Goal: Transaction & Acquisition: Purchase product/service

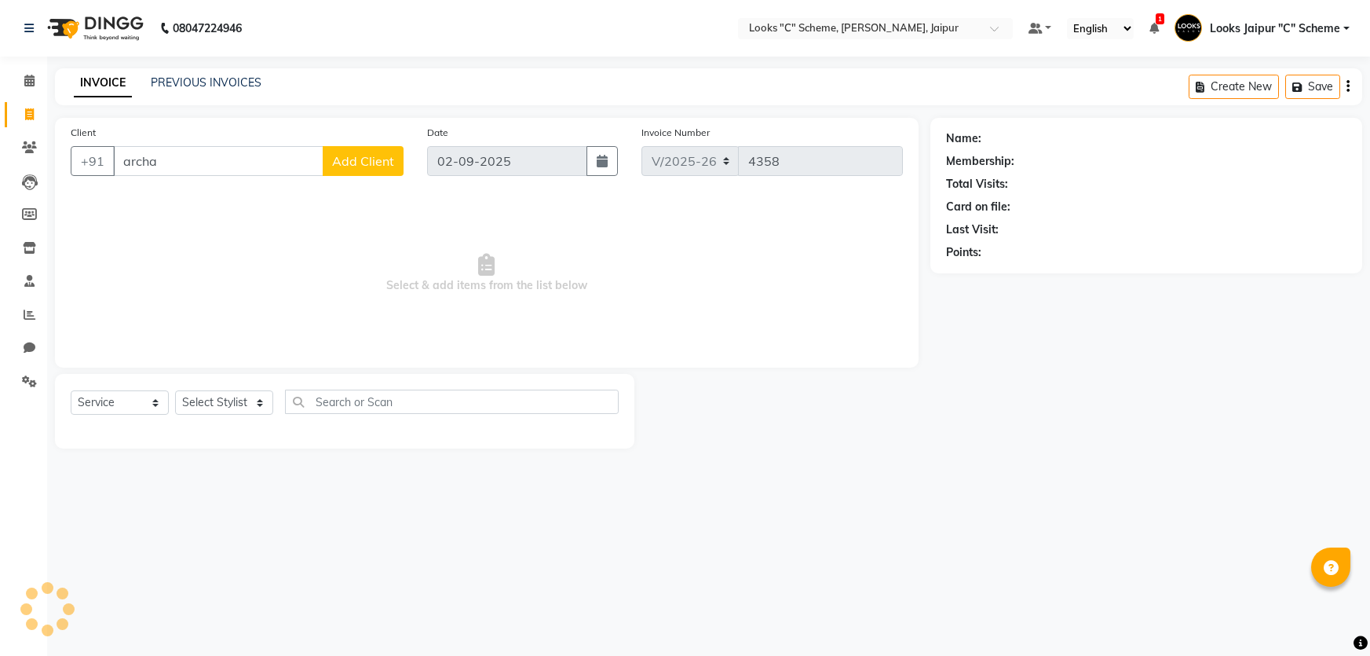
select select "4315"
select select "service"
type input "a"
click at [859, 459] on main "INVOICE PREVIOUS INVOICES Create New Save Client +91 Archana Mankotiya Add Clie…" at bounding box center [708, 272] width 1323 height 408
click at [283, 166] on input "Archana Mankotiya" at bounding box center [218, 161] width 210 height 30
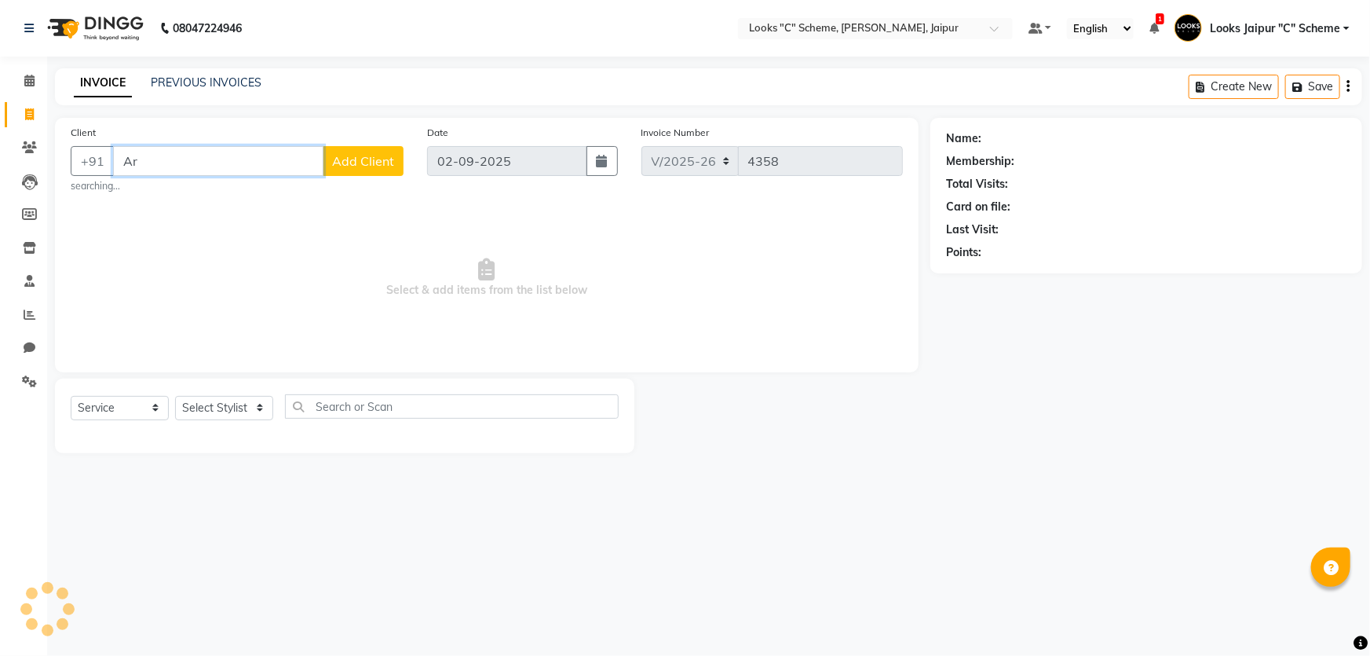
type input "A"
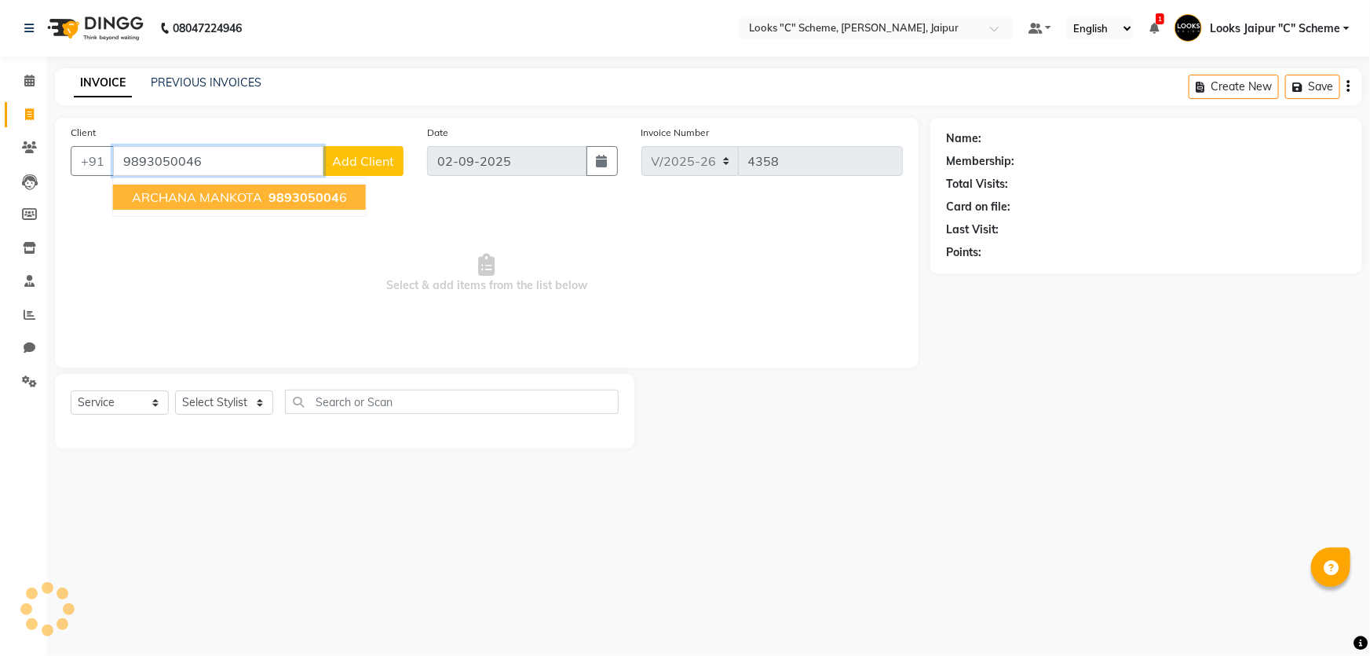
type input "9893050046"
select select "1: Object"
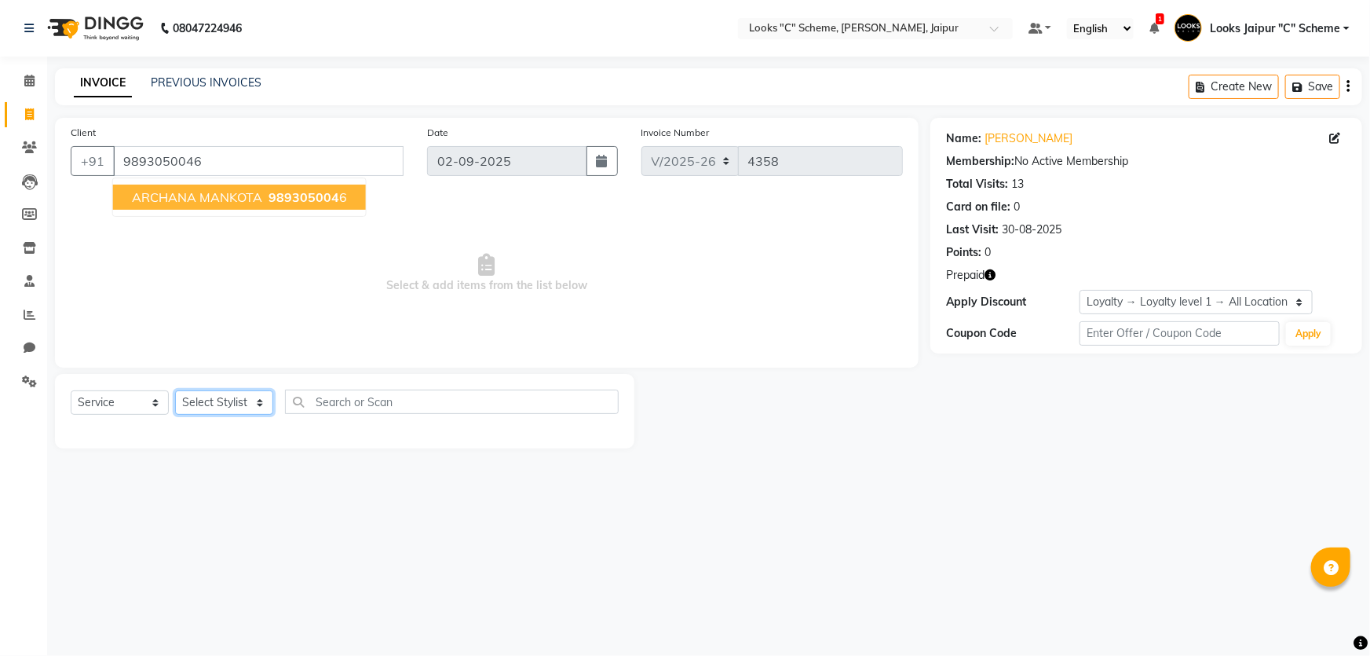
click at [235, 396] on select "Select Stylist [PERSON_NAME] Akash_pdct [PERSON_NAME] [PERSON_NAME] Counter Sal…" at bounding box center [224, 402] width 98 height 24
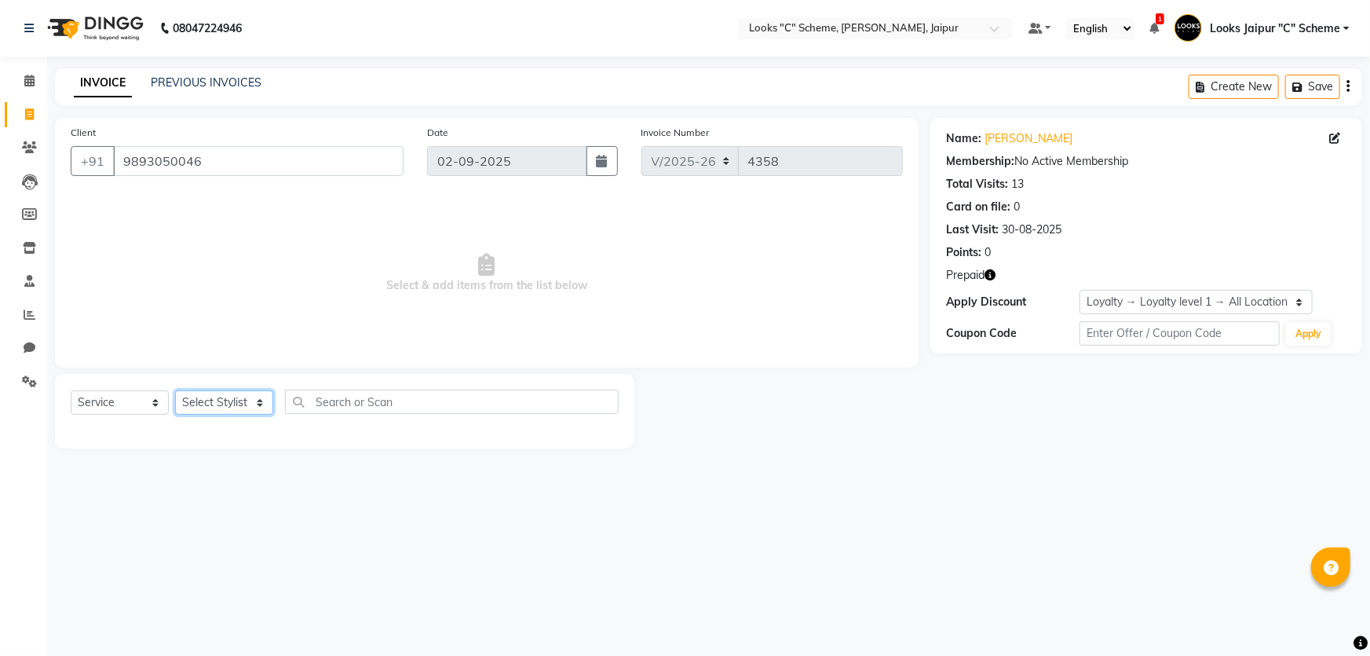
select select "52178"
click at [175, 390] on select "Select Stylist [PERSON_NAME] Akash_pdct [PERSON_NAME] [PERSON_NAME] Counter Sal…" at bounding box center [224, 402] width 98 height 24
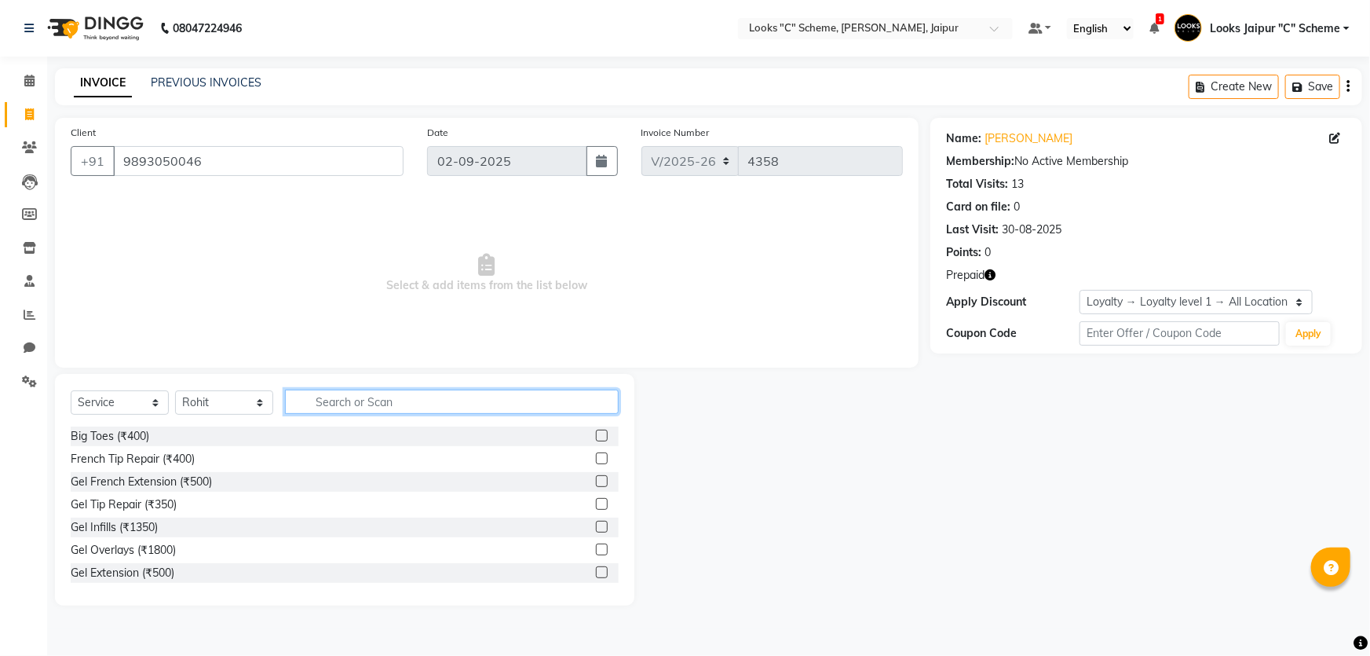
click at [362, 405] on input "text" at bounding box center [452, 402] width 334 height 24
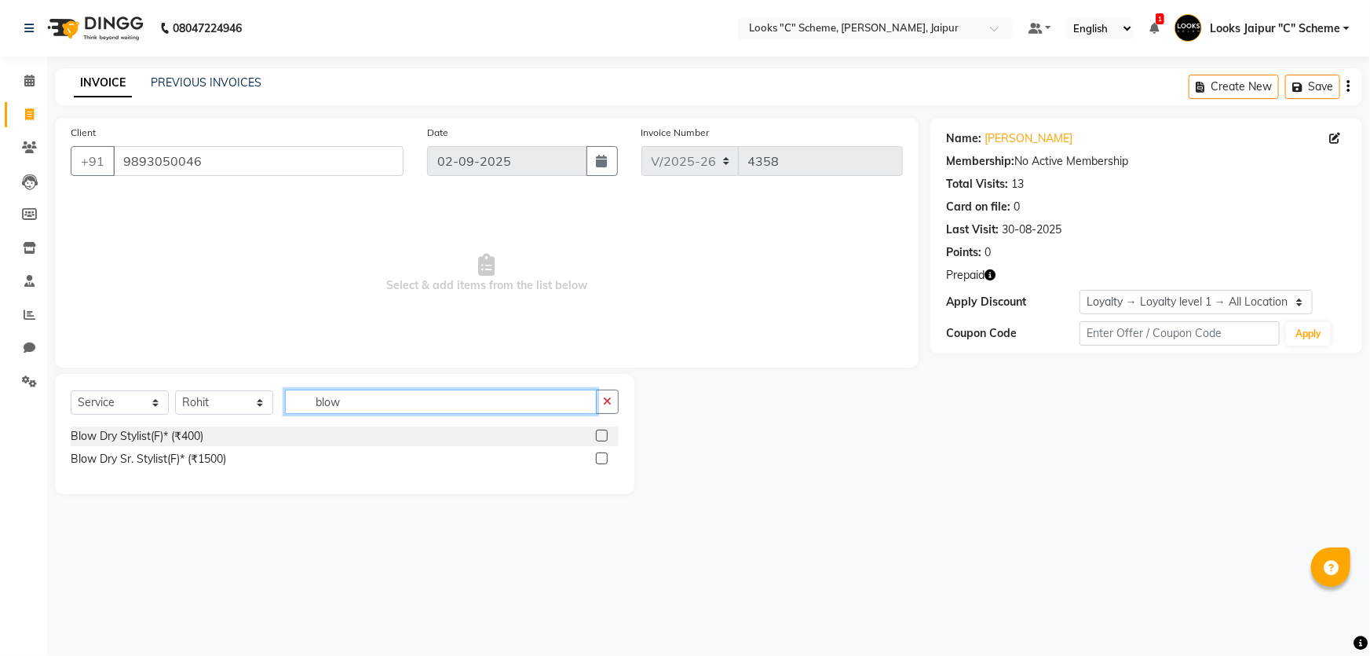
type input "blow"
click at [602, 433] on label at bounding box center [602, 436] width 12 height 12
click at [602, 433] on input "checkbox" at bounding box center [601, 436] width 10 height 10
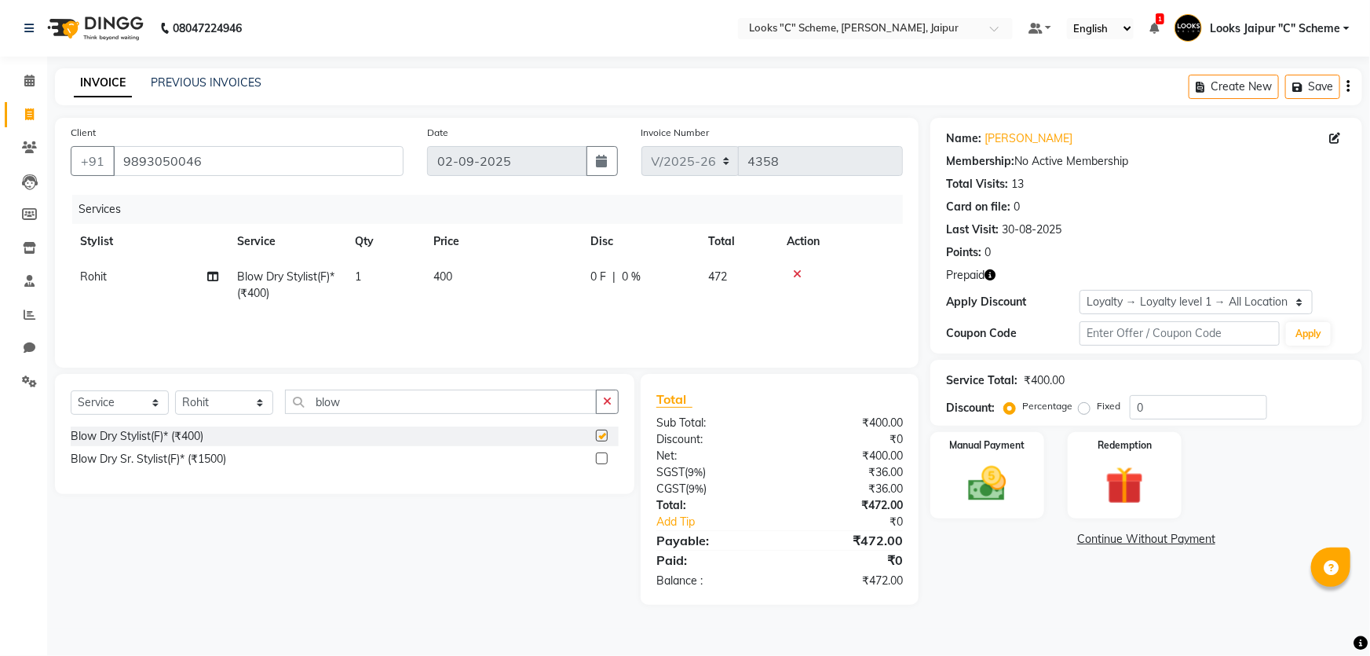
checkbox input "false"
click at [436, 411] on input "blow" at bounding box center [441, 402] width 312 height 24
click at [793, 278] on icon at bounding box center [797, 274] width 9 height 11
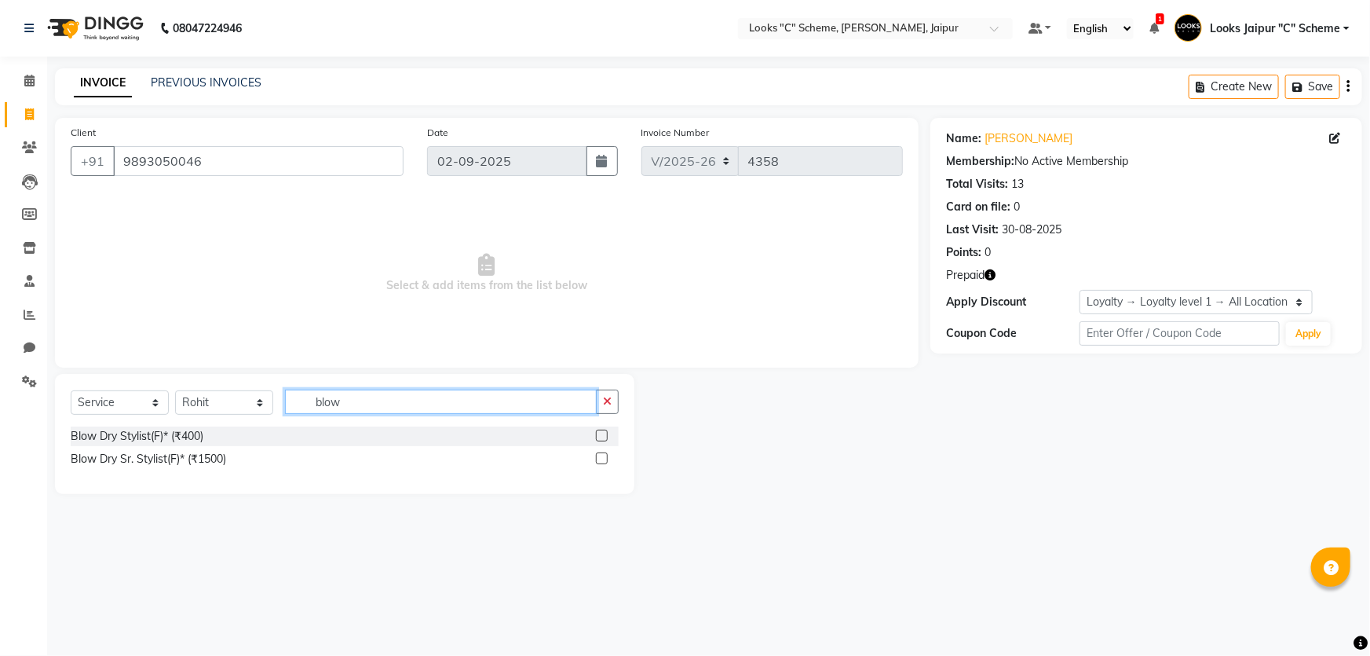
click at [423, 401] on input "blow" at bounding box center [441, 402] width 312 height 24
type input "b"
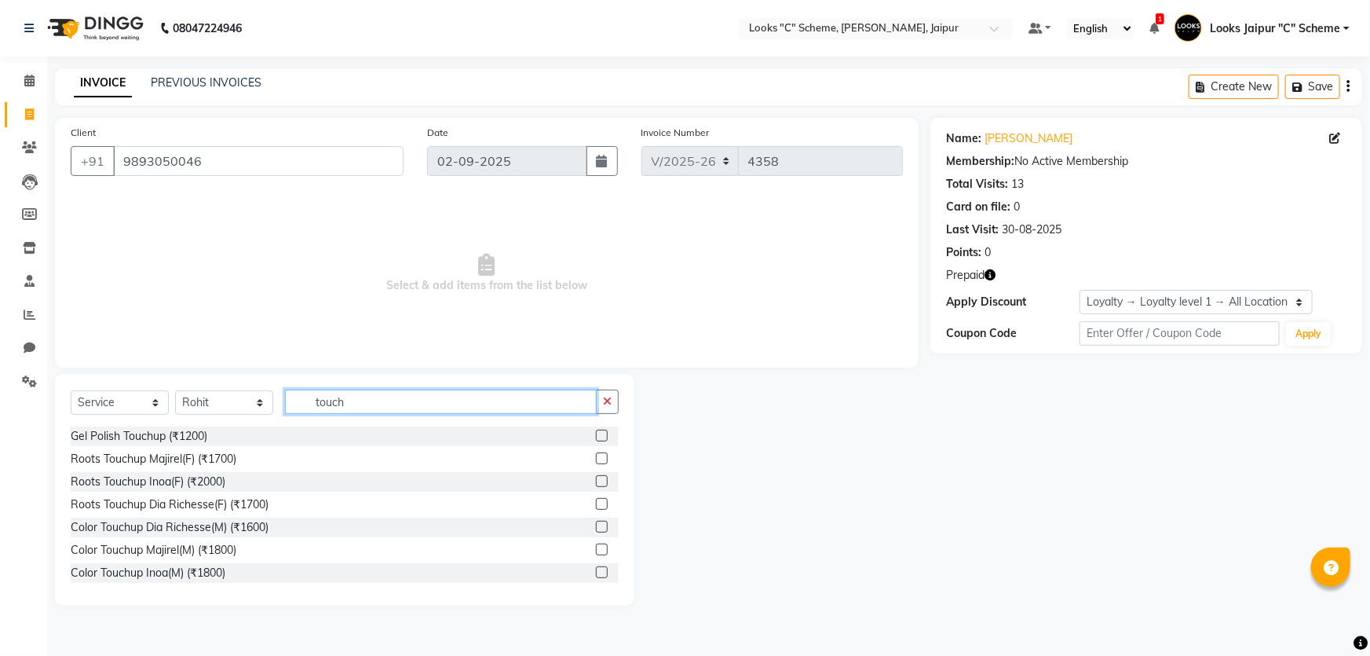
type input "touch"
click at [596, 460] on label at bounding box center [602, 458] width 12 height 12
click at [596, 460] on input "checkbox" at bounding box center [601, 459] width 10 height 10
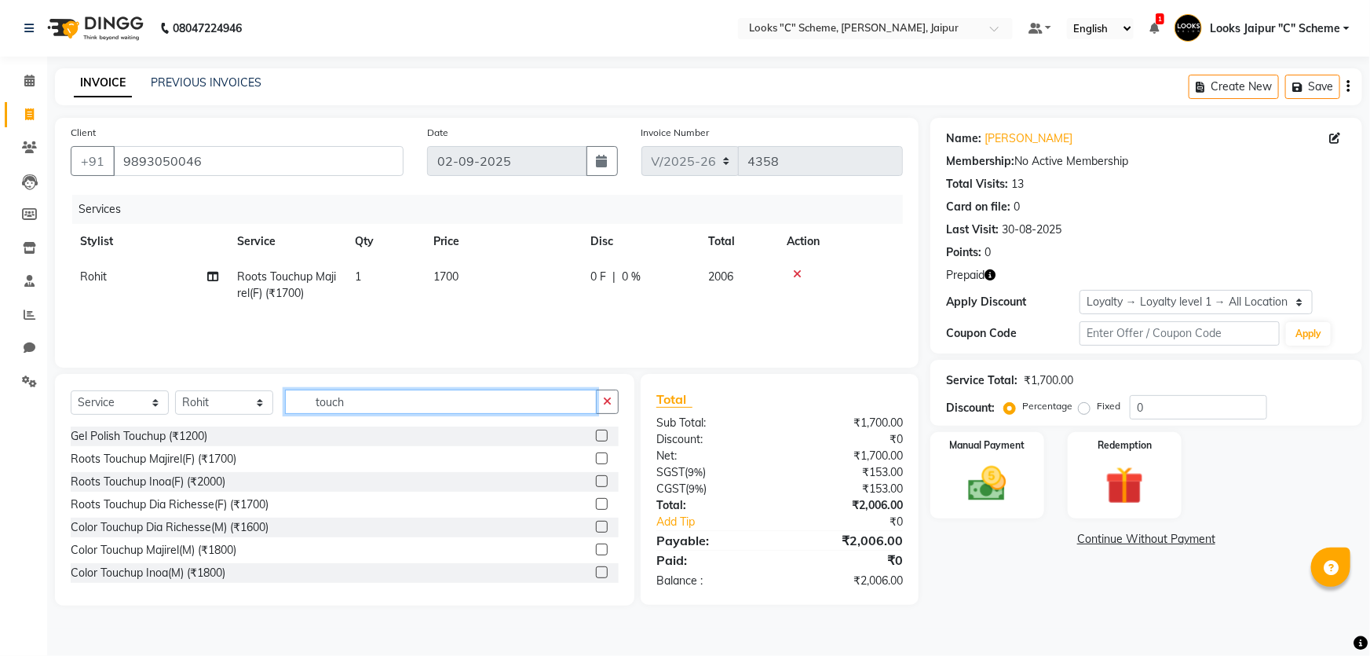
checkbox input "false"
click at [503, 410] on input "touch" at bounding box center [441, 402] width 312 height 24
type input "t"
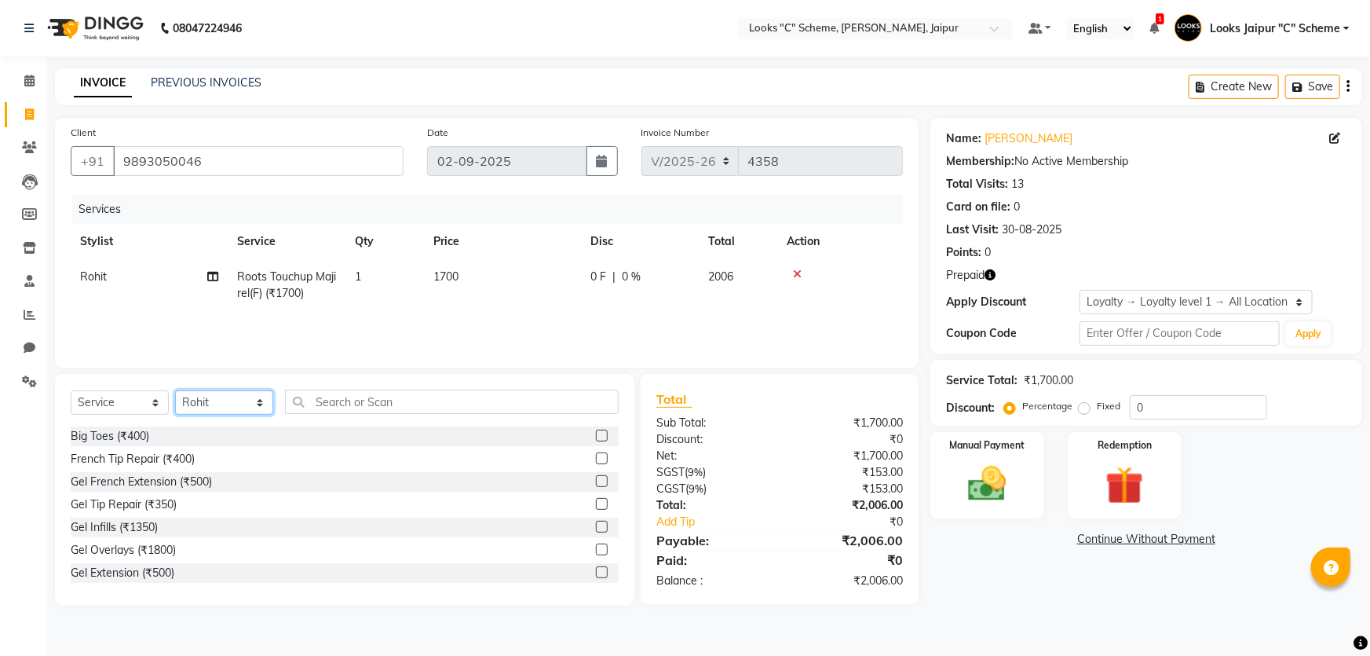
drag, startPoint x: 245, startPoint y: 400, endPoint x: 240, endPoint y: 392, distance: 9.6
click at [244, 400] on select "Select Stylist [PERSON_NAME] Akash_pdct [PERSON_NAME] [PERSON_NAME] Counter Sal…" at bounding box center [224, 402] width 98 height 24
select select "39467"
click at [175, 390] on select "Select Stylist [PERSON_NAME] Akash_pdct [PERSON_NAME] [PERSON_NAME] Counter Sal…" at bounding box center [224, 402] width 98 height 24
click at [430, 389] on div "Select Service Product Membership Package Voucher Prepaid Gift Card Select Styl…" at bounding box center [345, 490] width 580 height 232
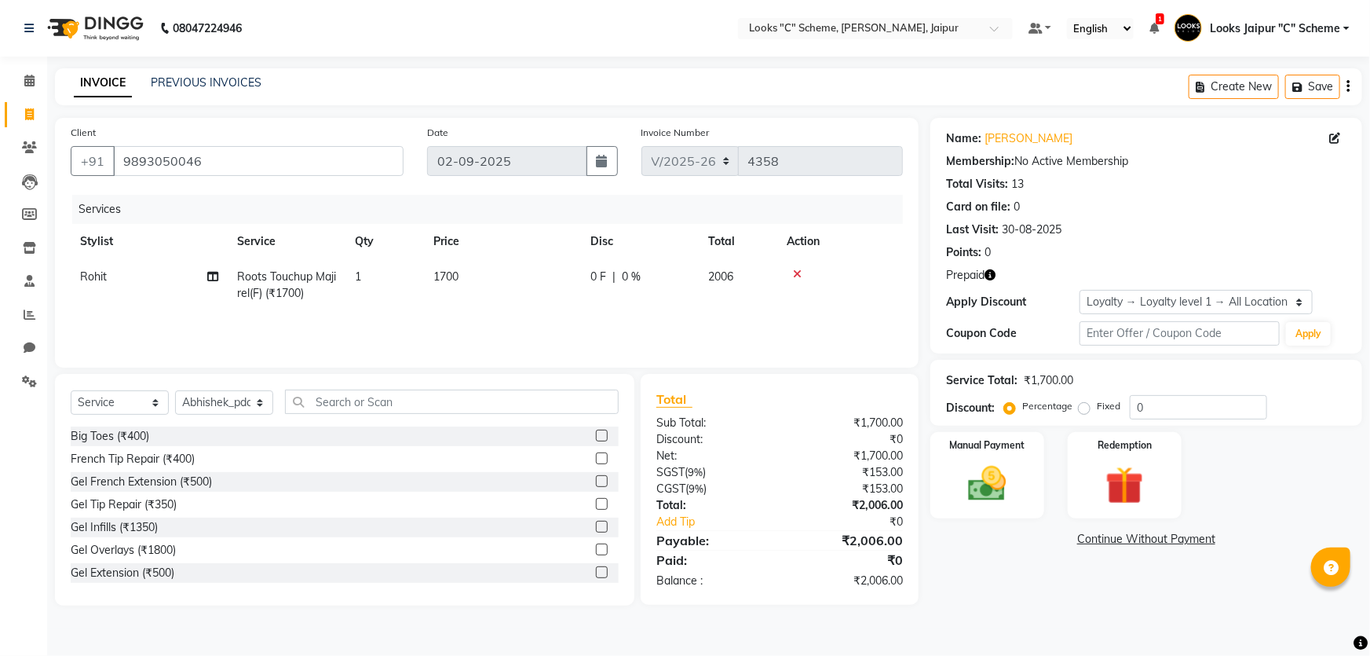
click at [430, 430] on div "Big Toes (₹400)" at bounding box center [345, 436] width 548 height 20
click at [442, 392] on input "text" at bounding box center [452, 402] width 334 height 24
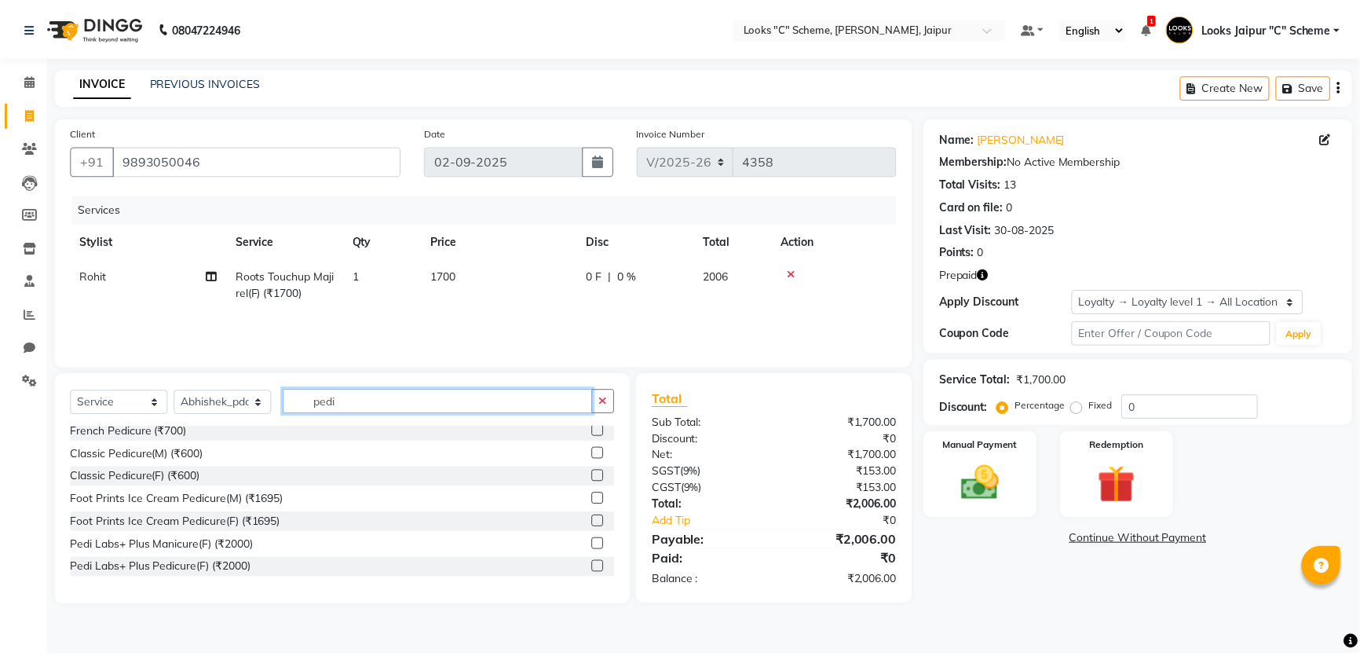
scroll to position [142, 0]
type input "pedi"
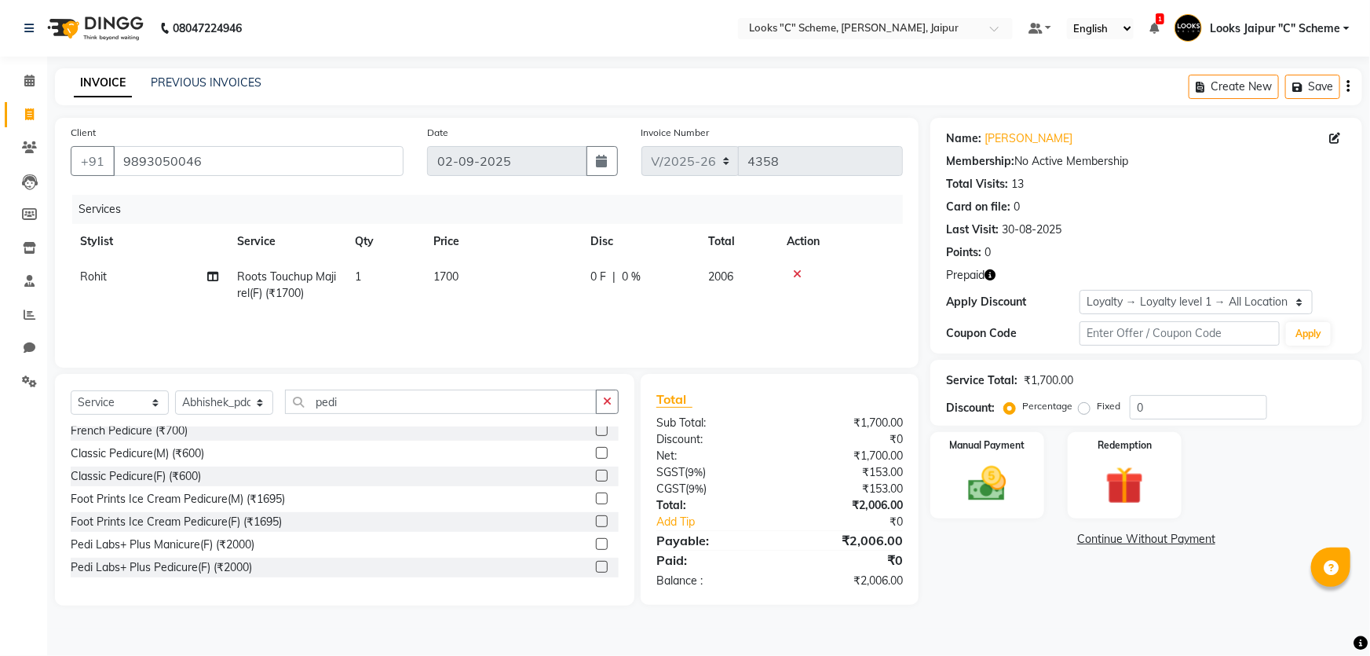
click at [596, 471] on label at bounding box center [602, 476] width 12 height 12
click at [596, 471] on input "checkbox" at bounding box center [601, 476] width 10 height 10
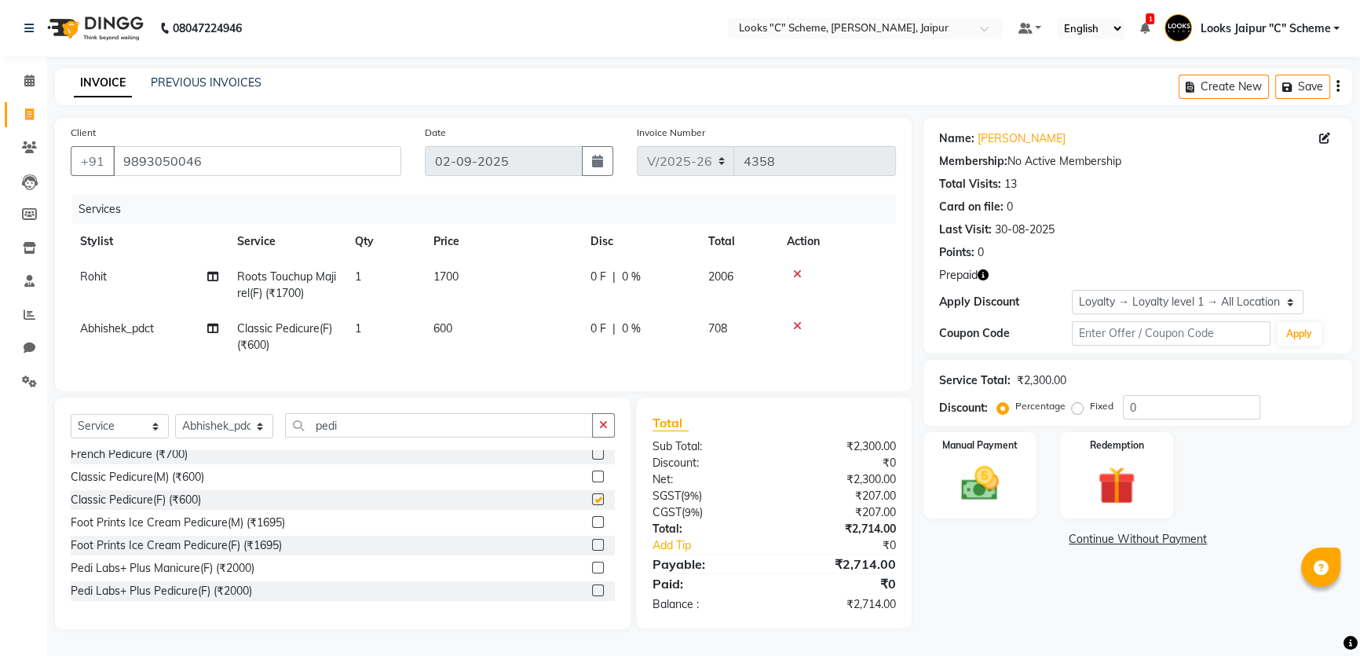
checkbox input "false"
click at [470, 282] on td "1700" at bounding box center [502, 285] width 157 height 52
select select "52178"
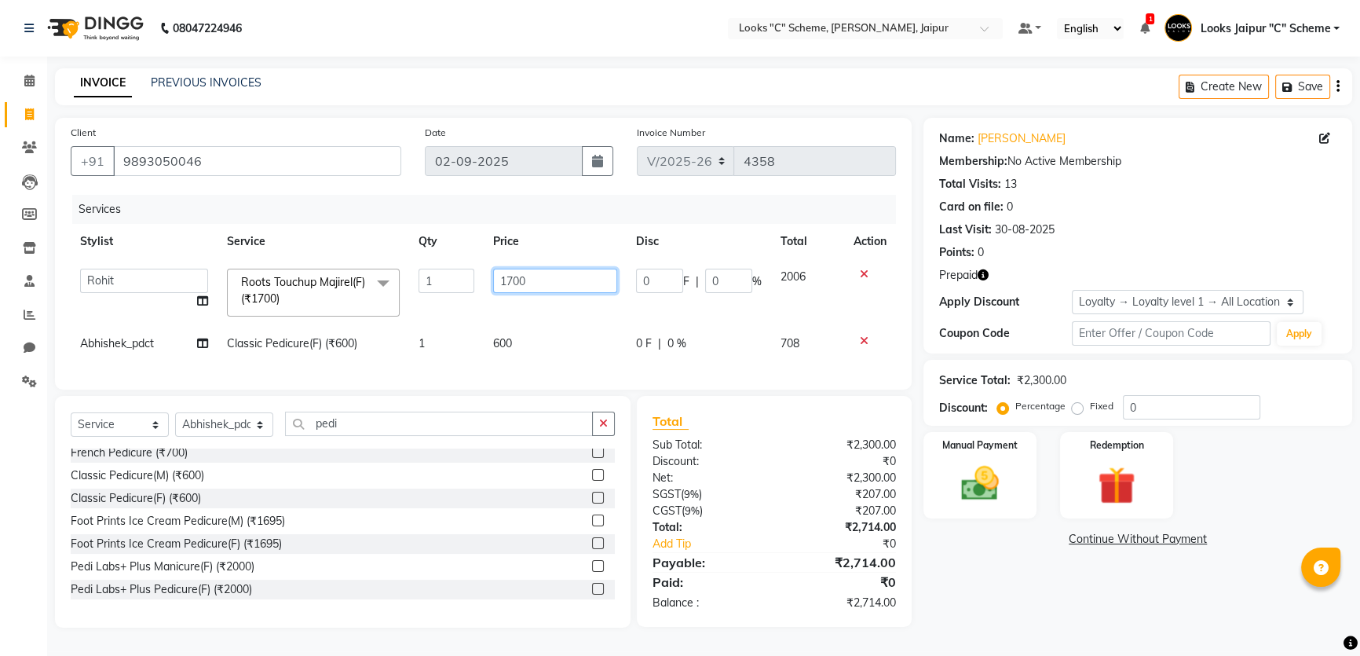
click at [510, 282] on input "1700" at bounding box center [555, 281] width 124 height 24
type input "1500"
click at [528, 344] on td "600" at bounding box center [555, 343] width 143 height 35
select select "39467"
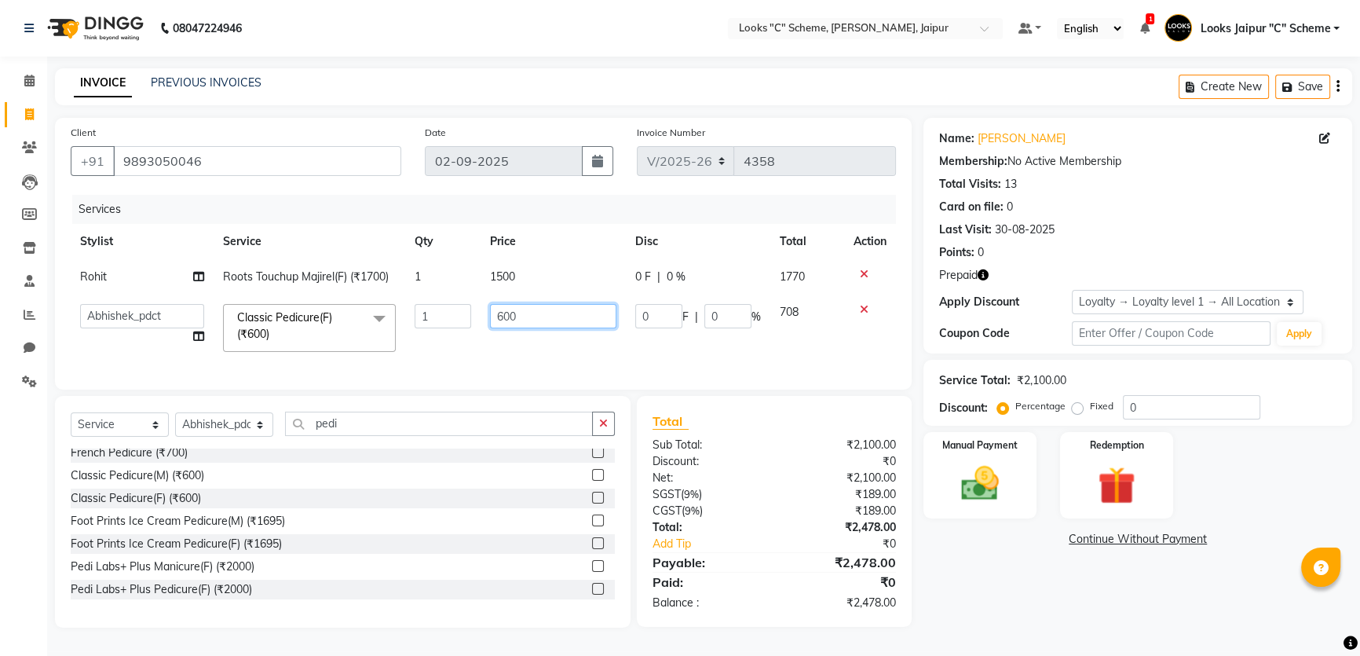
click at [556, 327] on input "600" at bounding box center [553, 316] width 126 height 24
click at [559, 318] on input "600" at bounding box center [553, 316] width 126 height 24
type input "6"
type input "1000"
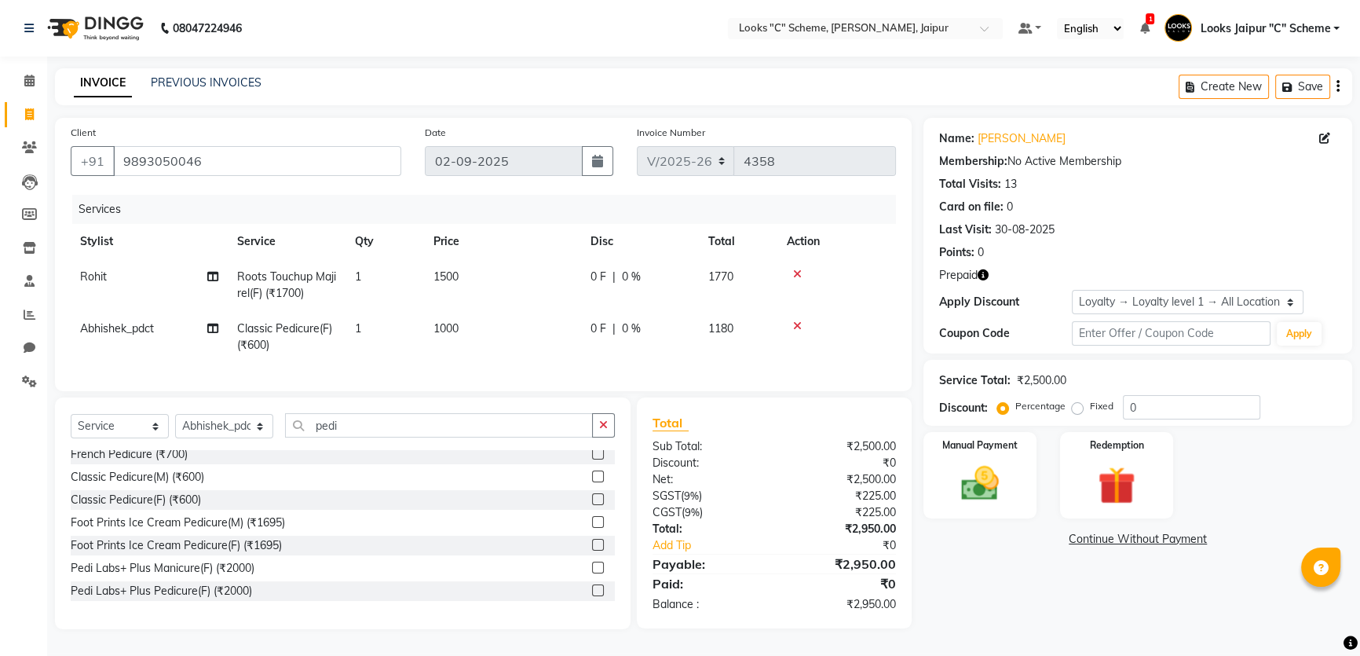
click at [558, 339] on td "1000" at bounding box center [502, 337] width 157 height 52
select select "39467"
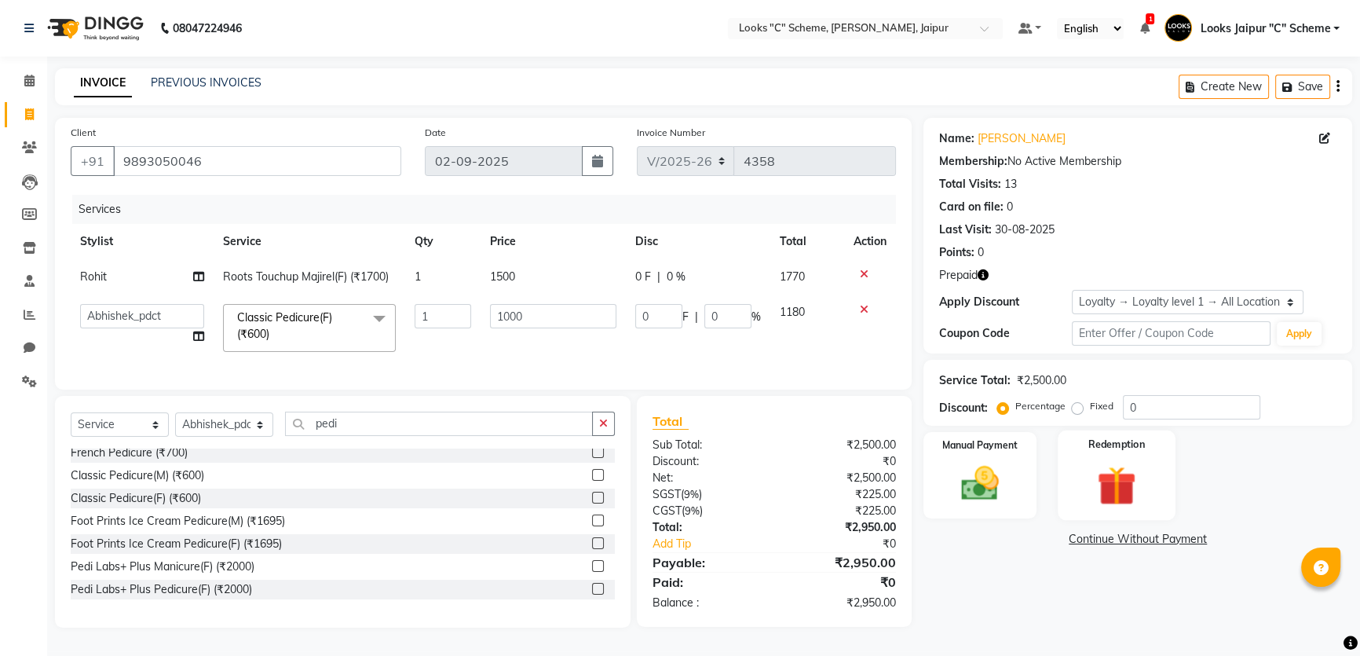
click at [1096, 477] on img at bounding box center [1117, 485] width 64 height 49
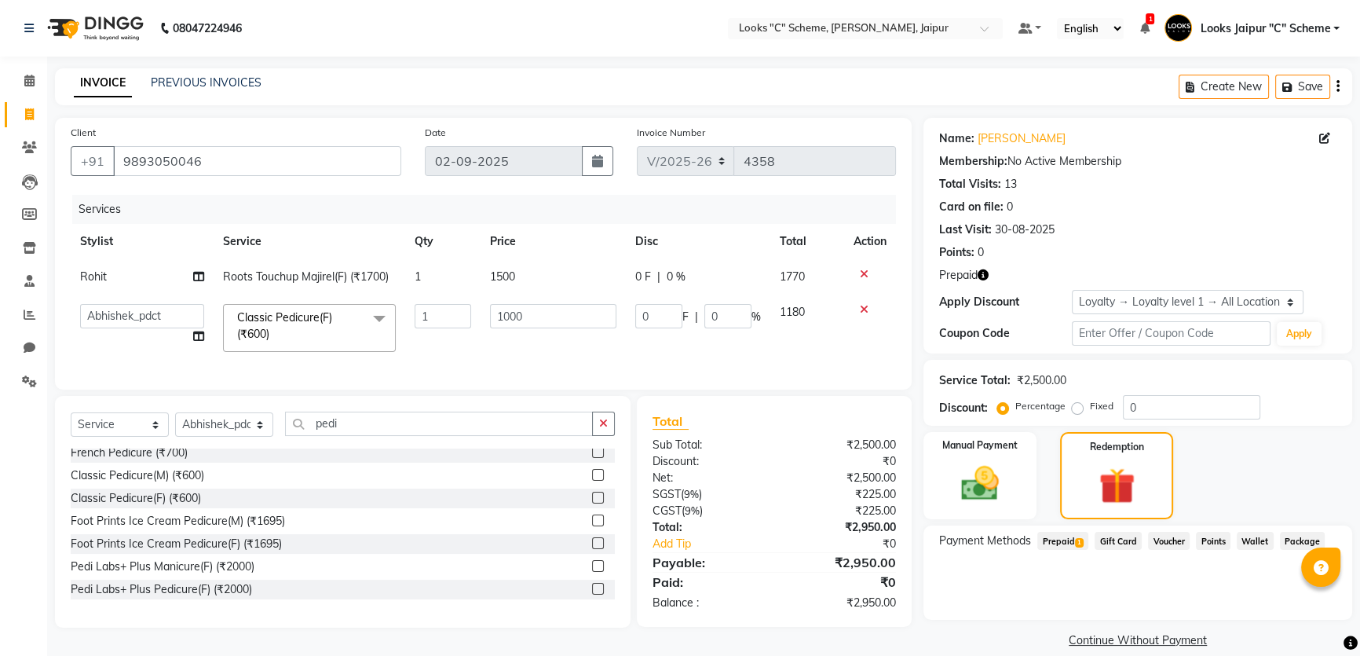
click at [1081, 533] on span "Prepaid 1" at bounding box center [1062, 541] width 51 height 18
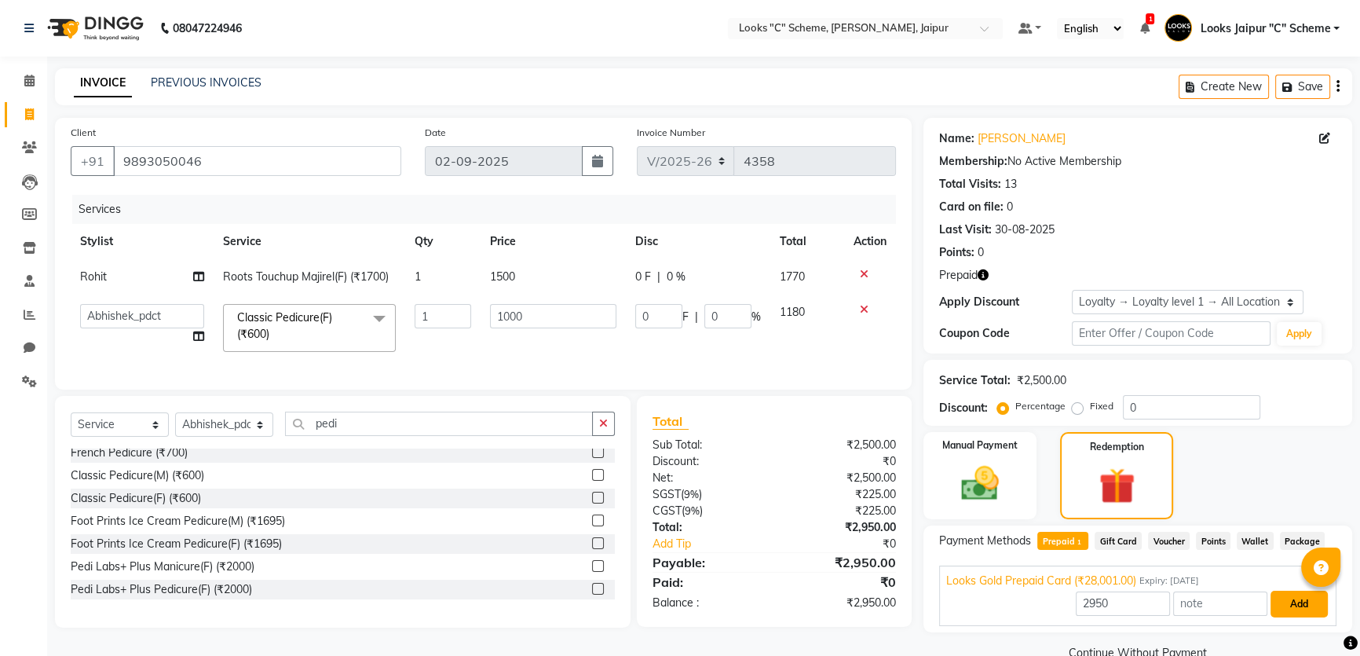
click at [1315, 610] on button "Add" at bounding box center [1299, 604] width 57 height 27
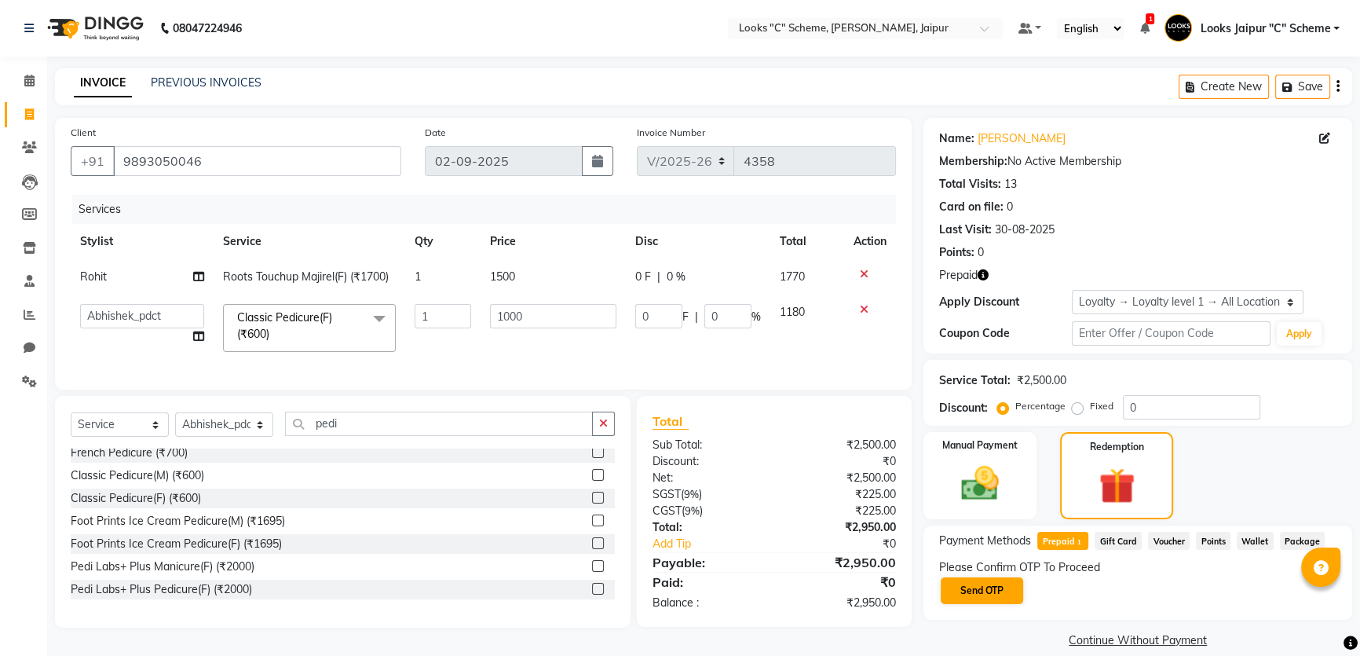
scroll to position [19, 0]
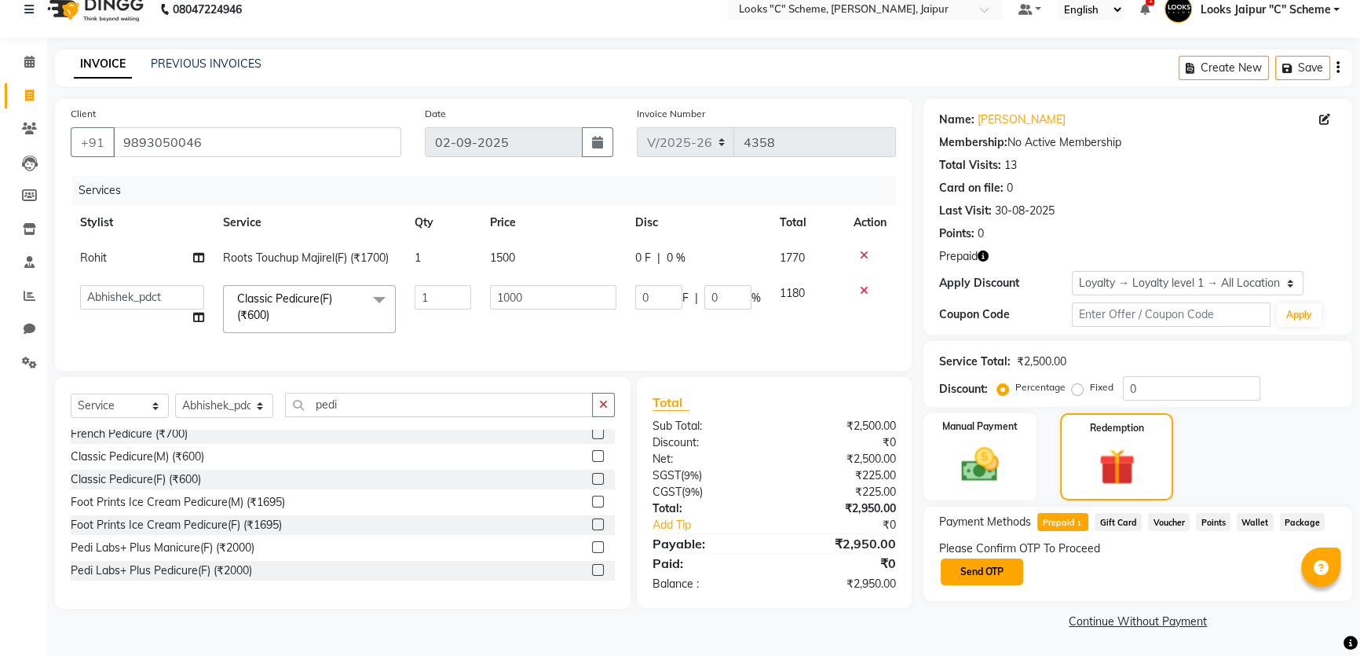
click at [1015, 565] on button "Send OTP" at bounding box center [982, 571] width 82 height 27
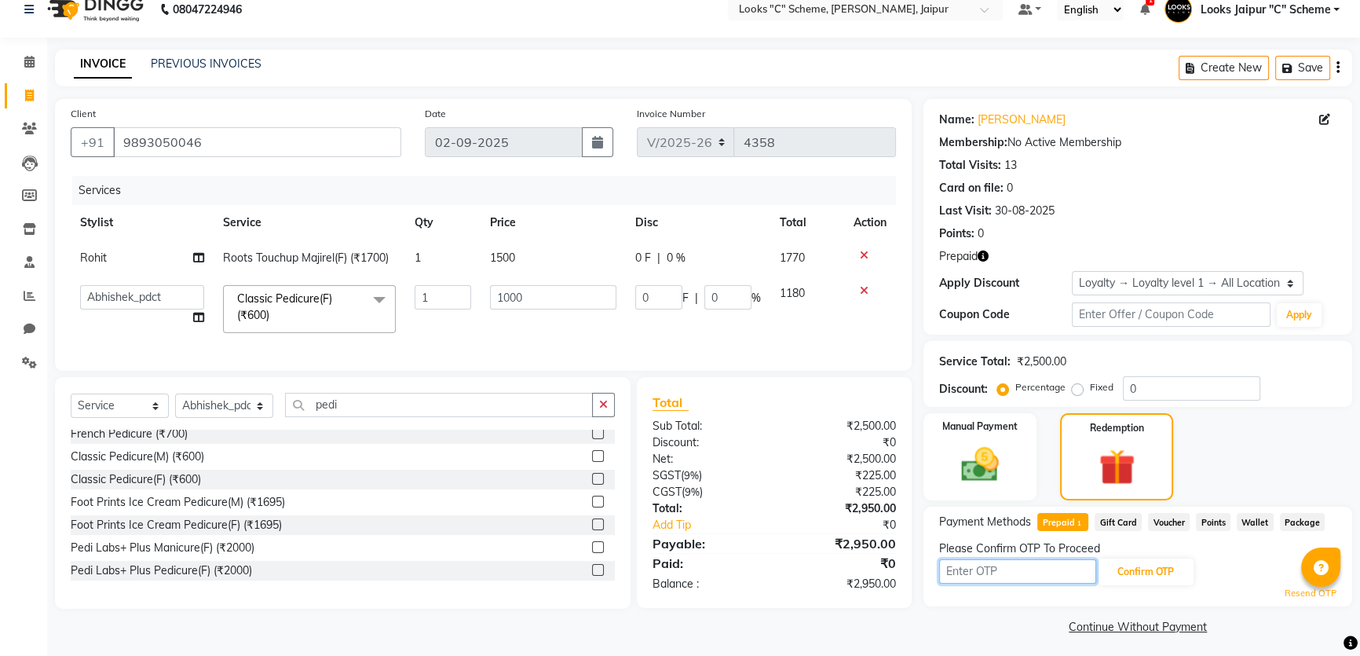
click at [997, 566] on input "text" at bounding box center [1017, 571] width 157 height 24
type input "1133"
click at [1142, 577] on button "Confirm OTP" at bounding box center [1146, 571] width 96 height 27
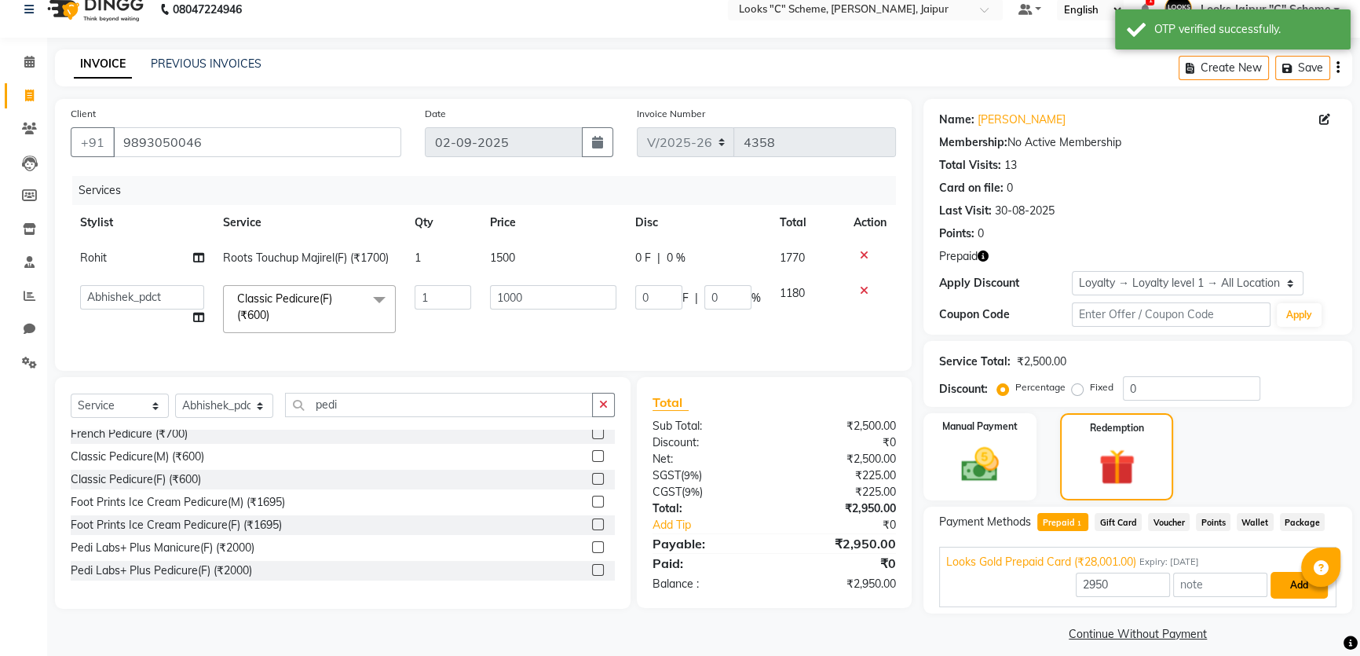
click at [1309, 586] on button "Add" at bounding box center [1299, 585] width 57 height 27
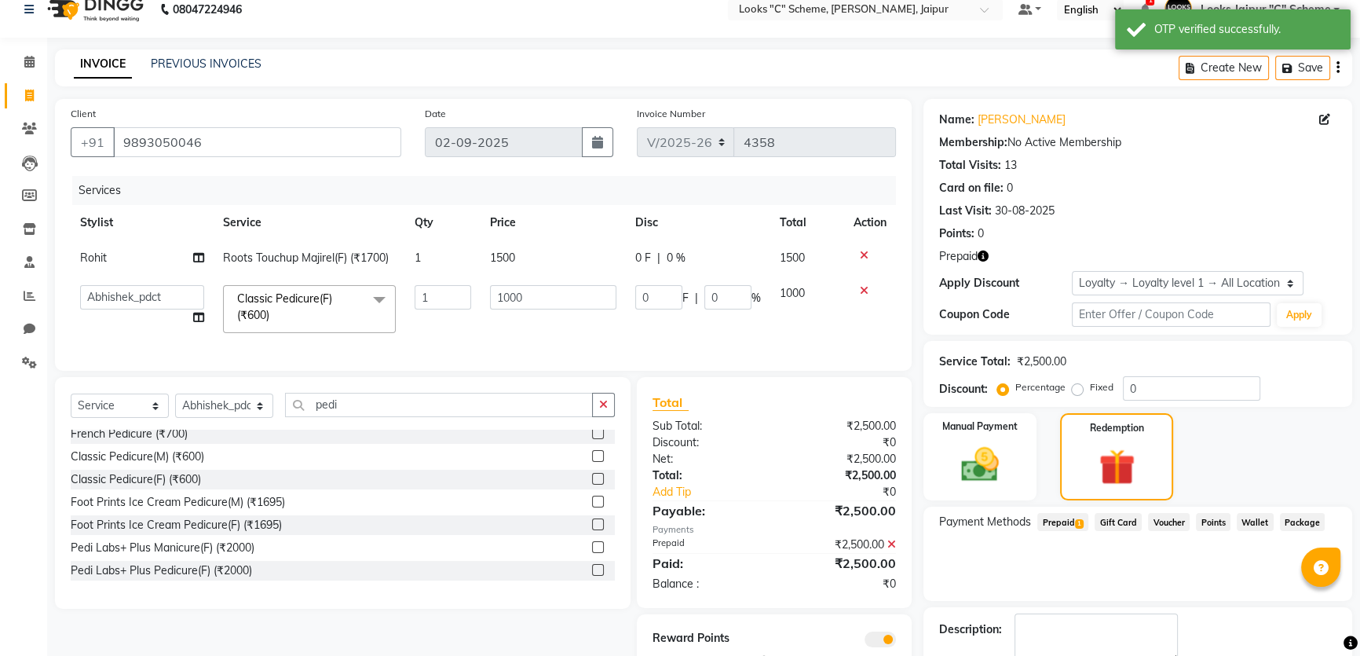
scroll to position [108, 0]
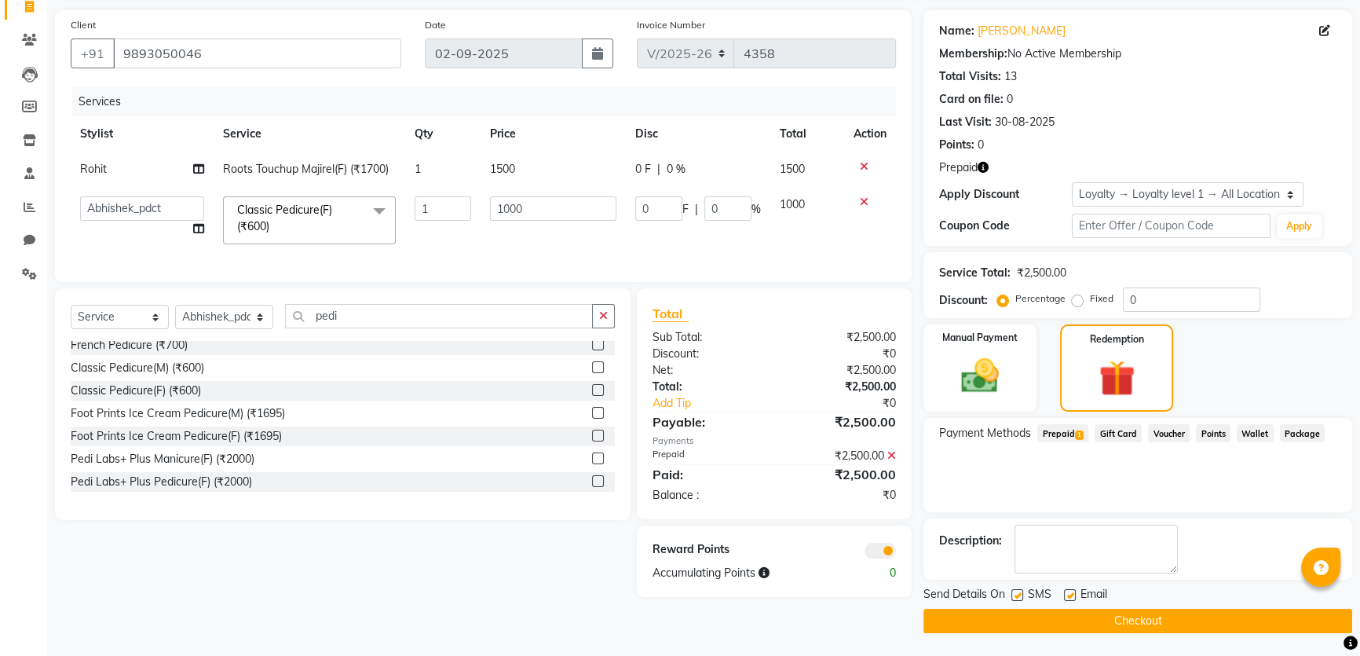
click at [1109, 619] on button "Checkout" at bounding box center [1137, 621] width 429 height 24
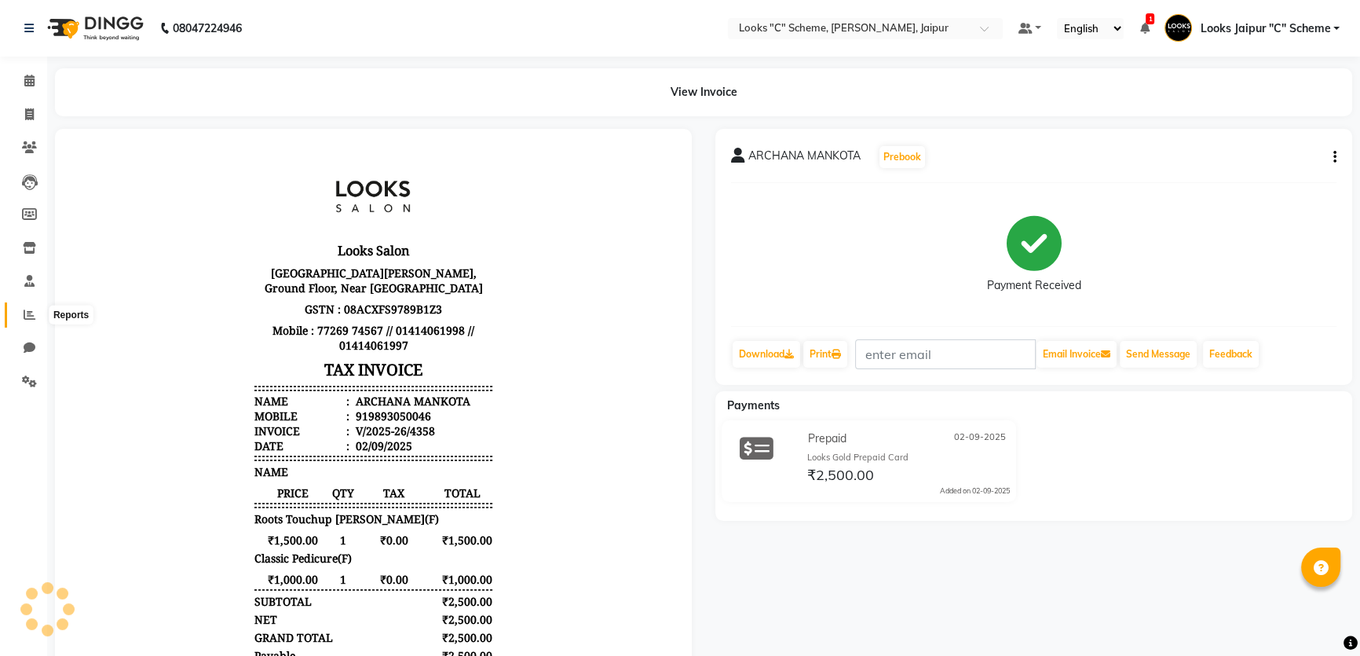
click at [25, 313] on icon at bounding box center [30, 315] width 12 height 12
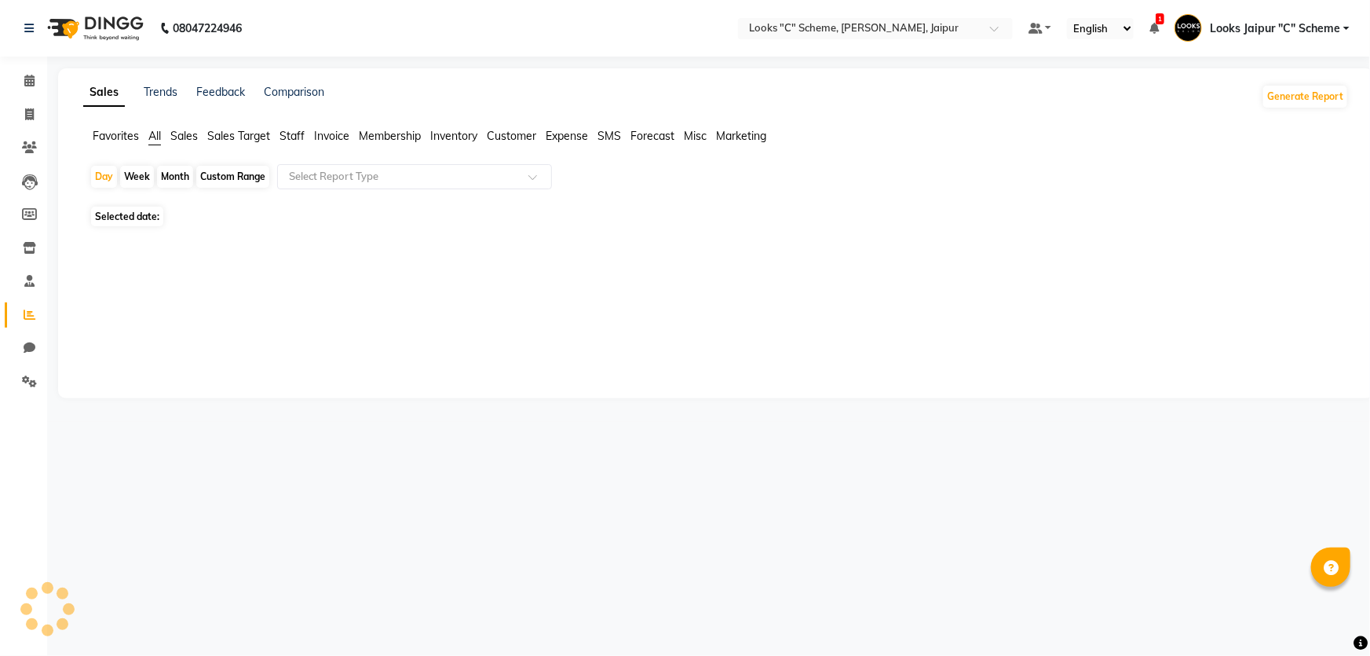
click at [298, 141] on span "Staff" at bounding box center [292, 136] width 25 height 14
click at [190, 130] on span "Sales" at bounding box center [183, 136] width 27 height 14
click at [172, 204] on span "02-09-2025" at bounding box center [185, 207] width 52 height 12
select select "9"
select select "2025"
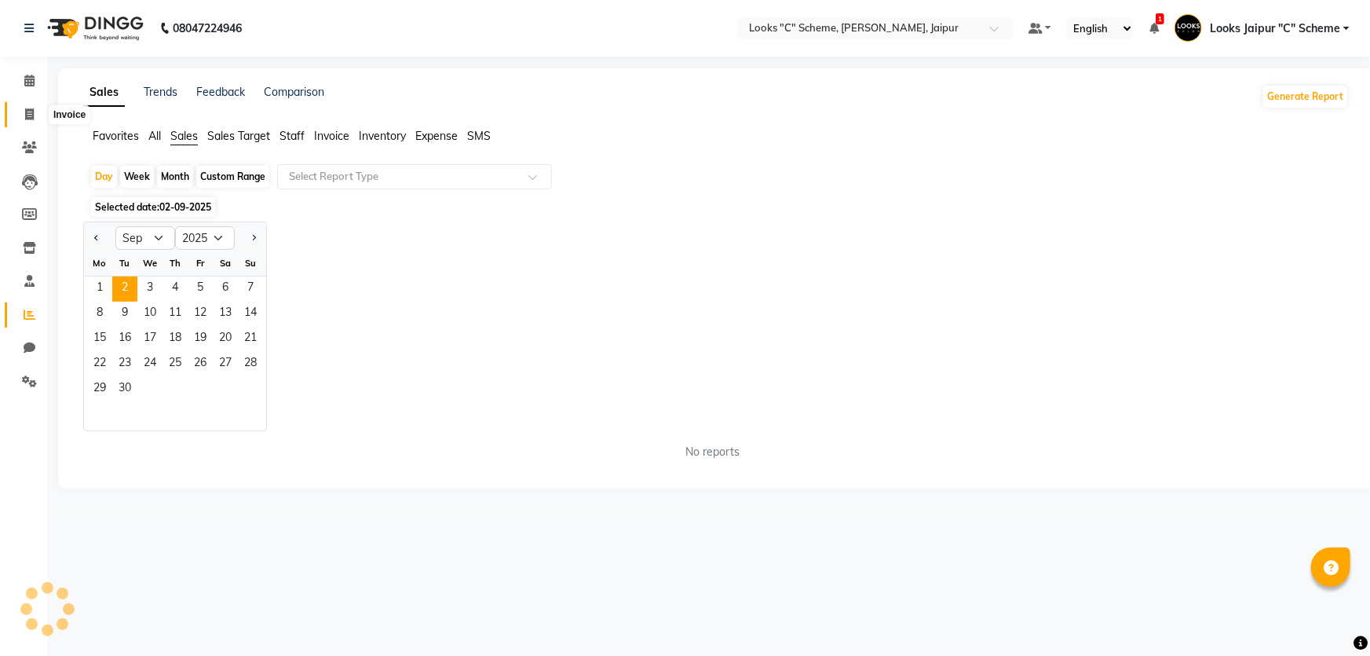
click at [29, 120] on span at bounding box center [29, 115] width 27 height 18
select select "service"
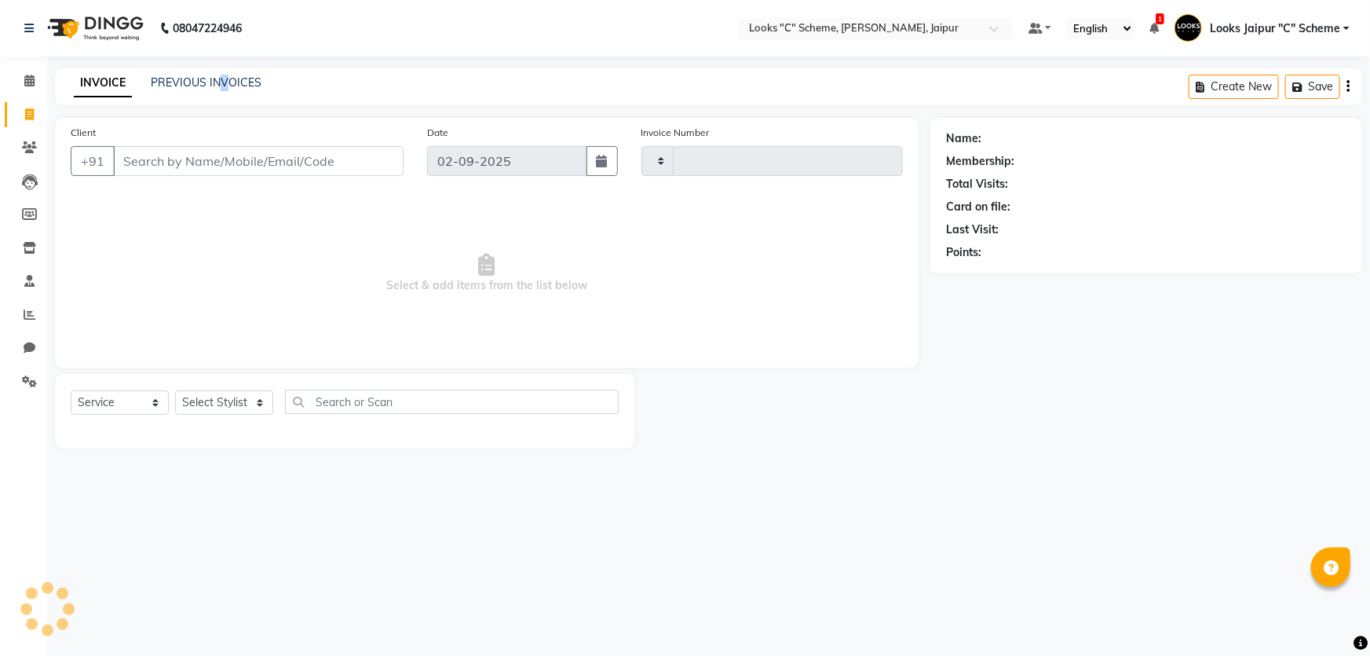
click at [223, 75] on div "INVOICE PREVIOUS INVOICES Create New Save" at bounding box center [708, 86] width 1307 height 37
type input "4359"
select select "4315"
click at [185, 86] on link "PREVIOUS INVOICES" at bounding box center [206, 82] width 111 height 14
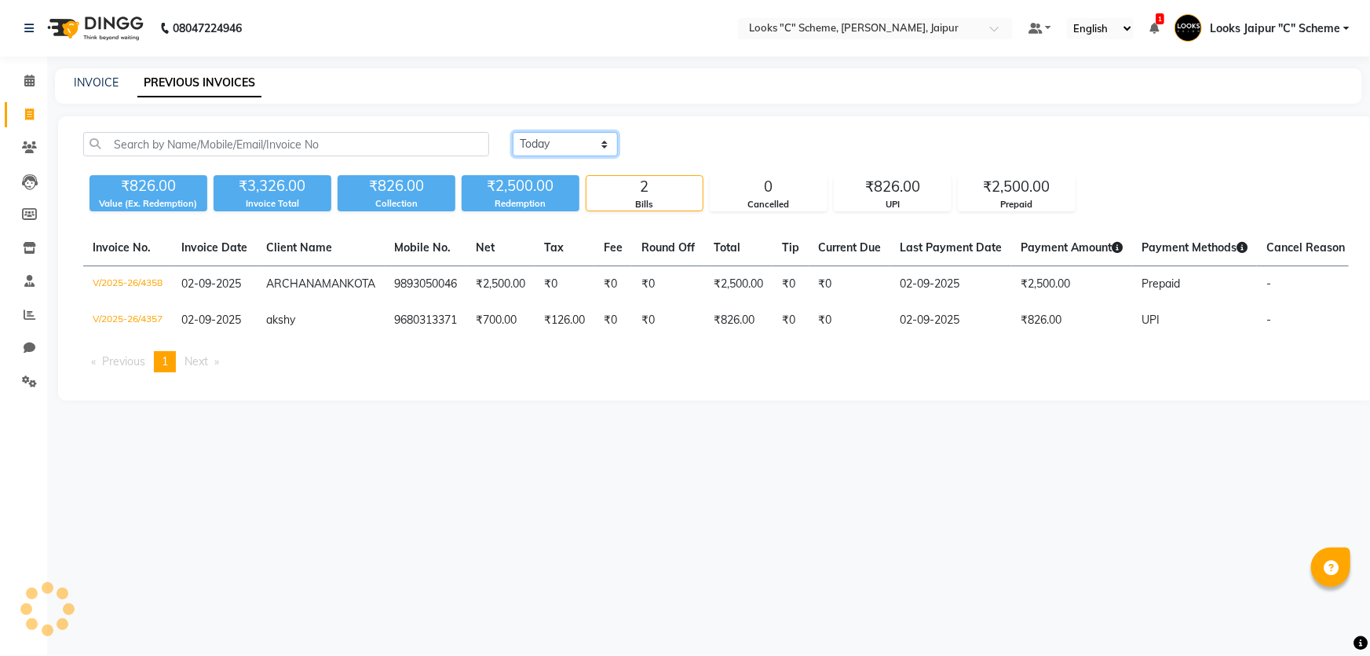
click at [580, 147] on select "[DATE] [DATE] Custom Range" at bounding box center [565, 144] width 105 height 24
click at [513, 132] on select "[DATE] [DATE] Custom Range" at bounding box center [565, 144] width 105 height 24
click at [565, 148] on select "[DATE] [DATE] Custom Range" at bounding box center [572, 145] width 118 height 24
select select "[DATE]"
click at [513, 133] on select "[DATE] [DATE] Custom Range" at bounding box center [572, 145] width 118 height 24
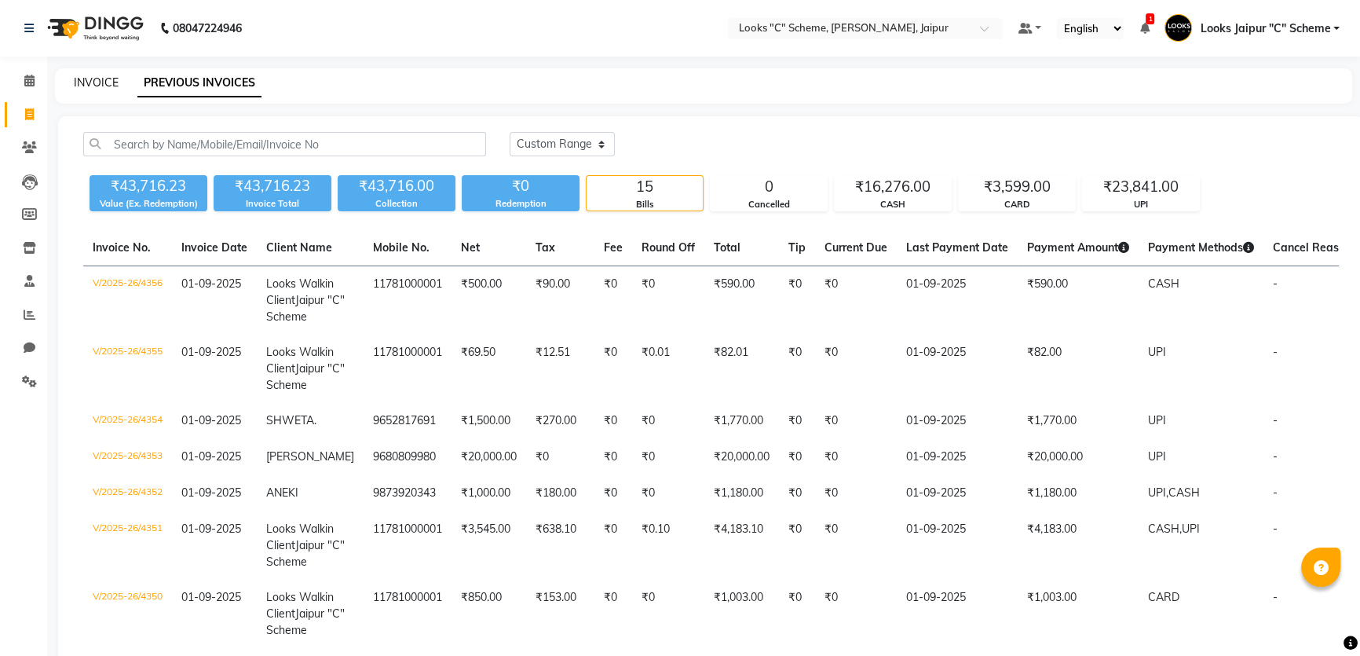
click at [98, 83] on link "INVOICE" at bounding box center [96, 82] width 45 height 14
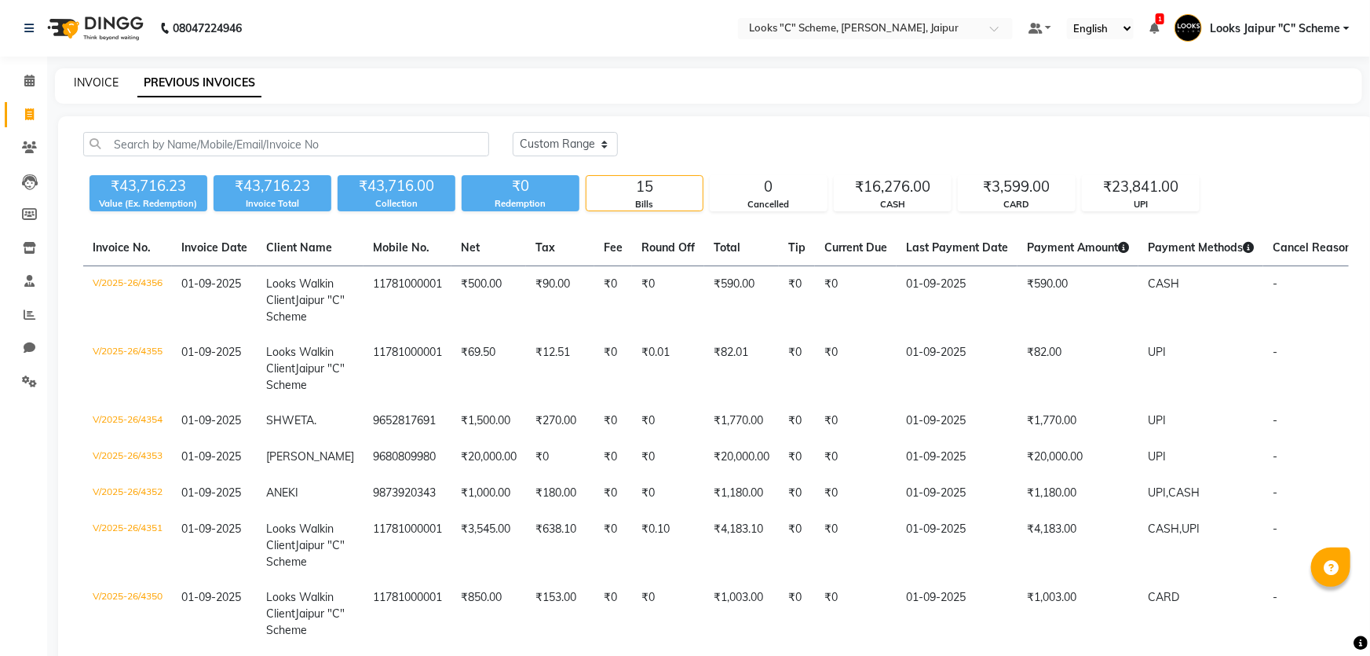
select select "service"
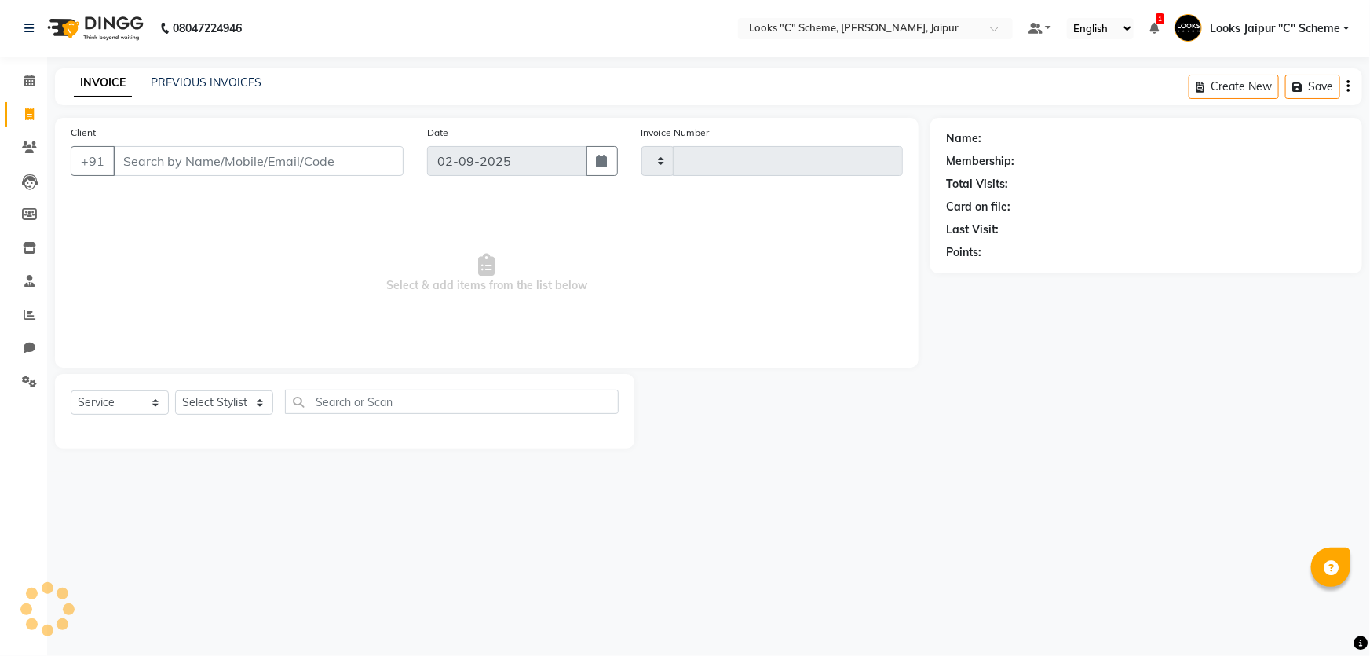
type input "4359"
select select "4315"
click at [214, 165] on input "Client" at bounding box center [258, 161] width 291 height 30
type input "w"
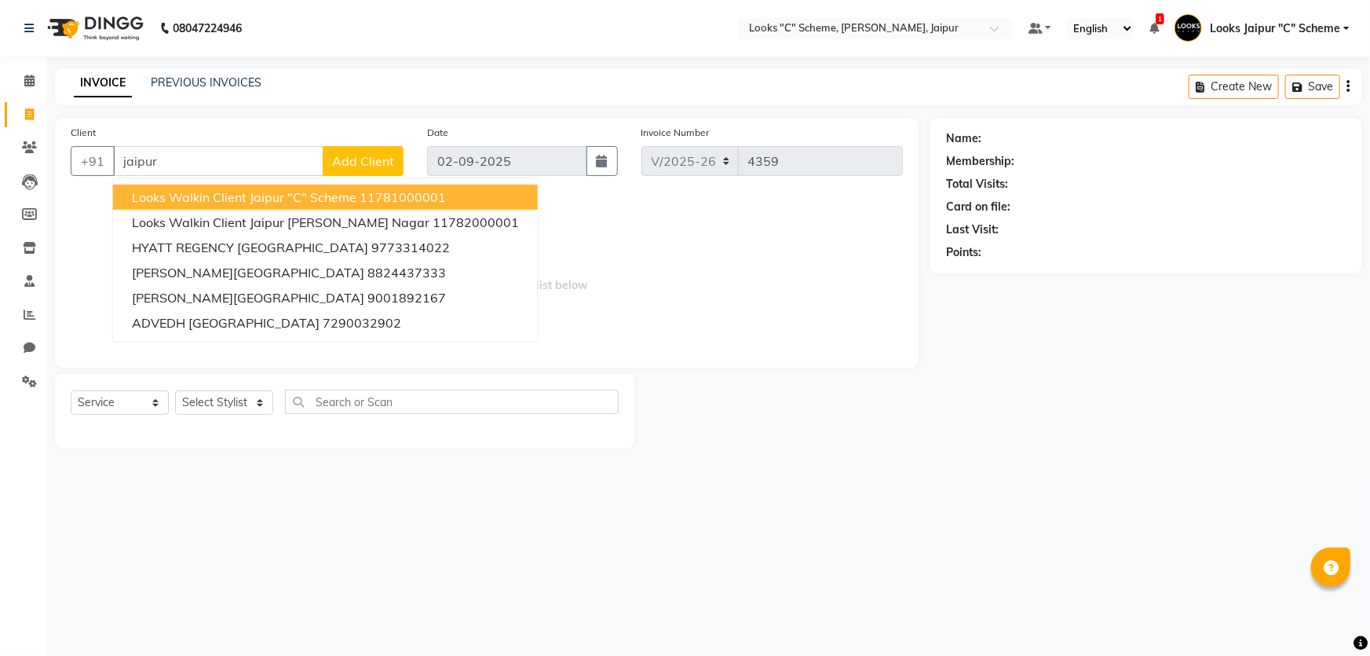
click at [245, 201] on span "Looks Walkin Client Jaipur "C" Scheme" at bounding box center [244, 197] width 225 height 16
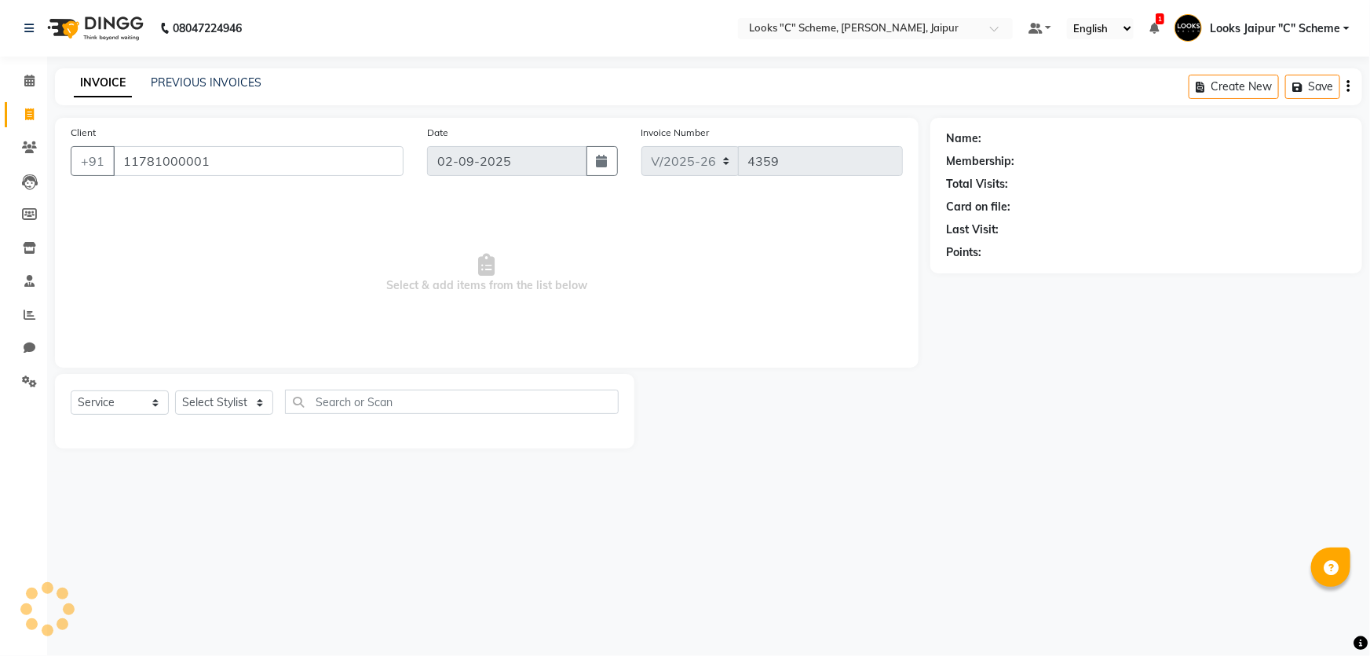
type input "11781000001"
select select "1: Object"
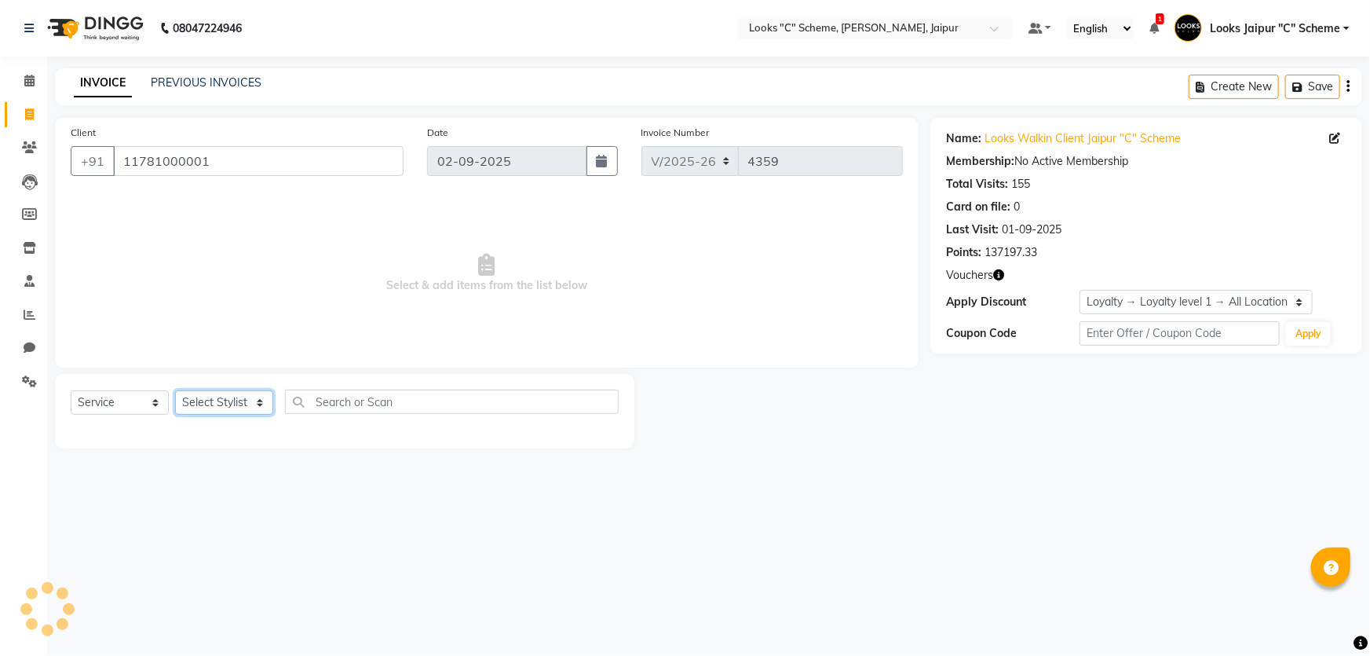
click at [196, 399] on select "Select Stylist [PERSON_NAME] Akash_pdct [PERSON_NAME] [PERSON_NAME] Counter Sal…" at bounding box center [224, 402] width 98 height 24
select select "59429"
click at [175, 390] on select "Select Stylist [PERSON_NAME] Akash_pdct [PERSON_NAME] [PERSON_NAME] Counter Sal…" at bounding box center [224, 402] width 98 height 24
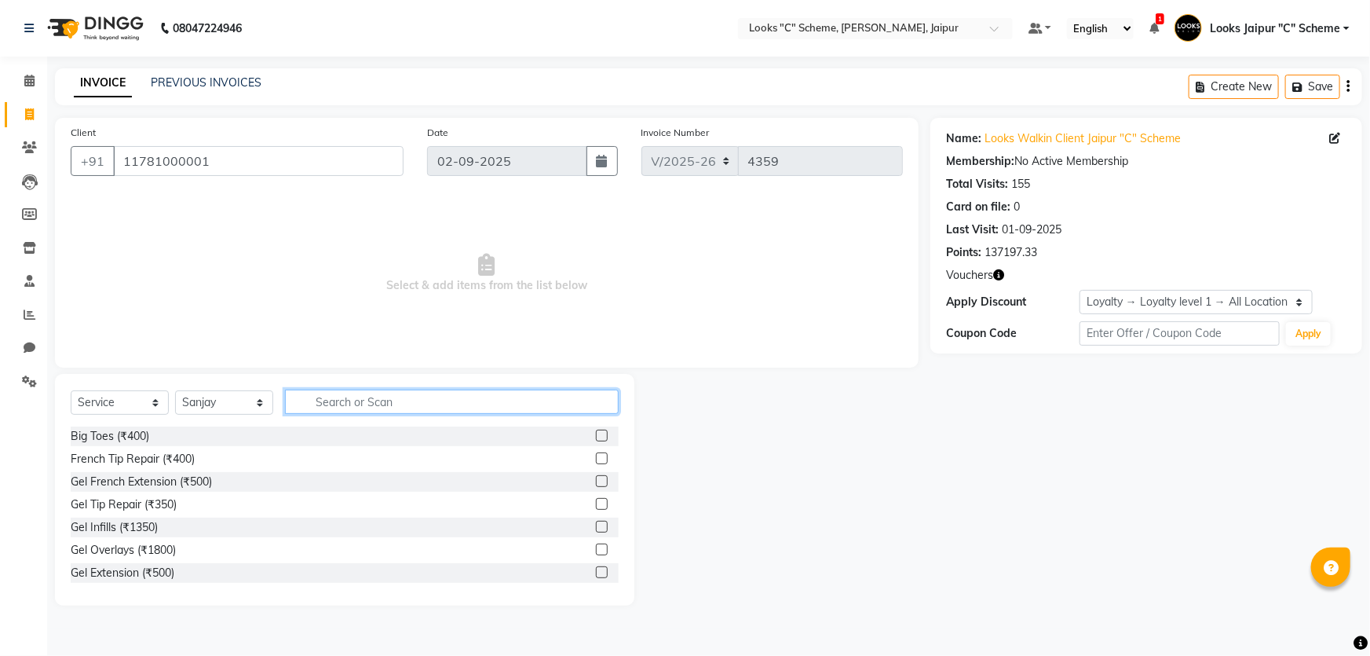
click at [322, 393] on input "text" at bounding box center [452, 402] width 334 height 24
type input "cut"
click at [596, 451] on div at bounding box center [607, 459] width 23 height 20
click at [596, 457] on label at bounding box center [602, 458] width 12 height 12
click at [596, 457] on input "checkbox" at bounding box center [601, 459] width 10 height 10
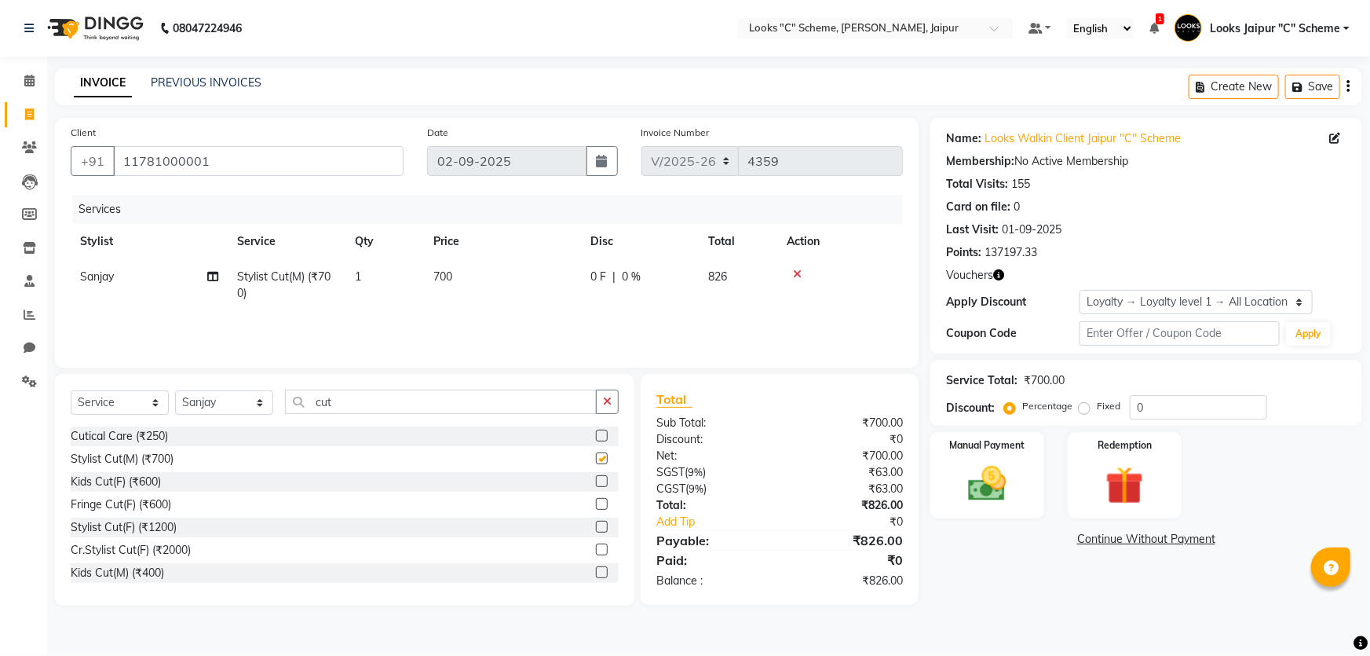
checkbox input "false"
drag, startPoint x: 462, startPoint y: 292, endPoint x: 478, endPoint y: 287, distance: 17.2
click at [478, 287] on td "700" at bounding box center [502, 285] width 157 height 52
select select "59429"
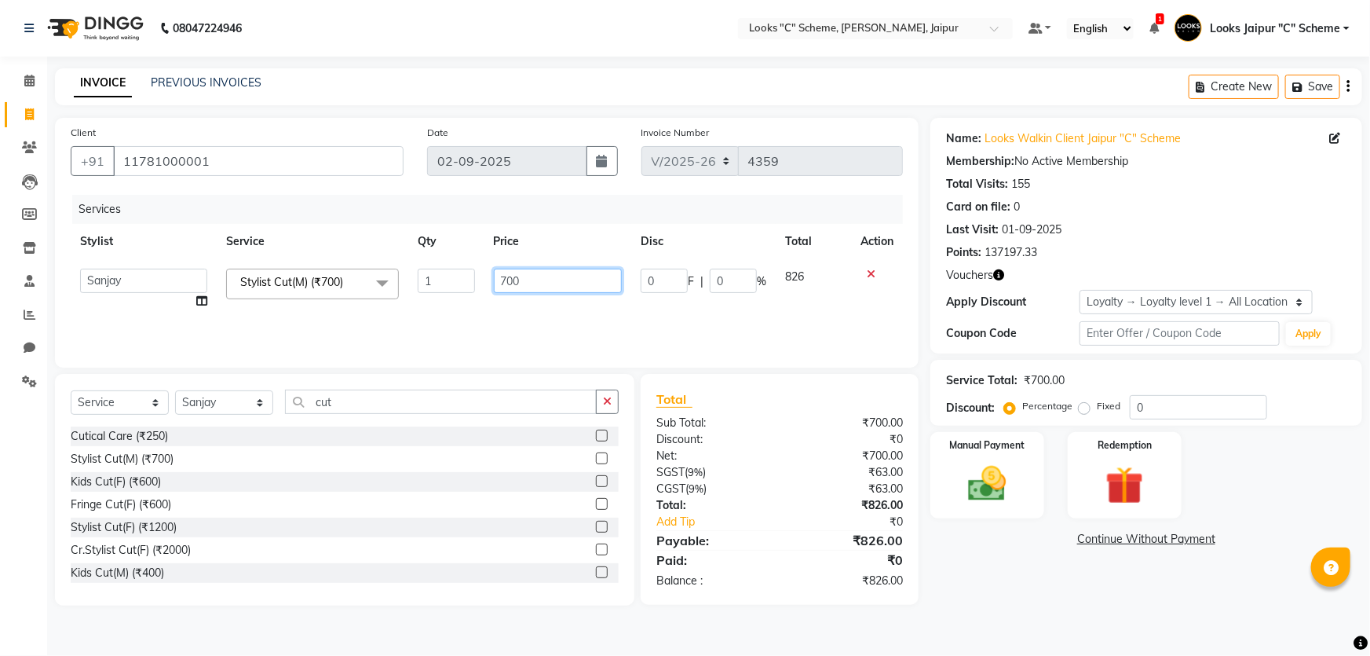
click at [533, 272] on input "700" at bounding box center [558, 281] width 129 height 24
type input "7"
type input "9"
type input "680"
click at [753, 438] on div "Discount:" at bounding box center [712, 439] width 135 height 16
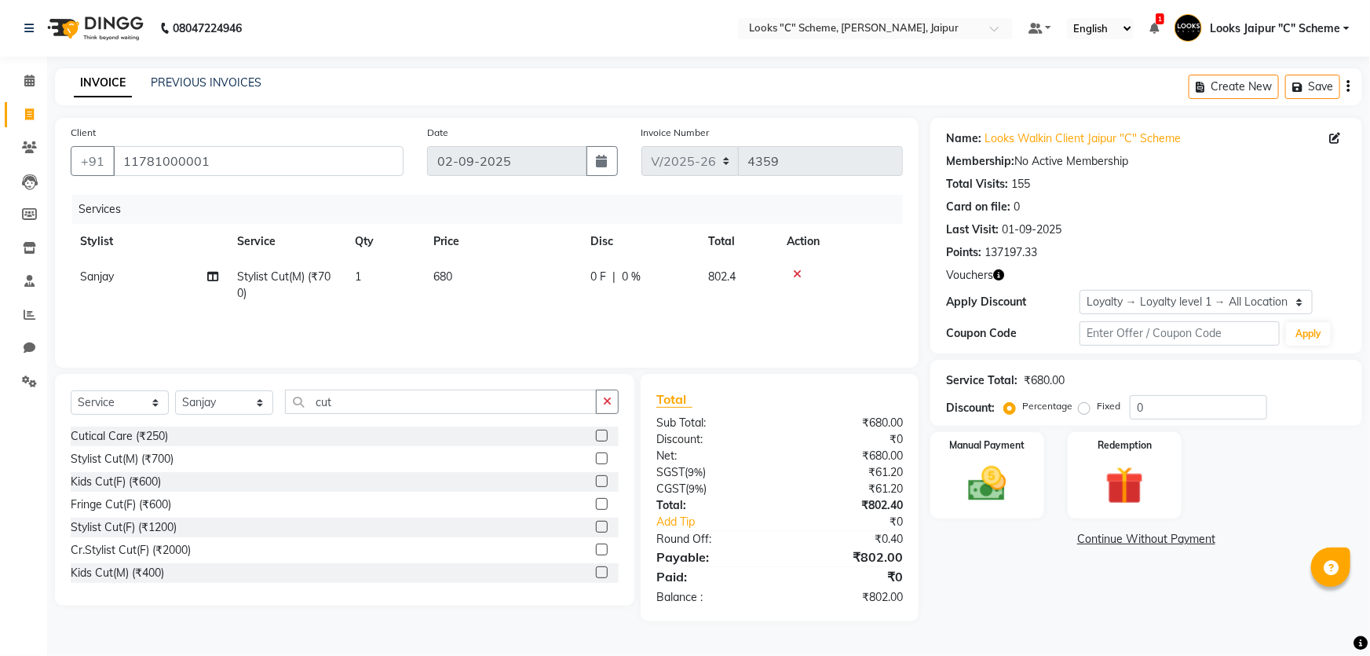
drag, startPoint x: 510, startPoint y: 297, endPoint x: 528, endPoint y: 293, distance: 17.7
click at [511, 297] on td "680" at bounding box center [502, 285] width 157 height 52
select select "59429"
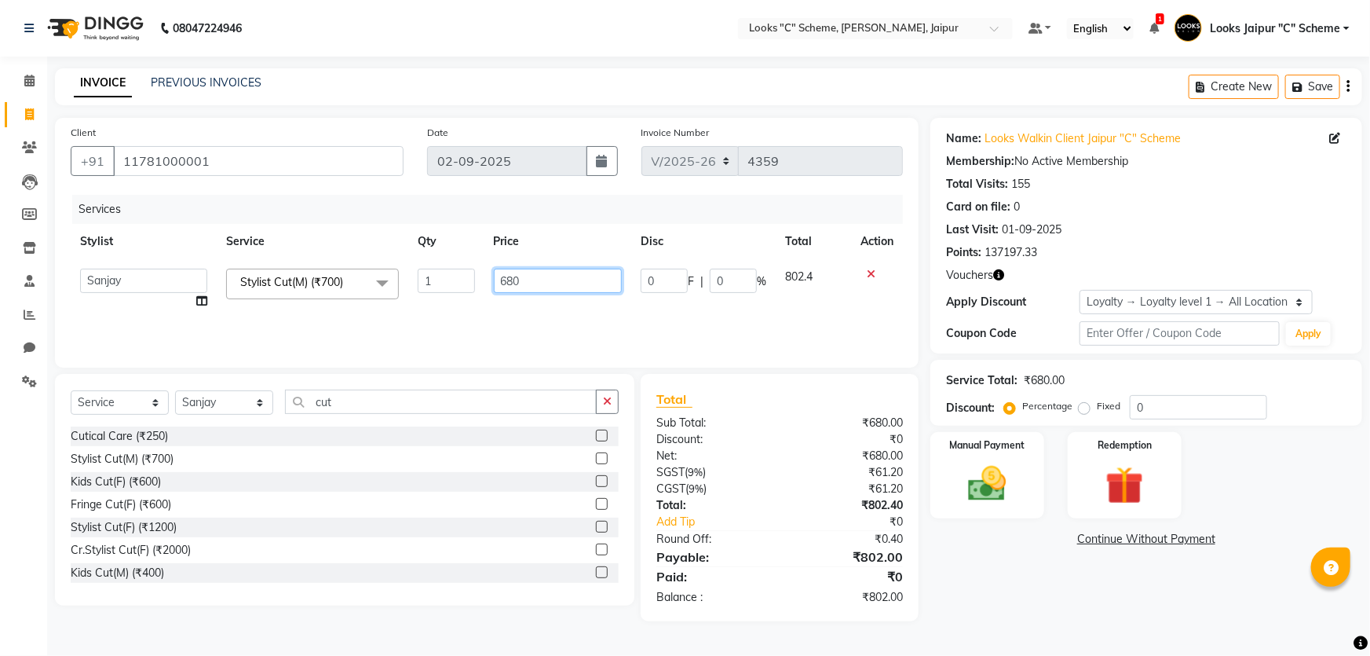
click at [569, 283] on input "680" at bounding box center [558, 281] width 129 height 24
type input "678"
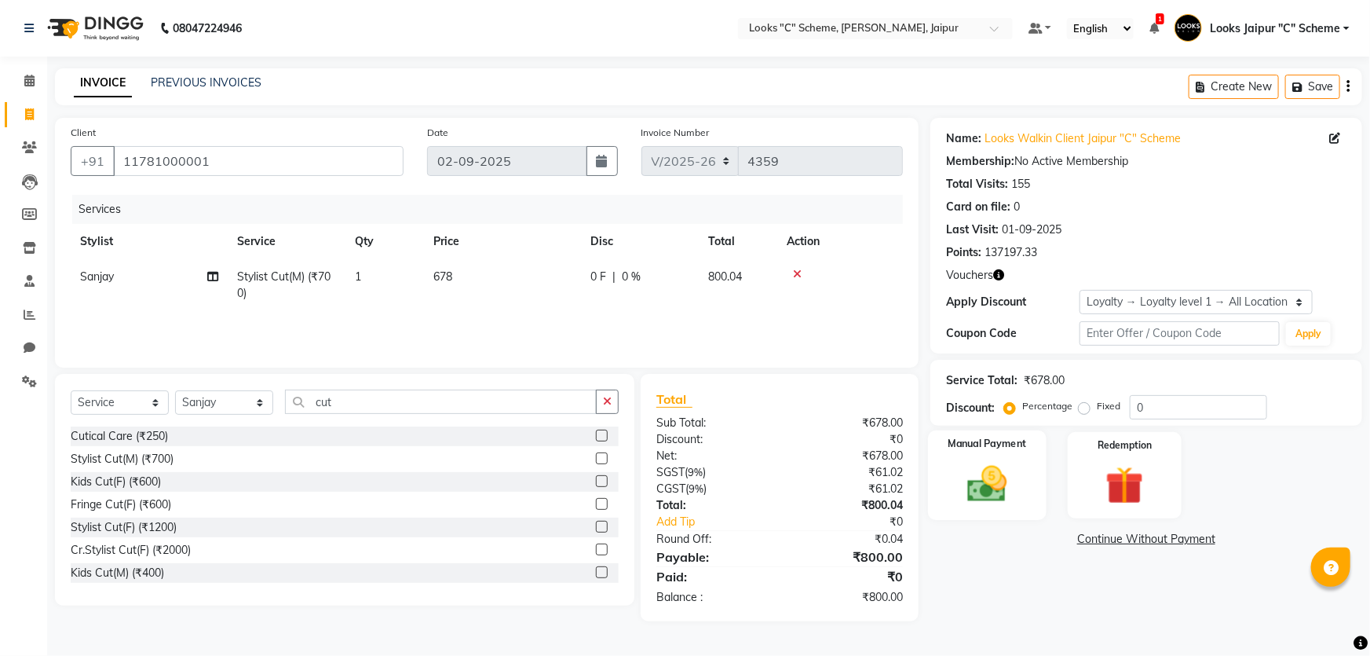
click at [971, 470] on img at bounding box center [988, 484] width 64 height 46
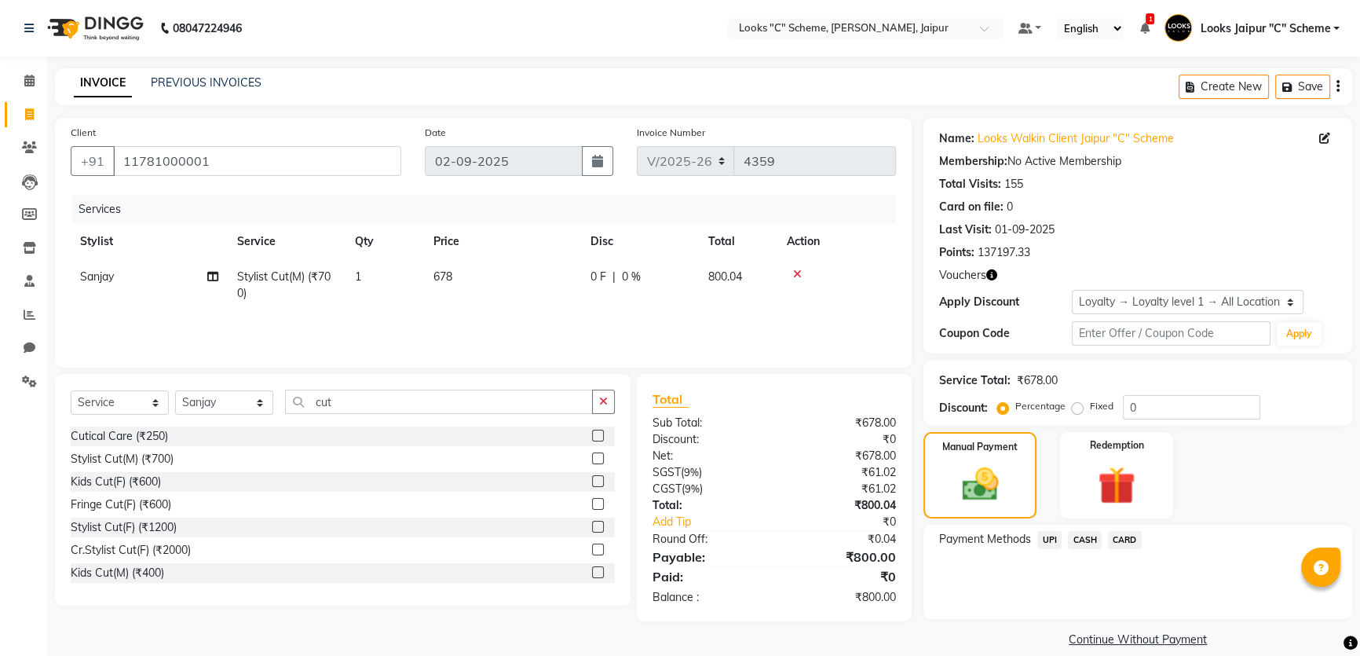
click at [1076, 539] on span "CASH" at bounding box center [1085, 540] width 34 height 18
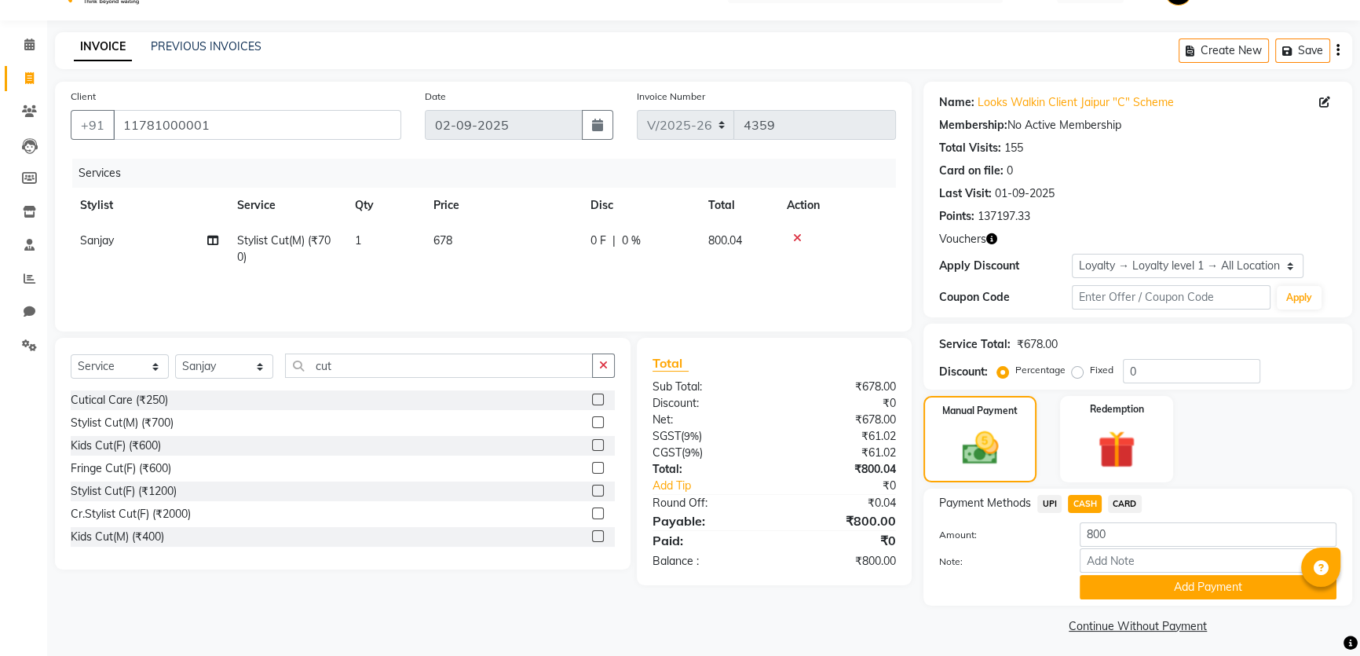
scroll to position [40, 0]
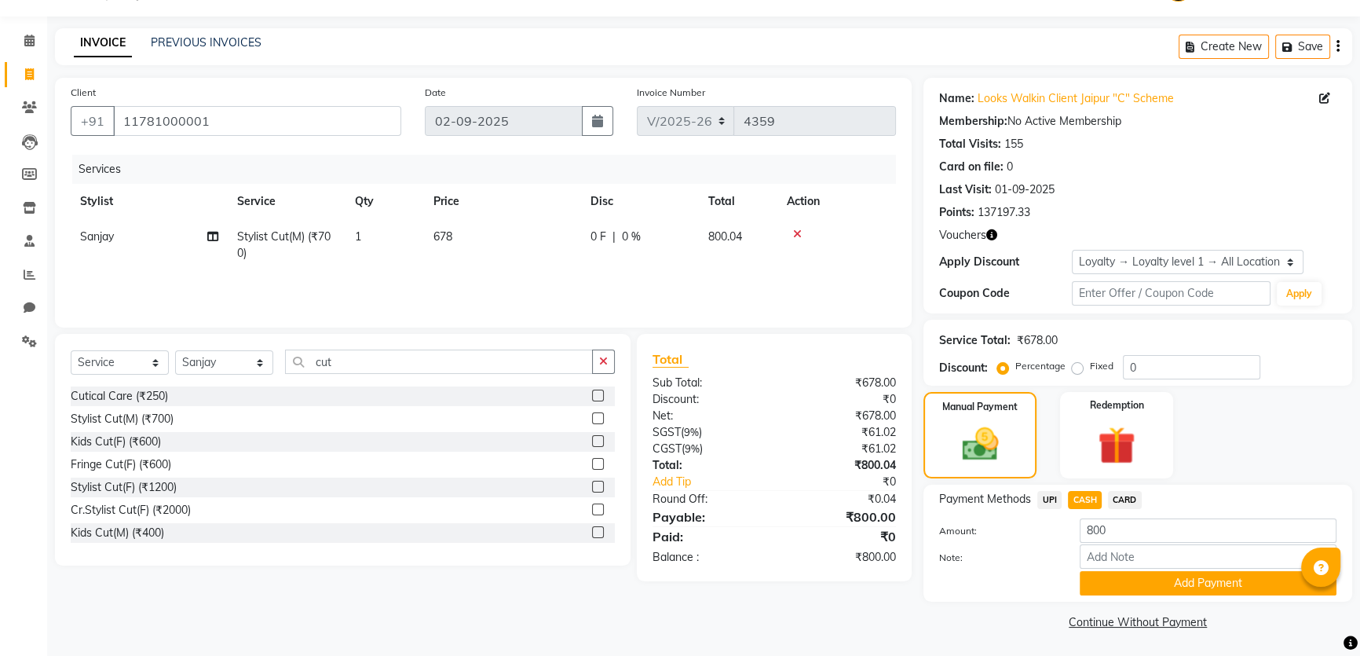
click at [1128, 582] on button "Add Payment" at bounding box center [1208, 583] width 257 height 24
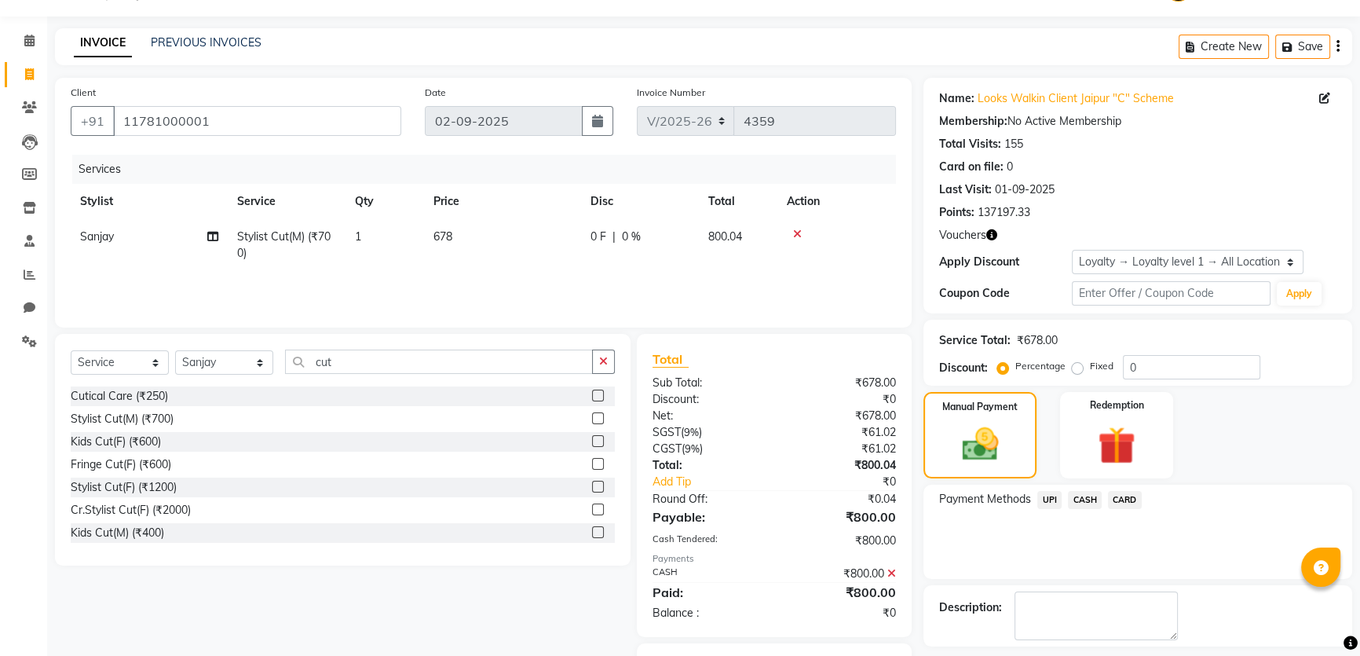
scroll to position [123, 0]
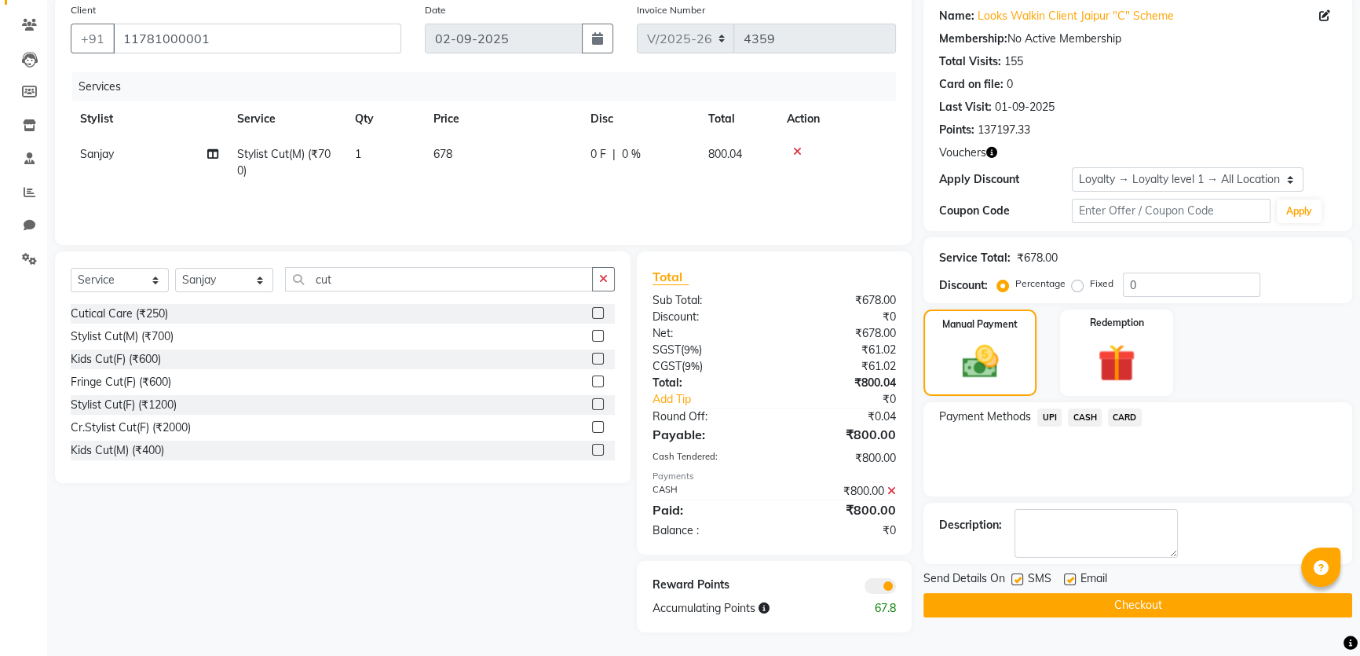
click at [1121, 597] on button "Checkout" at bounding box center [1137, 605] width 429 height 24
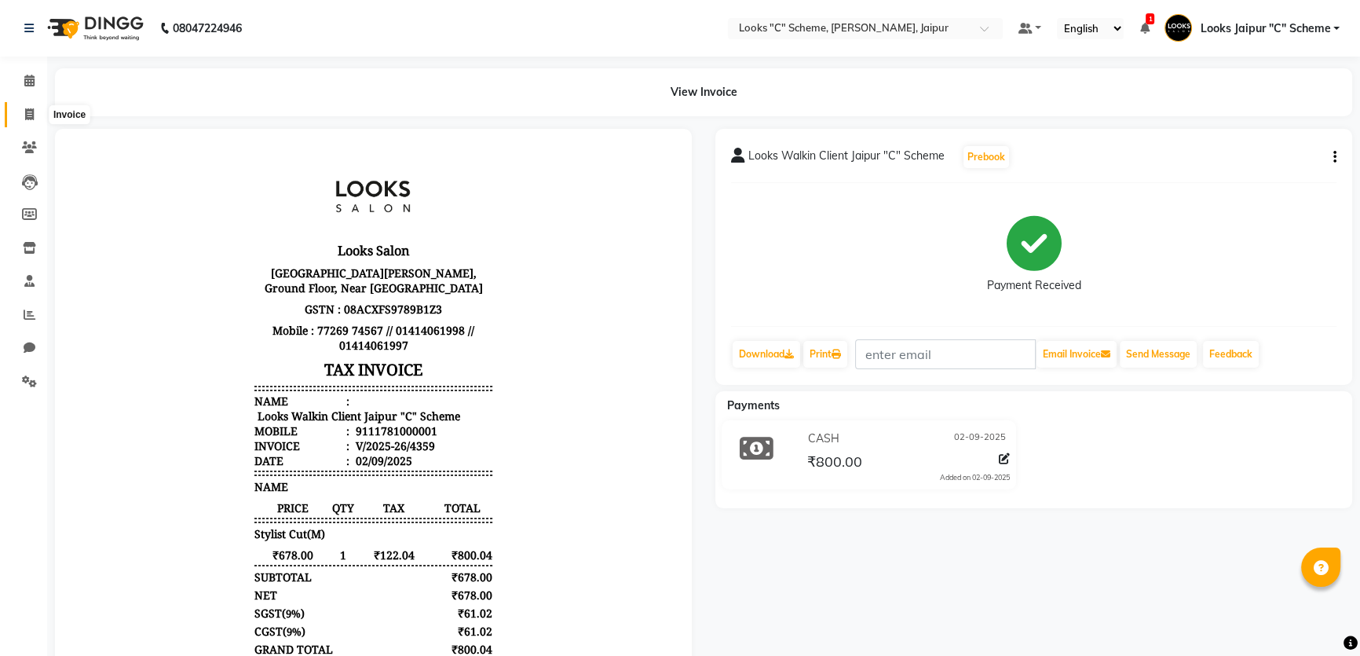
click at [26, 114] on icon at bounding box center [29, 114] width 9 height 12
select select "service"
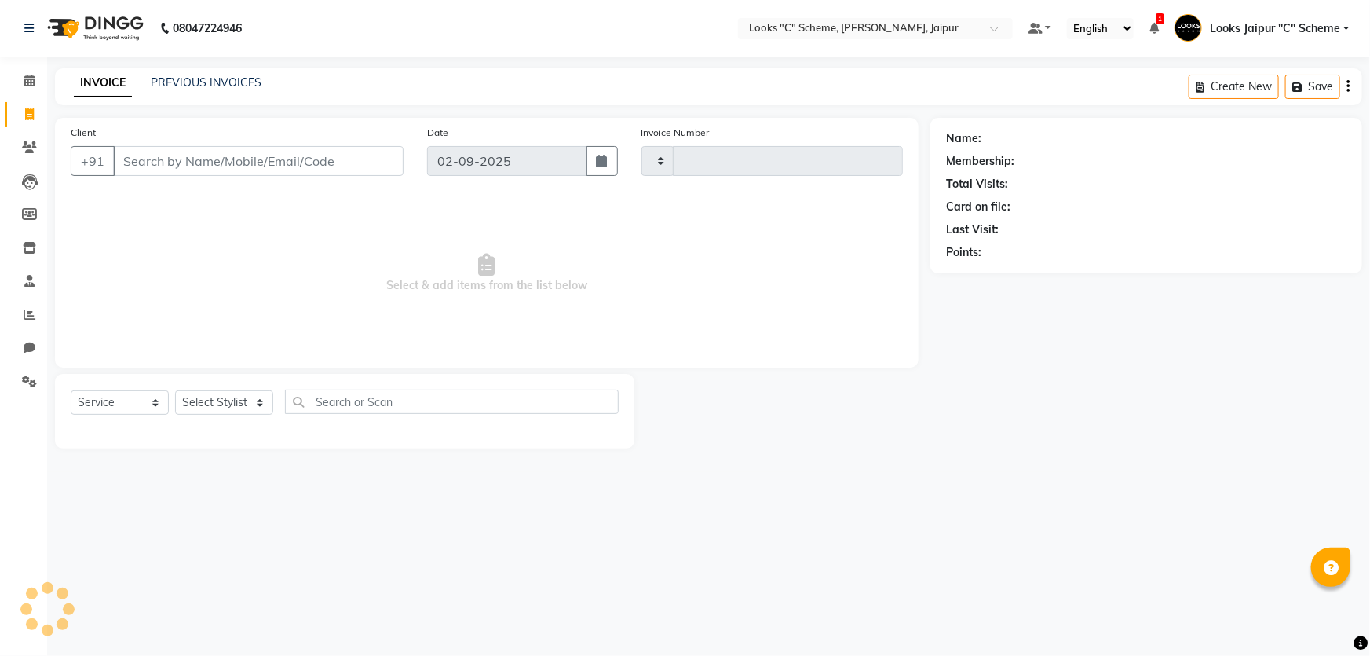
type input "4360"
select select "4315"
click at [171, 166] on input "Client" at bounding box center [258, 161] width 291 height 30
type input "9811873834"
click at [337, 169] on button "Add Client" at bounding box center [363, 161] width 81 height 30
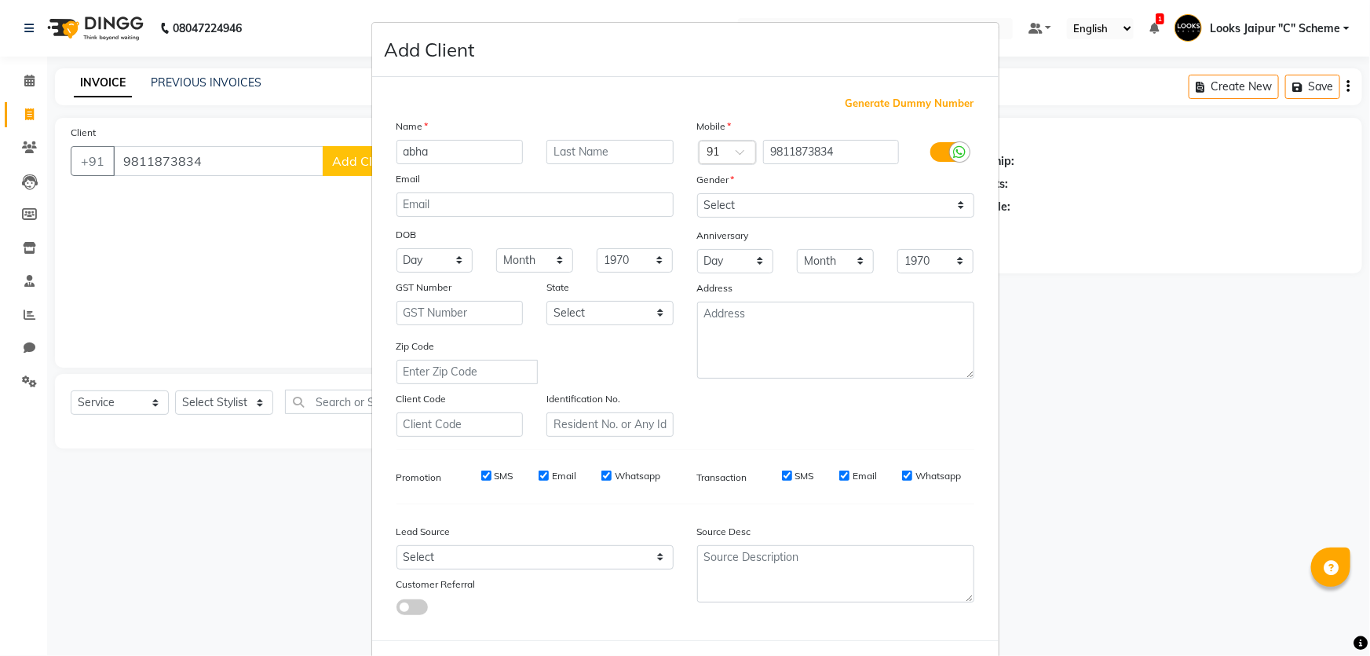
type input "abha"
click at [737, 198] on select "Select [DEMOGRAPHIC_DATA] [DEMOGRAPHIC_DATA] Other Prefer Not To Say" at bounding box center [835, 205] width 277 height 24
select select "[DEMOGRAPHIC_DATA]"
click at [697, 193] on select "Select [DEMOGRAPHIC_DATA] [DEMOGRAPHIC_DATA] Other Prefer Not To Say" at bounding box center [835, 205] width 277 height 24
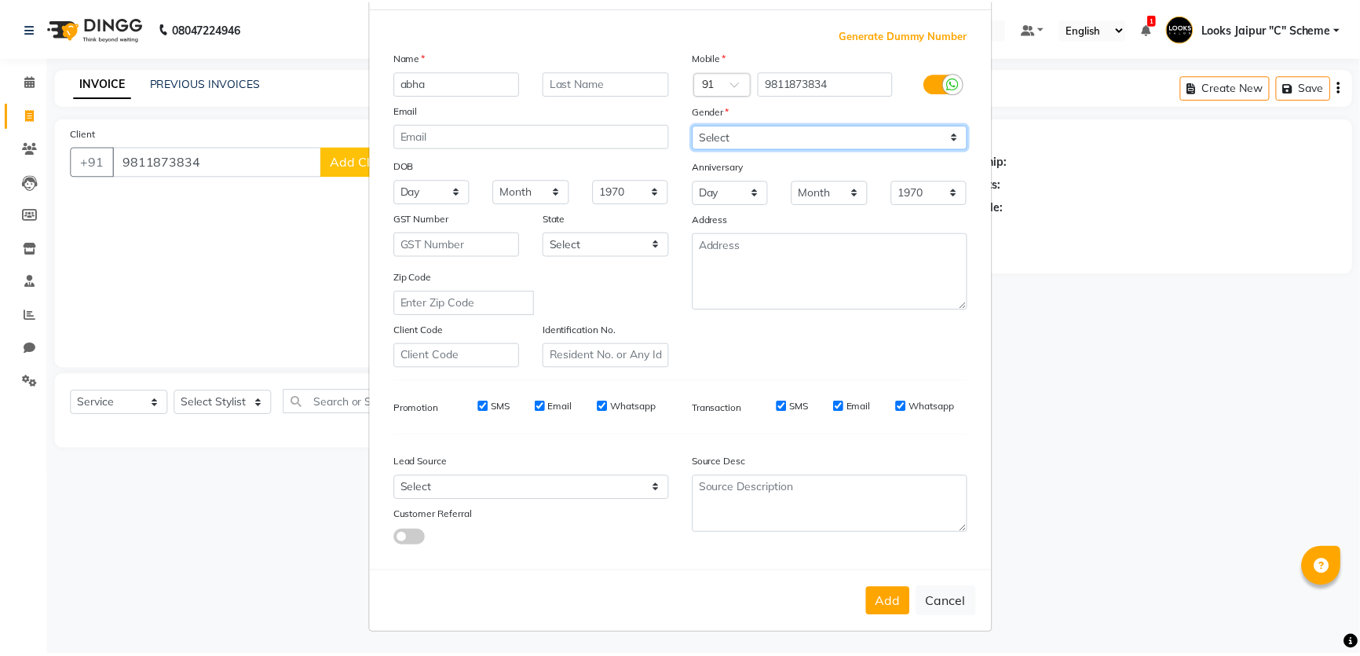
scroll to position [73, 0]
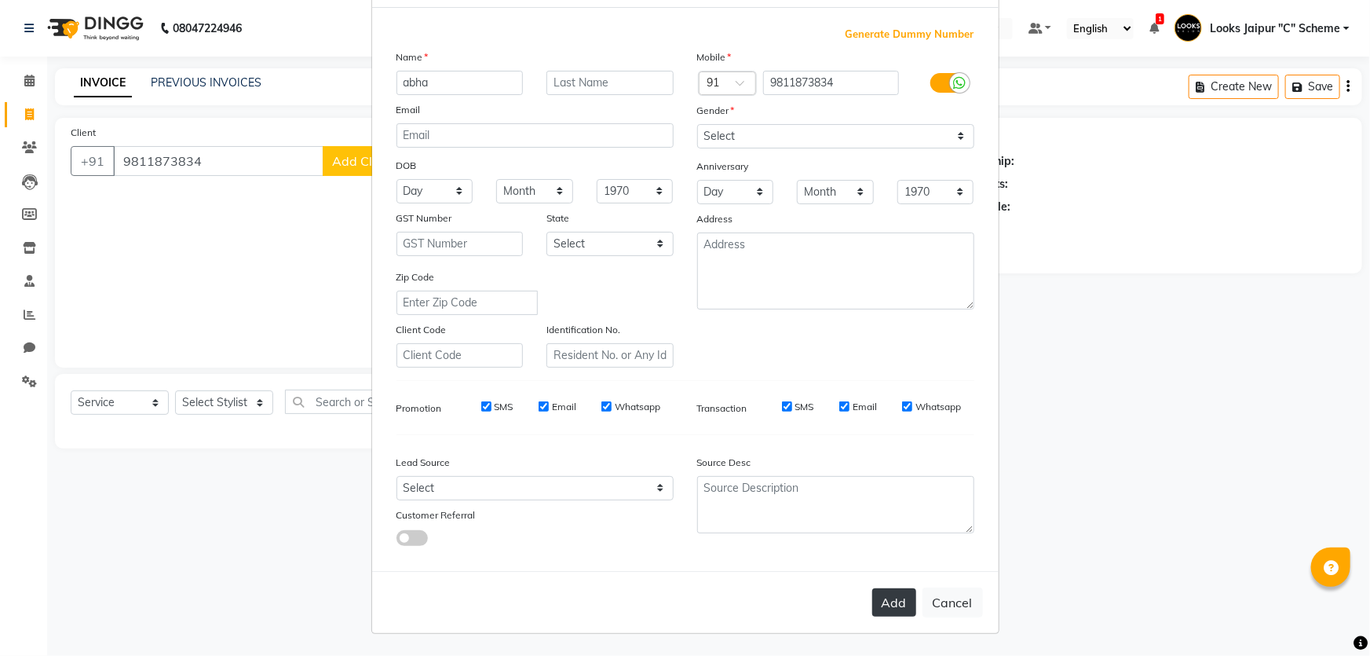
click at [878, 591] on button "Add" at bounding box center [894, 602] width 44 height 28
select select
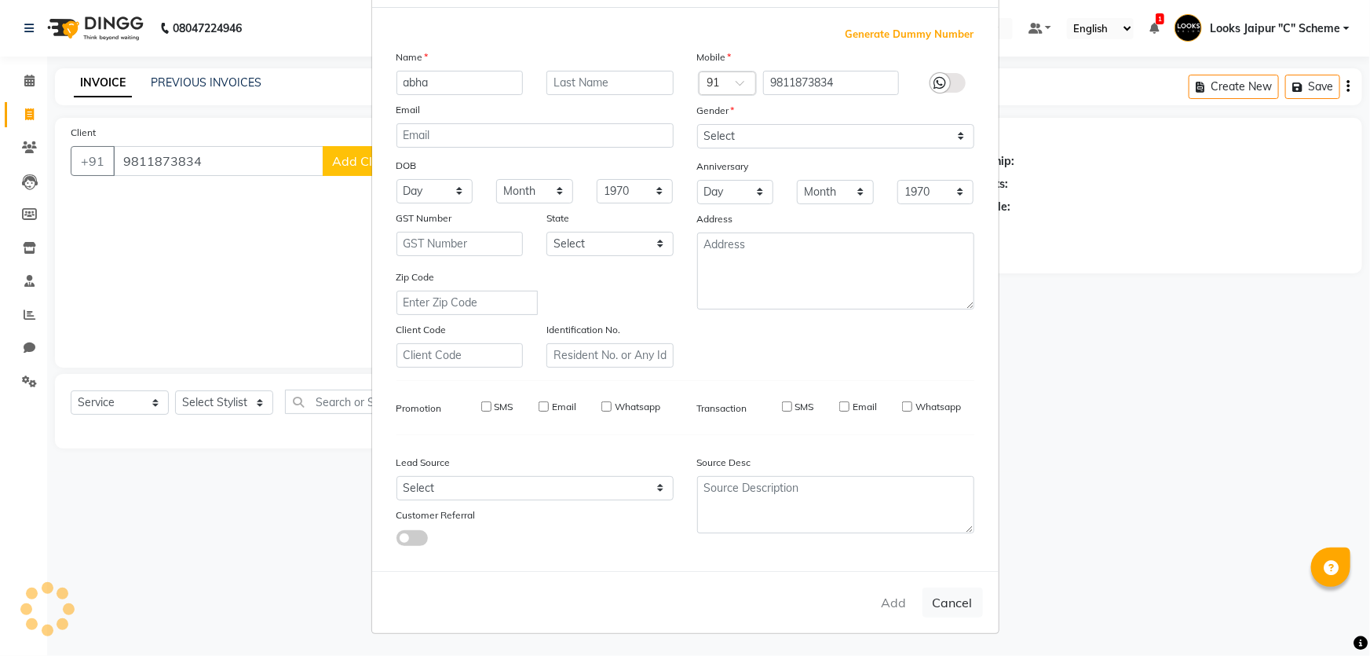
select select
checkbox input "false"
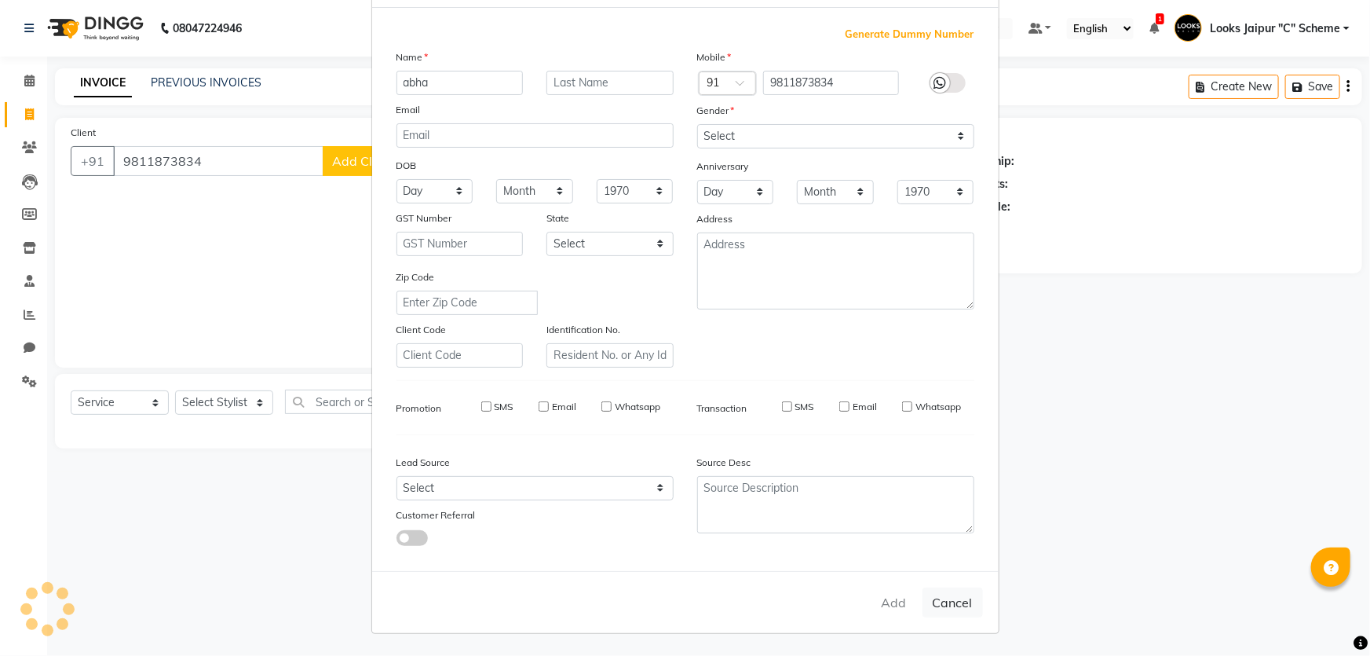
checkbox input "false"
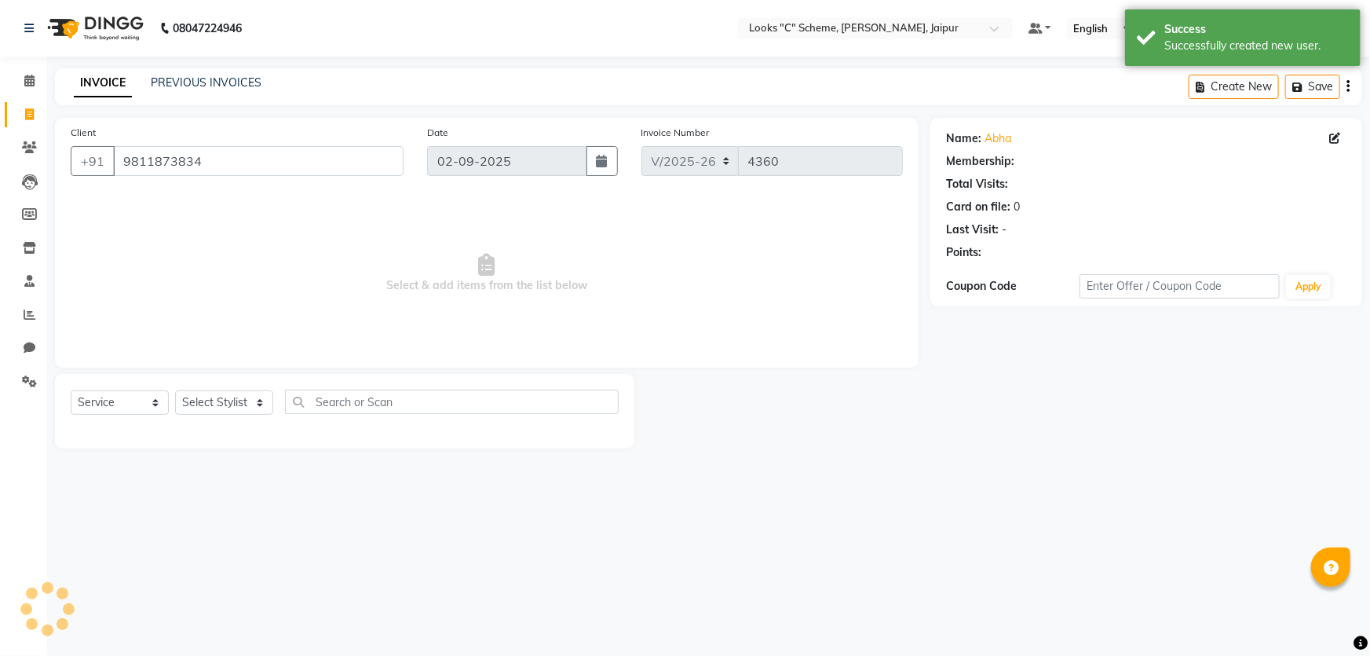
select select "1: Object"
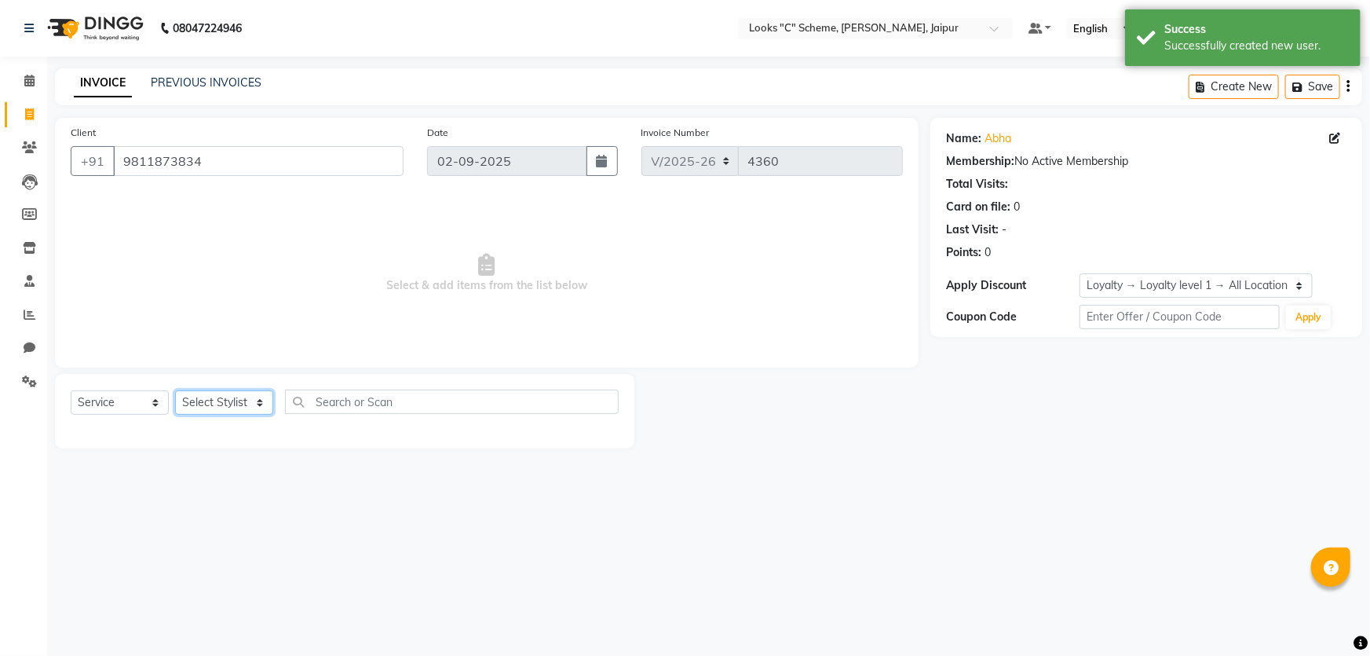
click at [228, 405] on select "Select Stylist [PERSON_NAME] Akash_pdct [PERSON_NAME] [PERSON_NAME] Counter Sal…" at bounding box center [224, 402] width 98 height 24
select select "61093"
click at [175, 390] on select "Select Stylist [PERSON_NAME] Akash_pdct [PERSON_NAME] [PERSON_NAME] Counter Sal…" at bounding box center [224, 402] width 98 height 24
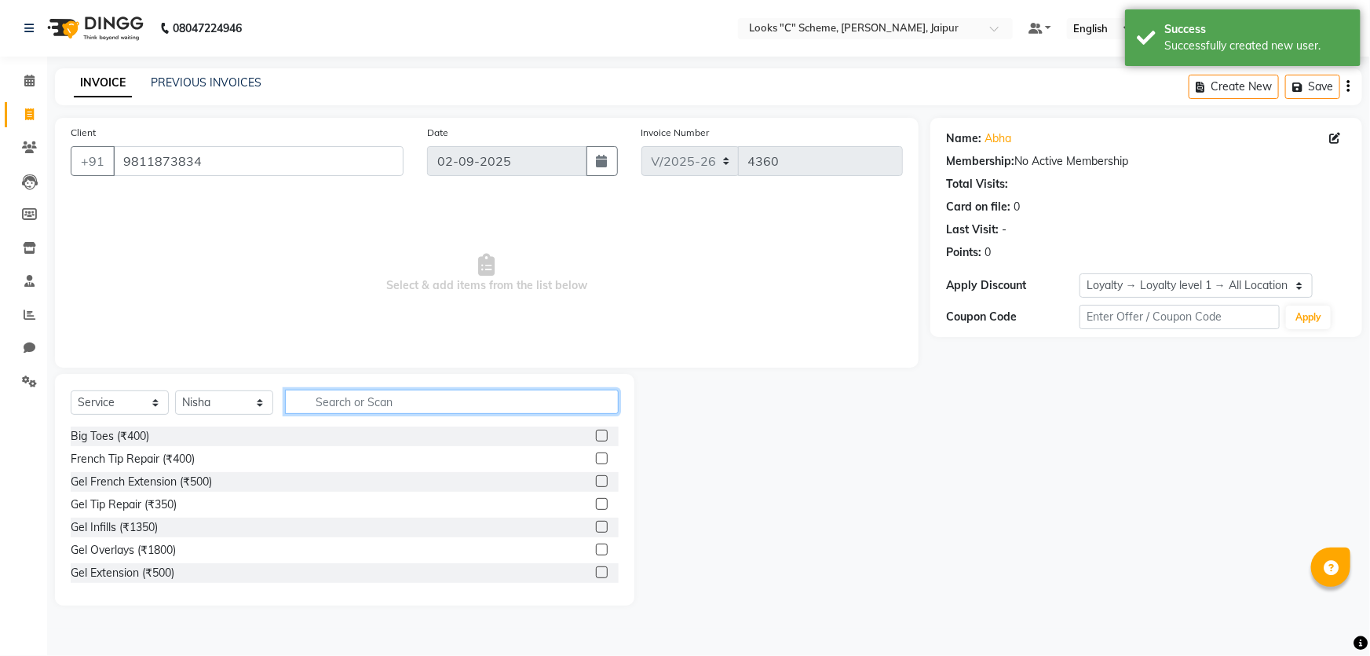
click at [350, 408] on input "text" at bounding box center [452, 402] width 334 height 24
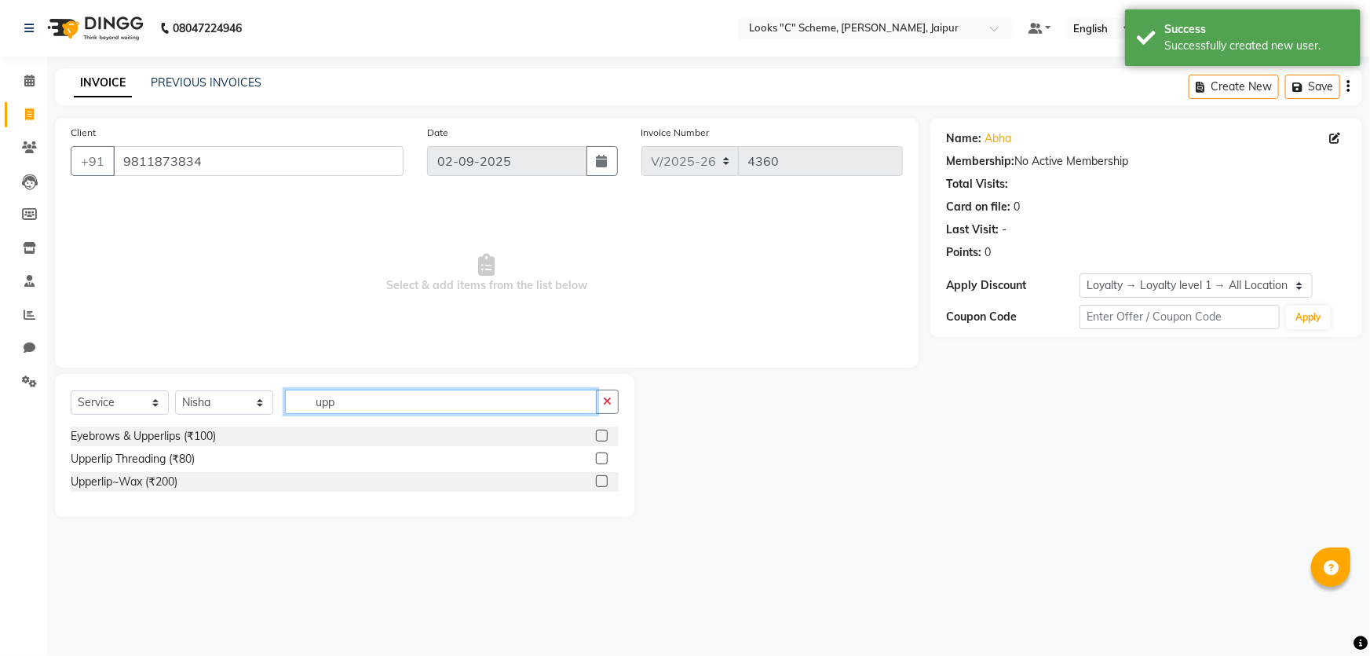
type input "upp"
click at [606, 440] on label at bounding box center [602, 436] width 12 height 12
click at [606, 440] on input "checkbox" at bounding box center [601, 436] width 10 height 10
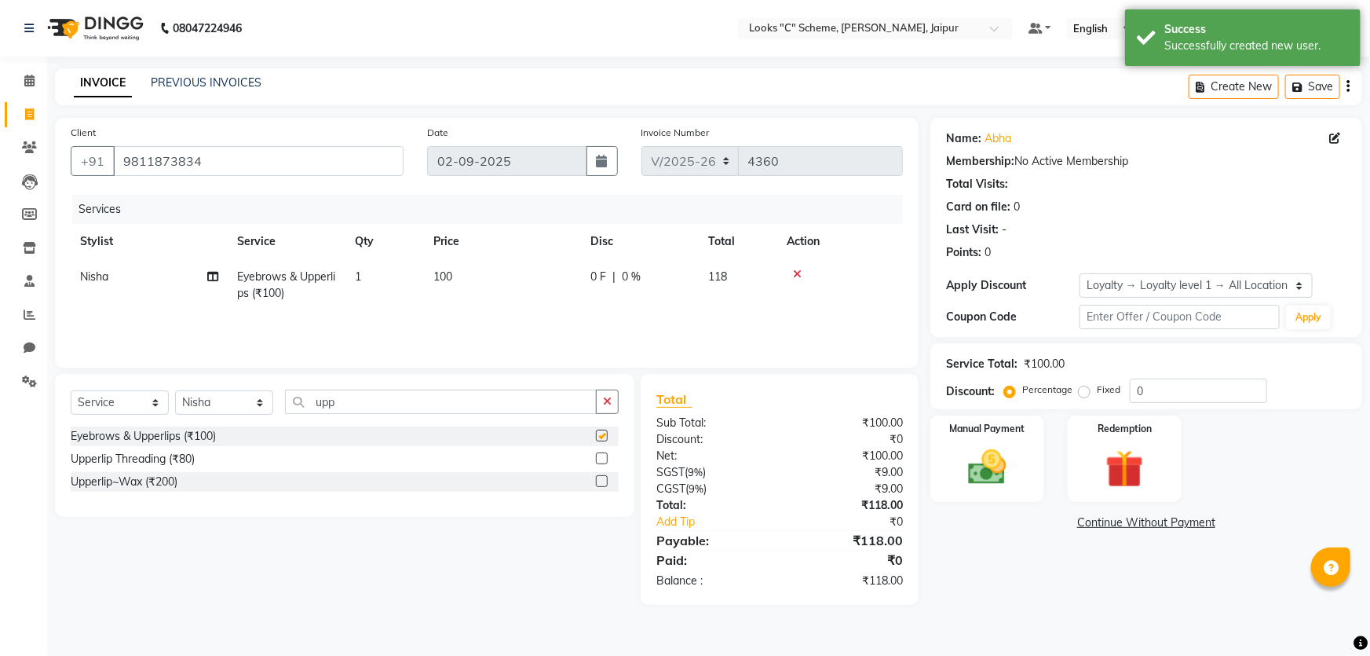
checkbox input "false"
click at [498, 290] on td "100" at bounding box center [502, 285] width 157 height 52
select select "61093"
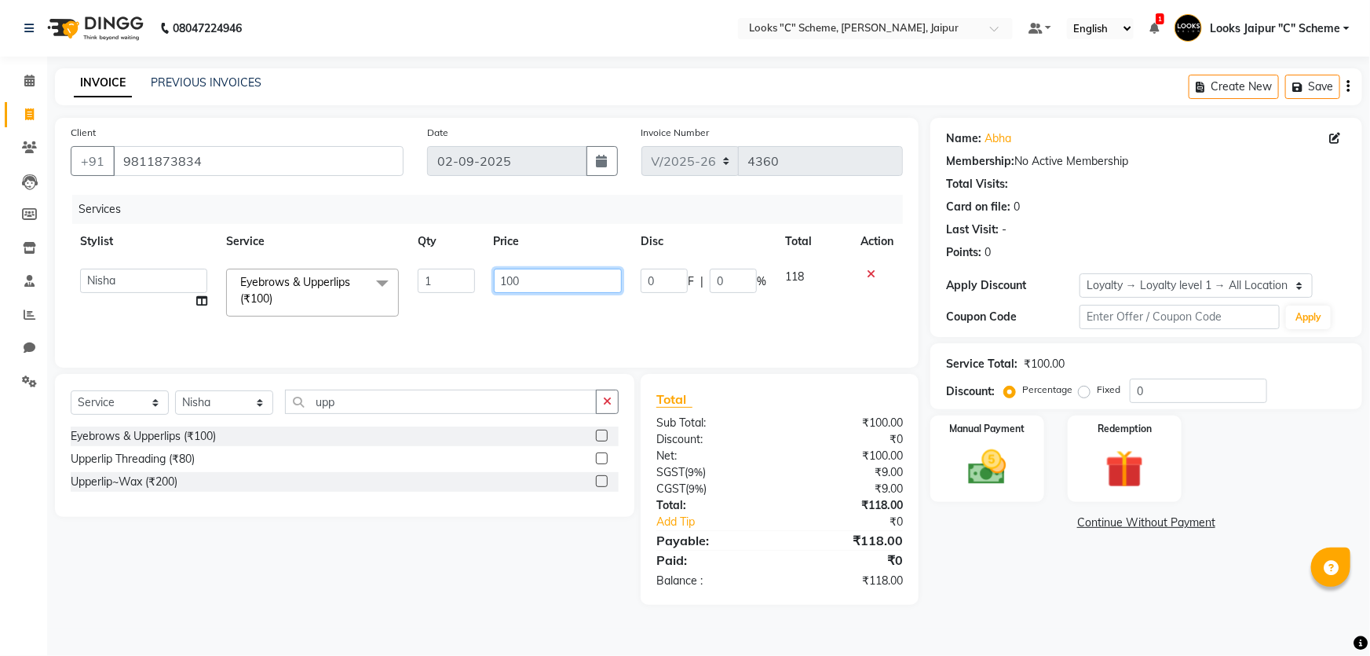
click at [530, 278] on input "100" at bounding box center [558, 281] width 129 height 24
type input "140"
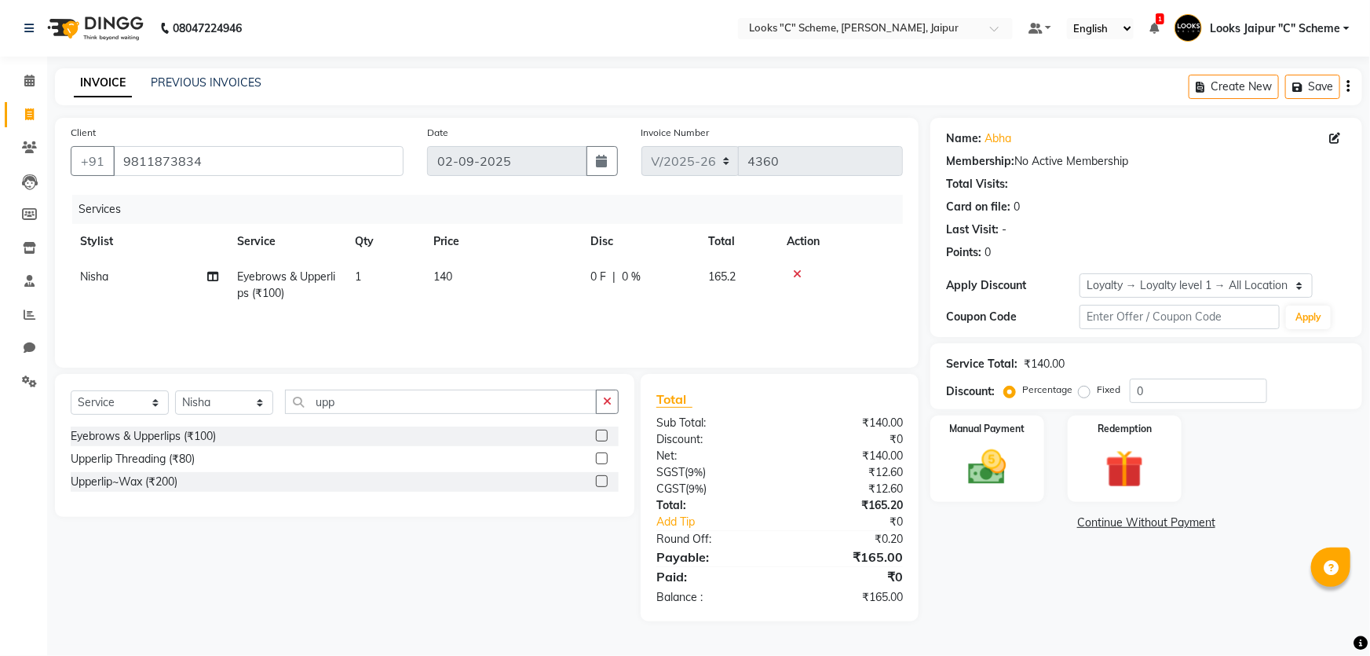
click at [542, 302] on td "140" at bounding box center [502, 285] width 157 height 52
select select "61093"
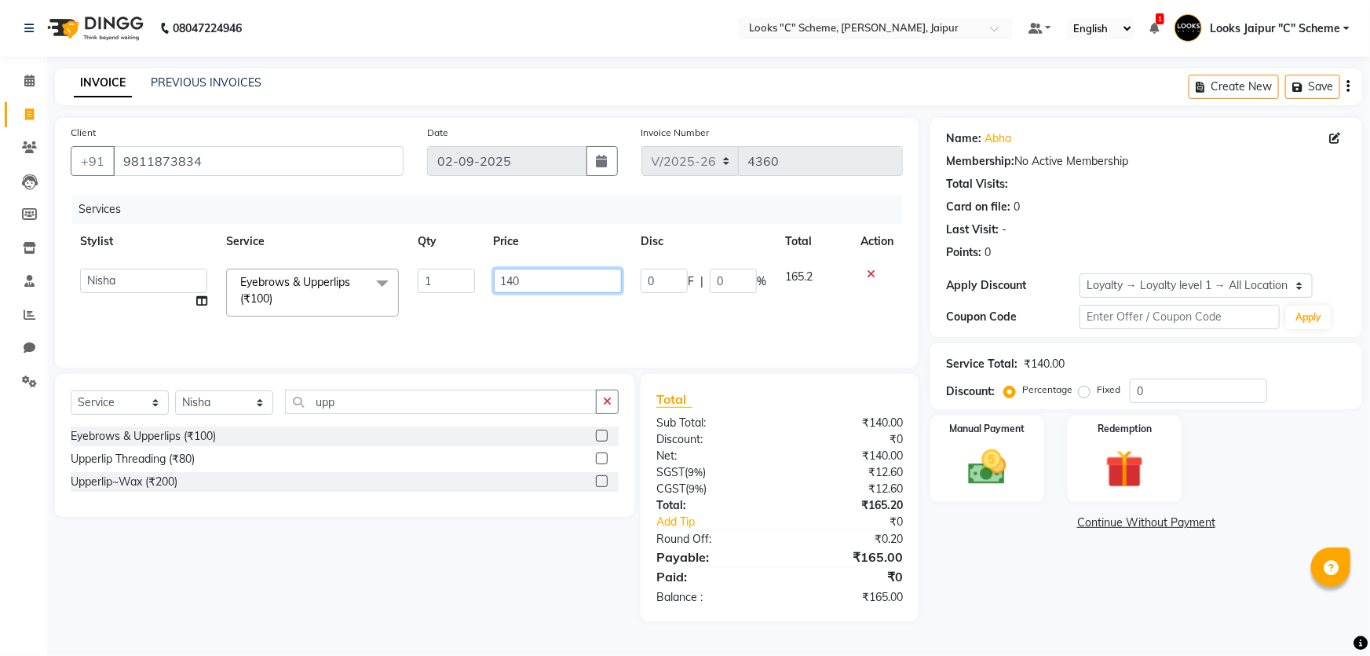
click at [576, 291] on input "140" at bounding box center [558, 281] width 129 height 24
type input "145"
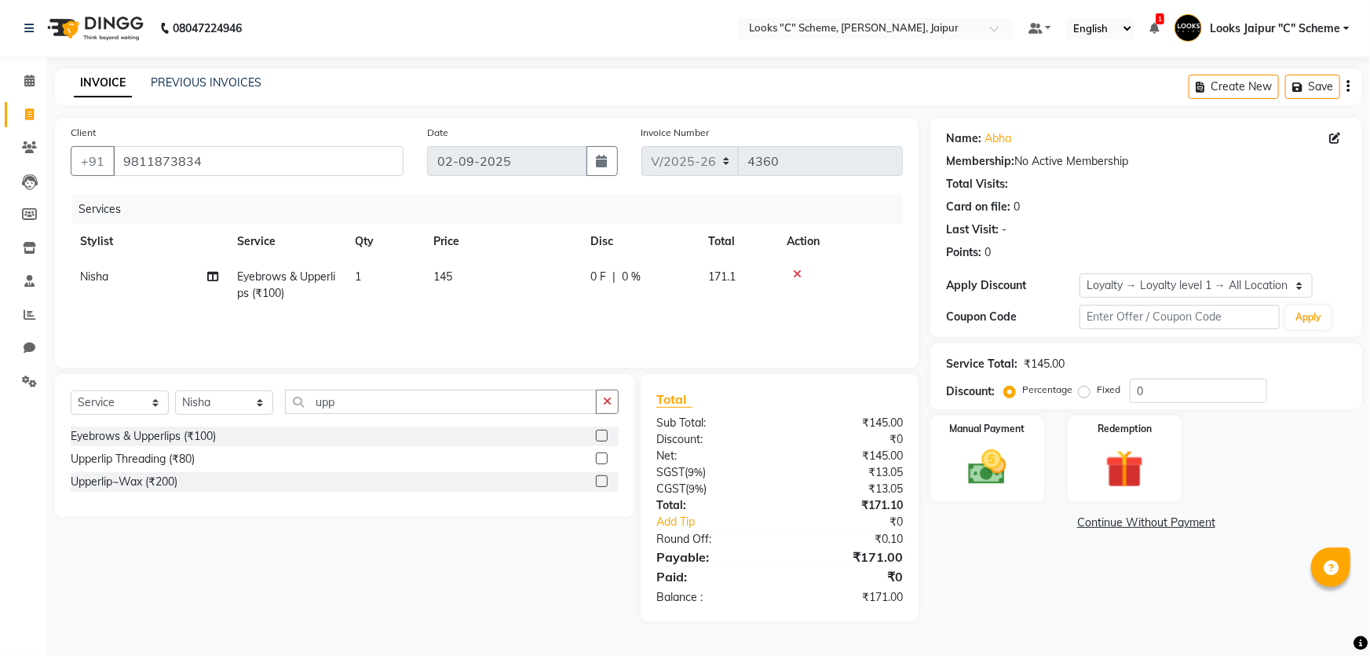
click at [843, 542] on div "₹0.10" at bounding box center [847, 539] width 135 height 16
drag, startPoint x: 421, startPoint y: 272, endPoint x: 440, endPoint y: 273, distance: 18.9
click at [424, 272] on tr "Nisha Eyebrows & Upperlips (₹100) 1 145 0 F | 0 % 171.1" at bounding box center [487, 285] width 832 height 52
click at [471, 276] on td "145" at bounding box center [502, 285] width 157 height 52
select select "61093"
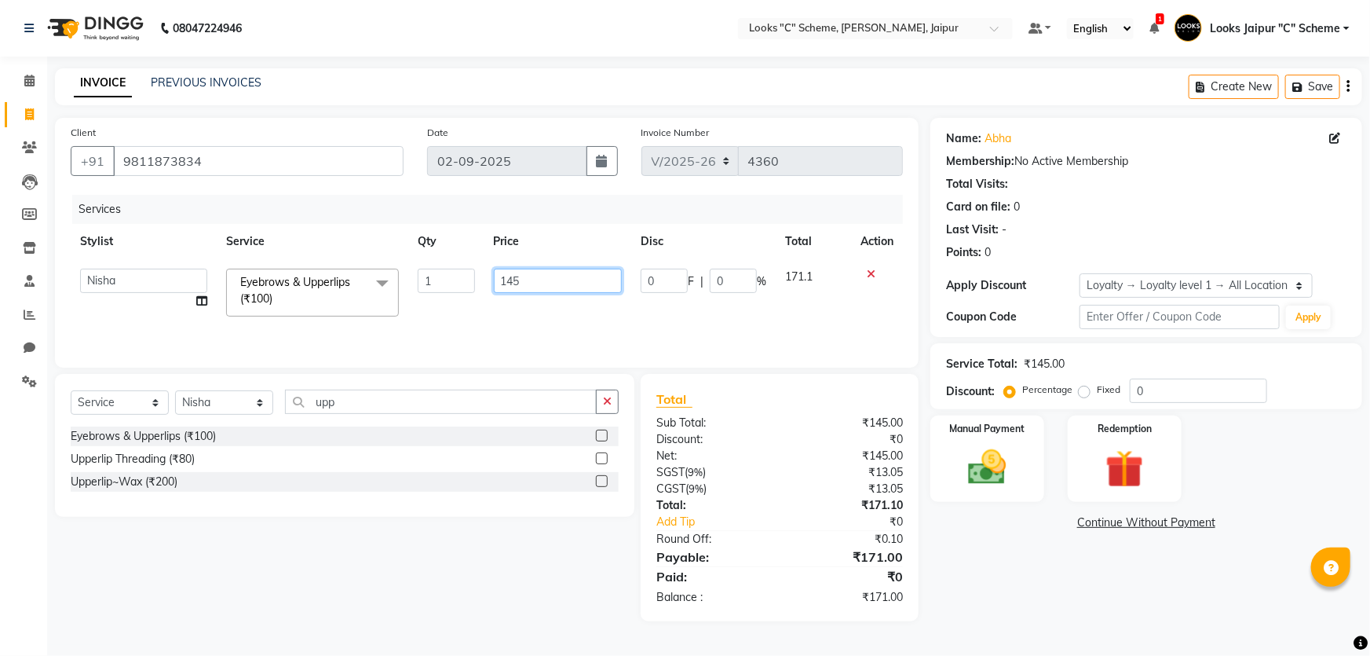
click at [555, 280] on input "145" at bounding box center [558, 281] width 129 height 24
type input "144"
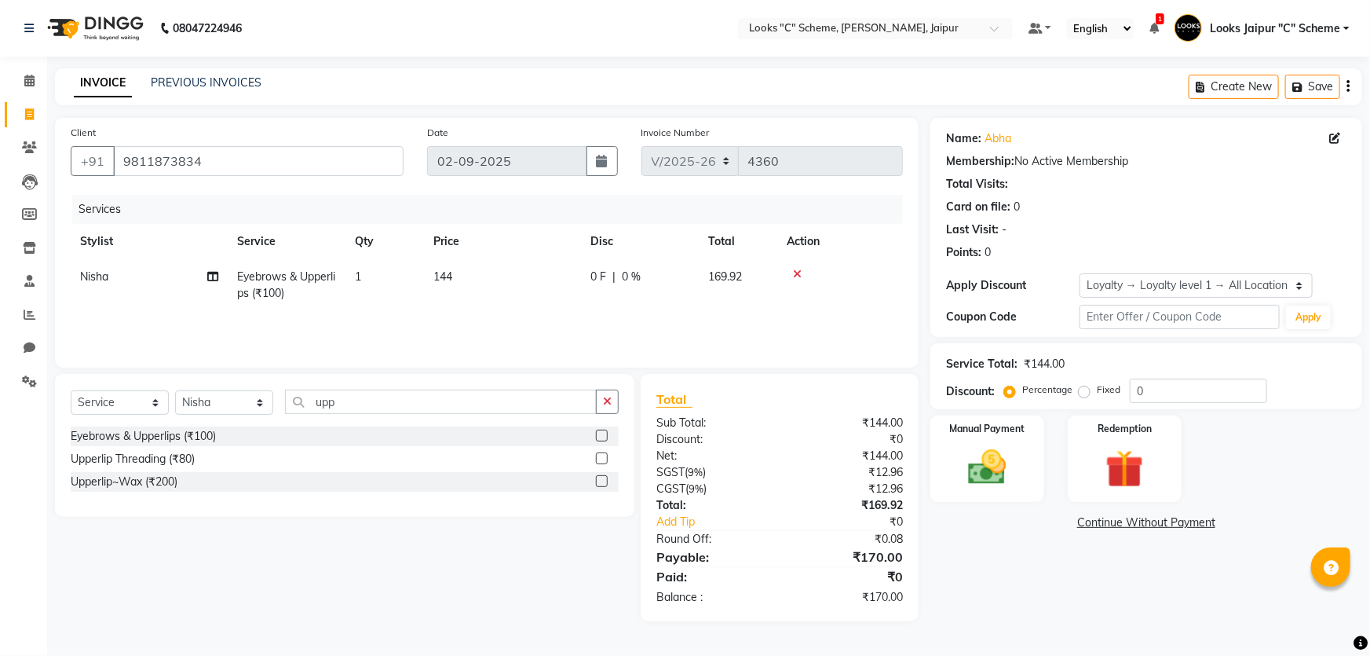
click at [834, 445] on div "₹0" at bounding box center [847, 439] width 135 height 16
click at [507, 292] on td "144" at bounding box center [502, 285] width 157 height 52
select select "61093"
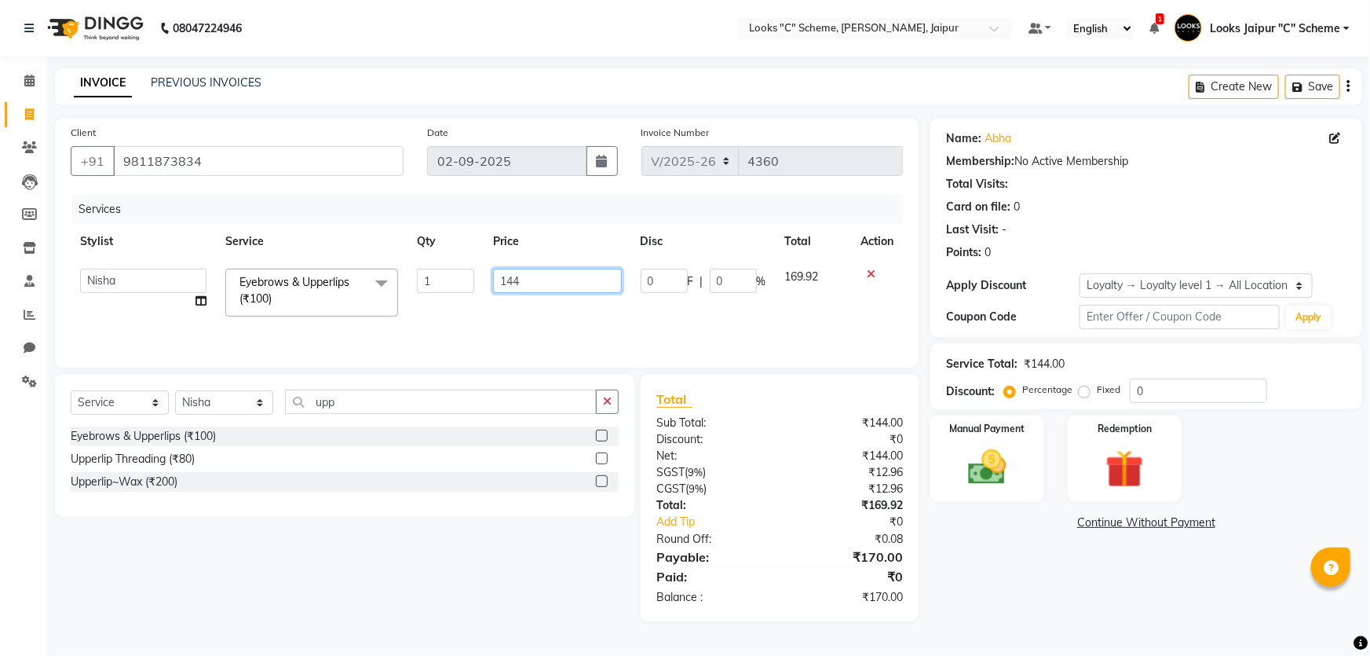
click at [560, 290] on input "144" at bounding box center [557, 281] width 128 height 24
type input "1"
type input "125"
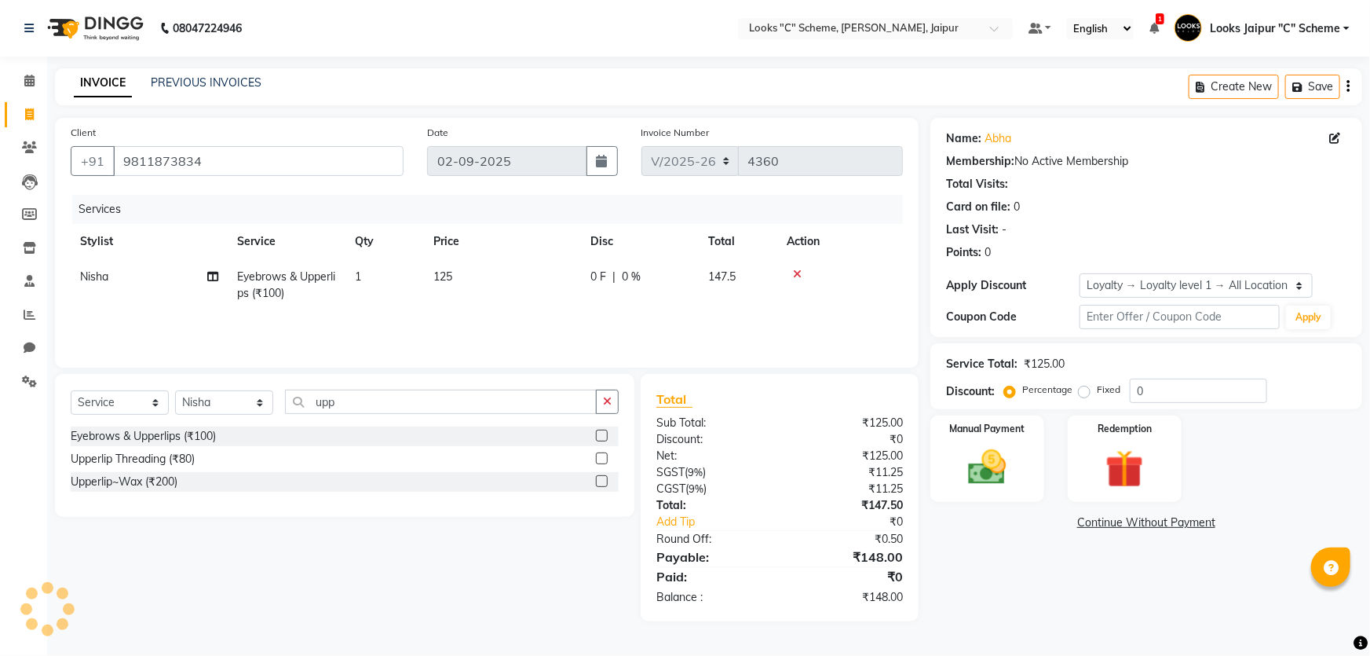
click at [828, 521] on div "₹0" at bounding box center [859, 522] width 112 height 16
click at [487, 283] on td "125" at bounding box center [502, 285] width 157 height 52
select select "61093"
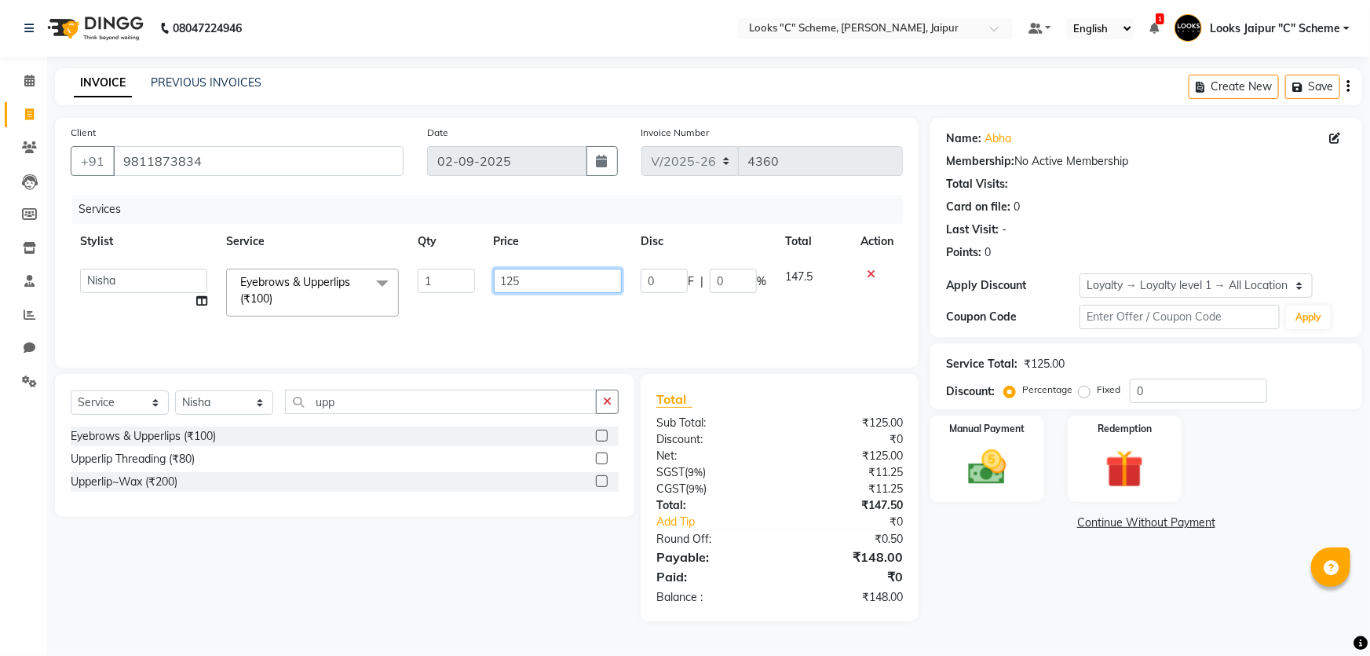
click at [553, 280] on input "125" at bounding box center [558, 281] width 129 height 24
type input "130"
click at [712, 512] on div "Total:" at bounding box center [712, 505] width 135 height 16
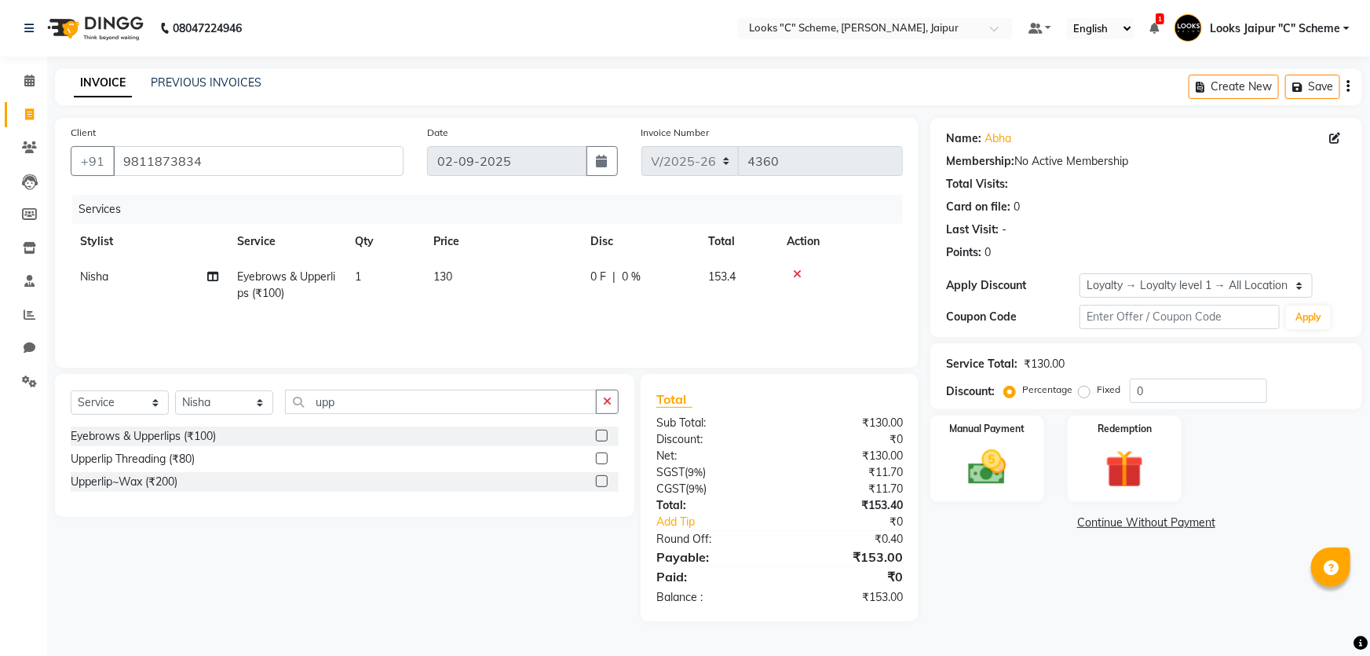
click at [534, 311] on div "Services Stylist Service Qty Price Disc Total Action Nisha Eyebrows & Upperlips…" at bounding box center [487, 273] width 832 height 157
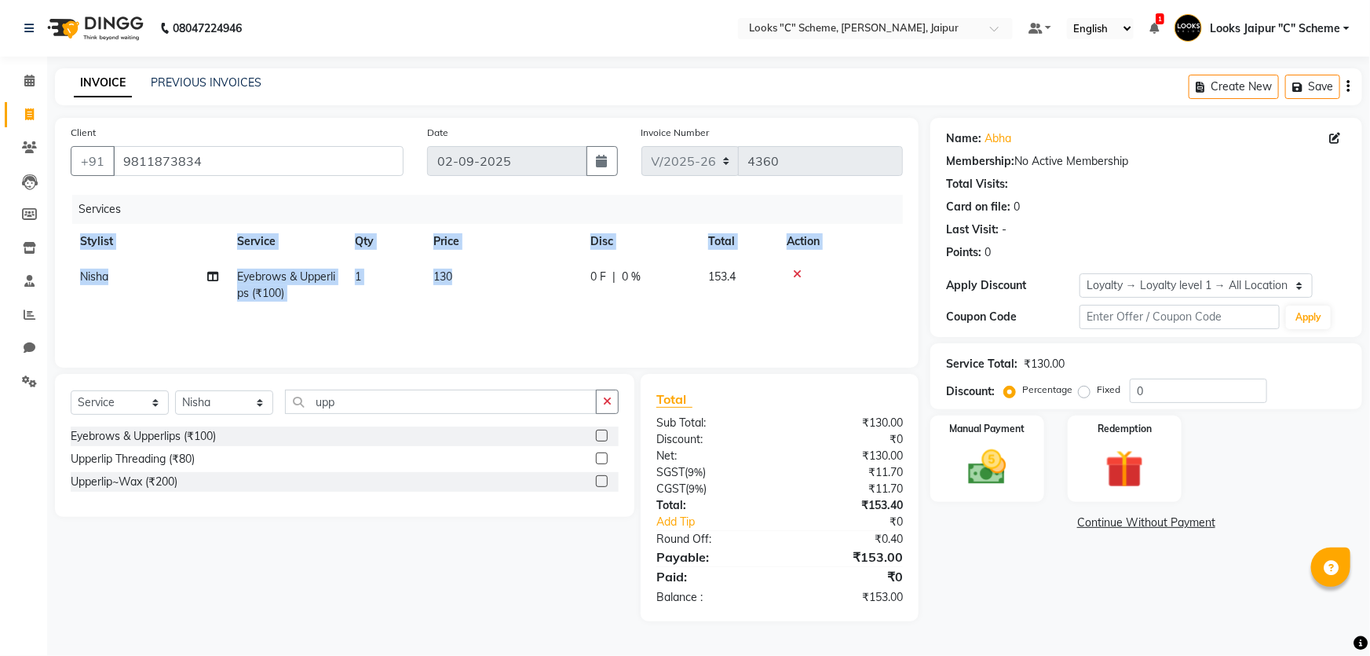
click at [483, 277] on td "130" at bounding box center [502, 285] width 157 height 52
select select "61093"
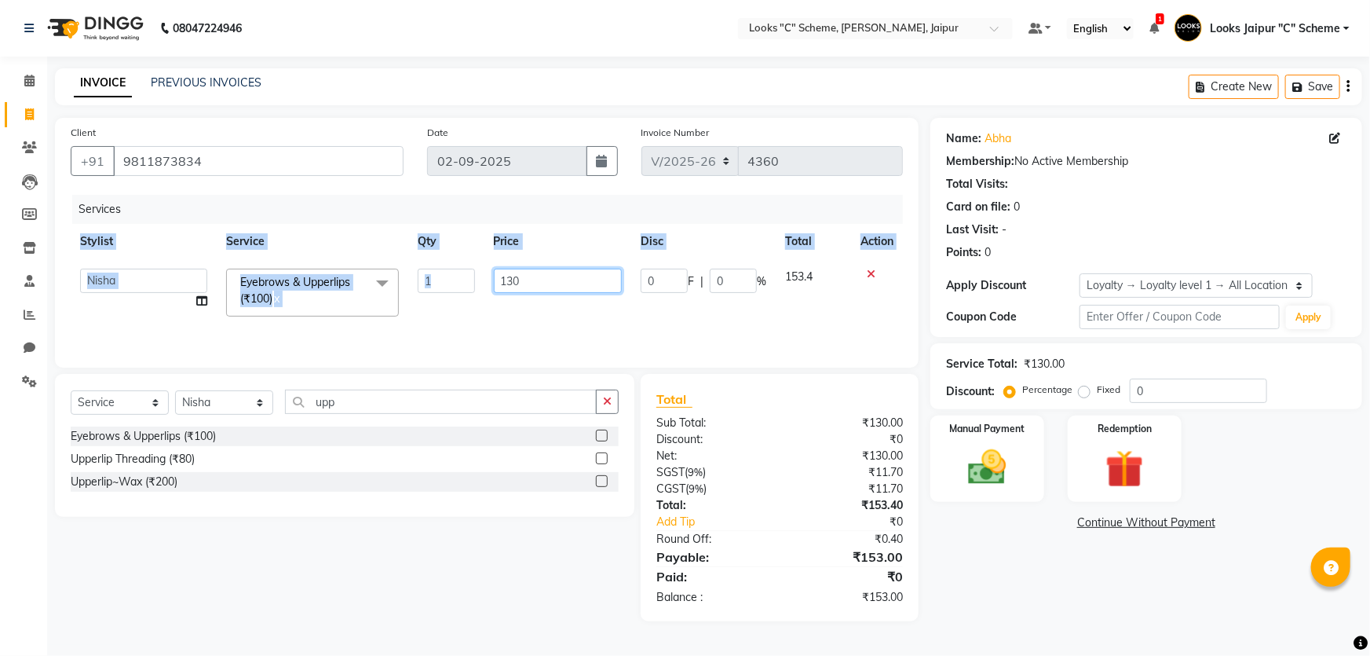
click at [530, 284] on input "130" at bounding box center [558, 281] width 129 height 24
type input "135"
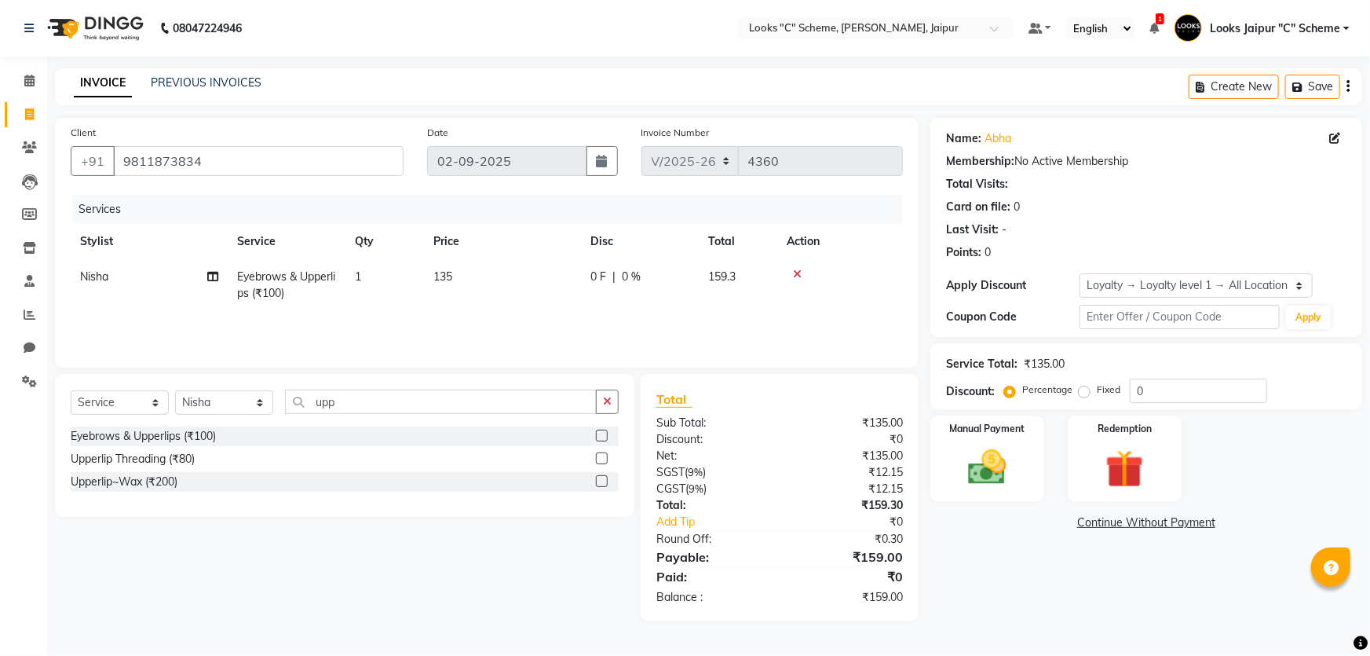
click at [514, 291] on td "135" at bounding box center [502, 285] width 157 height 52
select select "61093"
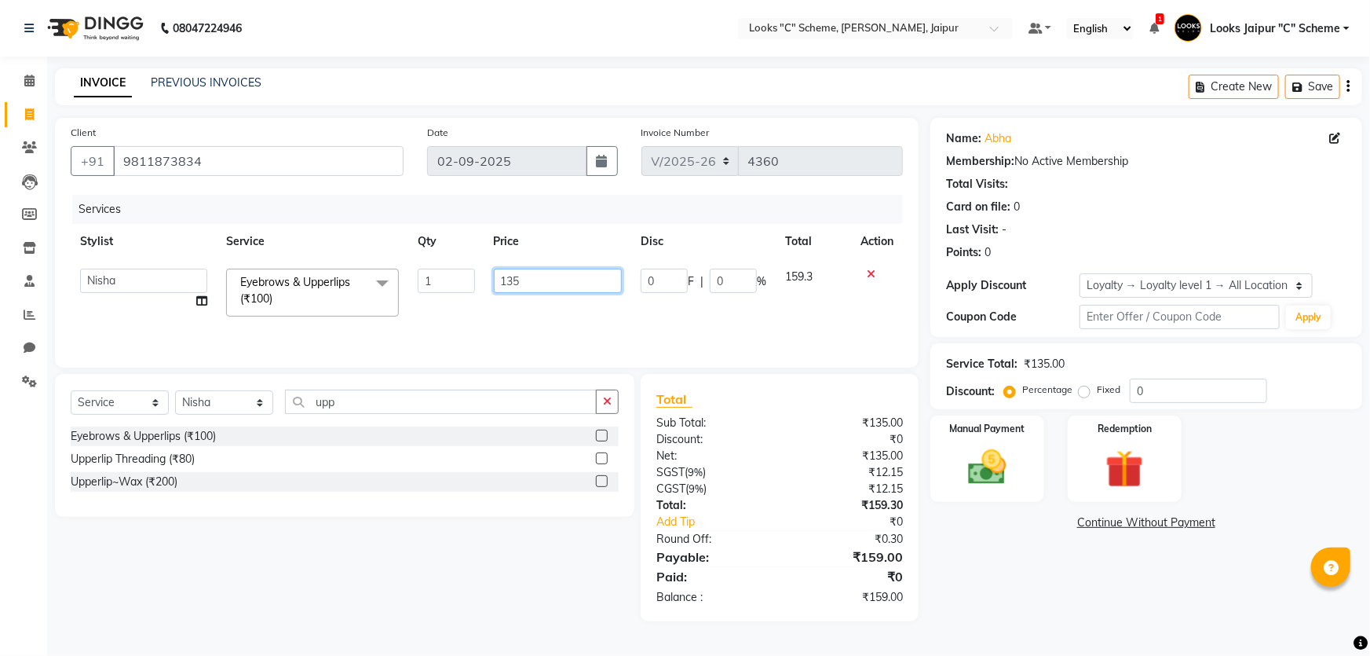
click at [534, 289] on input "135" at bounding box center [558, 281] width 129 height 24
type input "136"
click at [667, 409] on div "Total Sub Total: ₹135.00 Discount: ₹0 Net: ₹135.00 SGST ( 9% ) ₹12.15 CGST ( 9%…" at bounding box center [779, 498] width 247 height 216
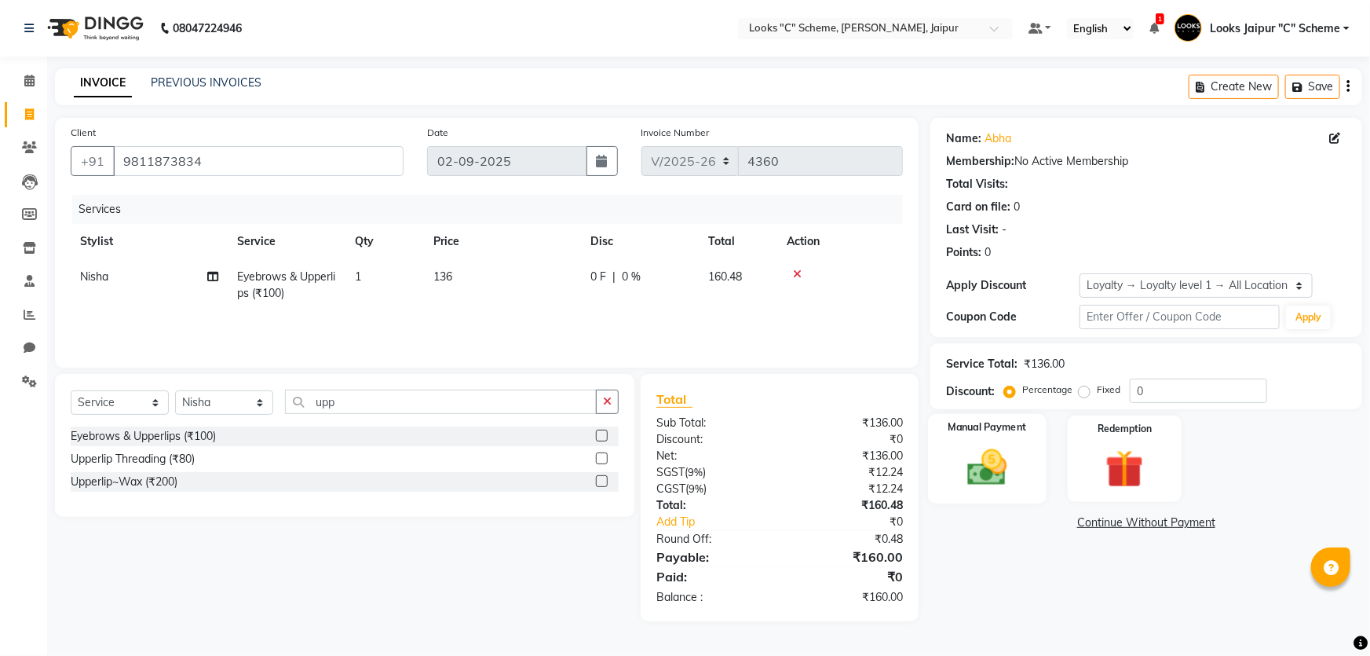
click at [1029, 437] on div "Manual Payment" at bounding box center [987, 459] width 119 height 90
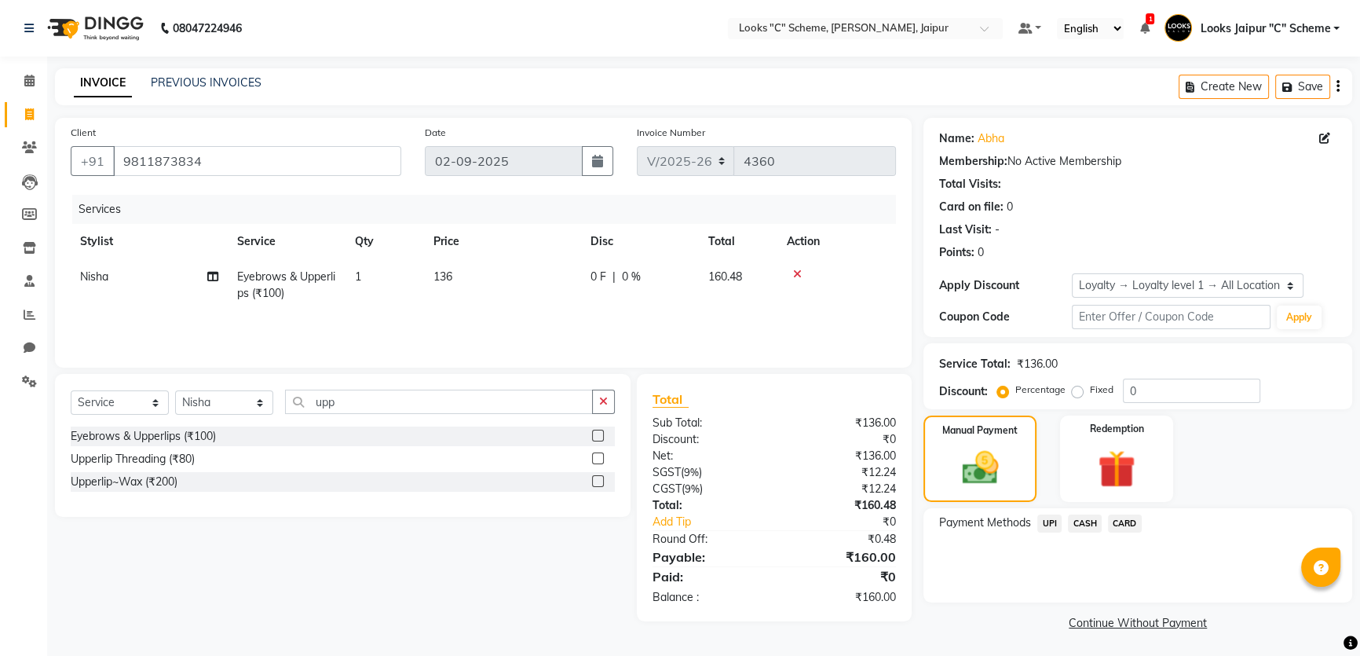
click at [1087, 518] on span "CASH" at bounding box center [1085, 523] width 34 height 18
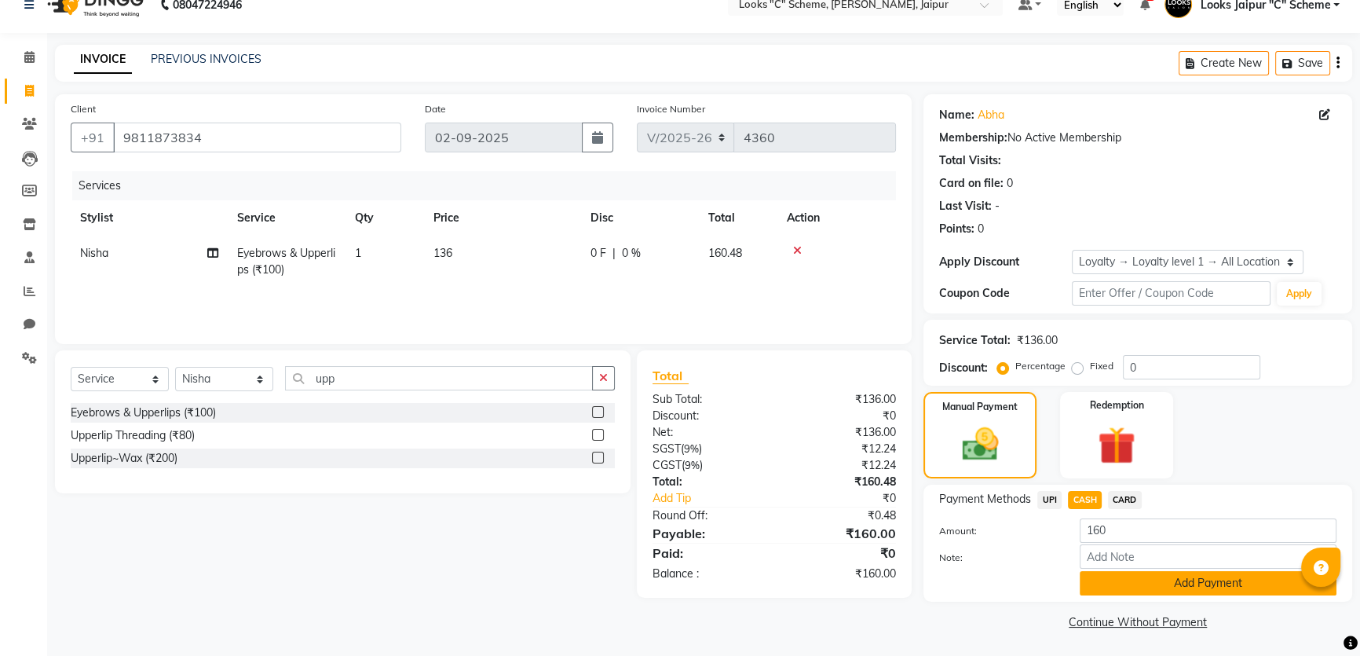
click at [1123, 577] on button "Add Payment" at bounding box center [1208, 583] width 257 height 24
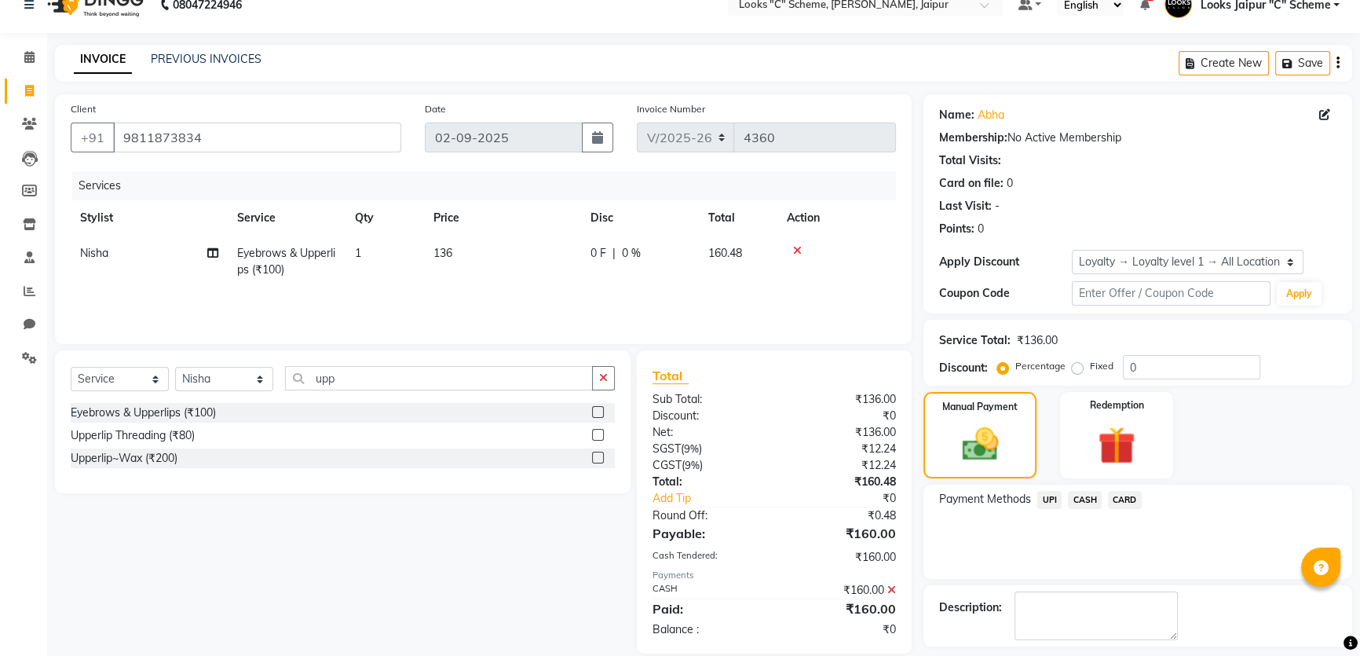
scroll to position [123, 0]
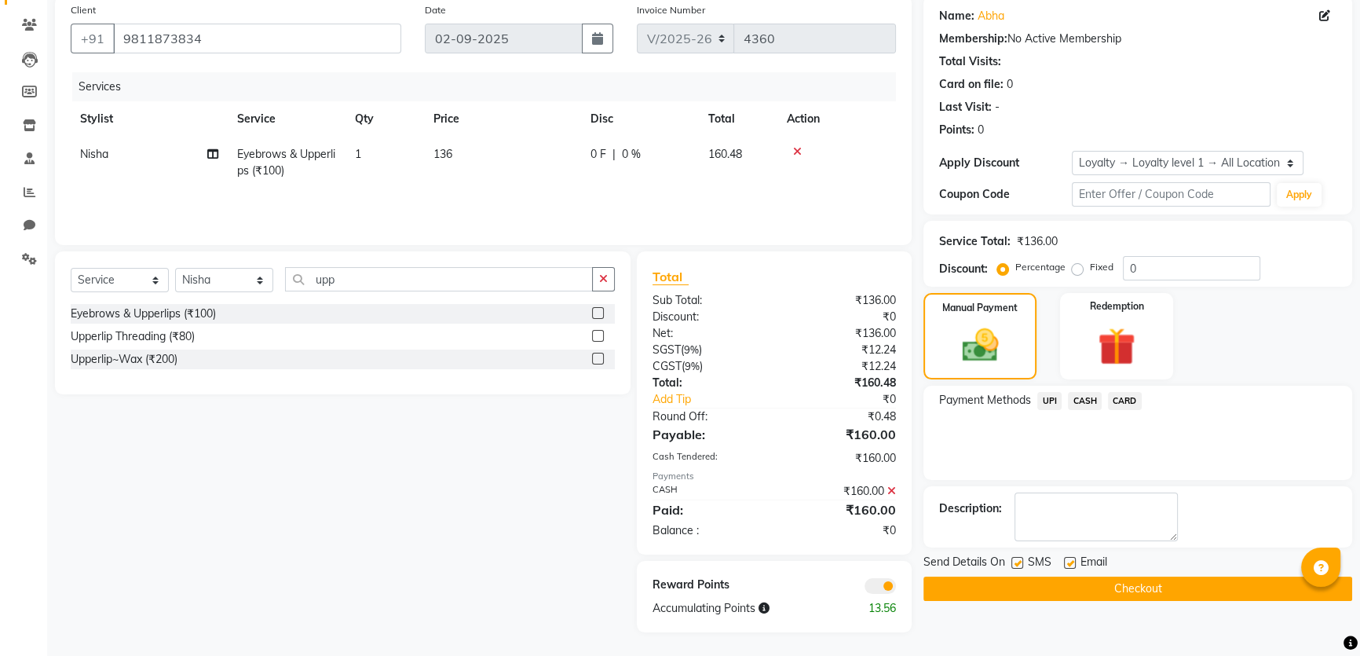
click at [1123, 586] on button "Checkout" at bounding box center [1137, 588] width 429 height 24
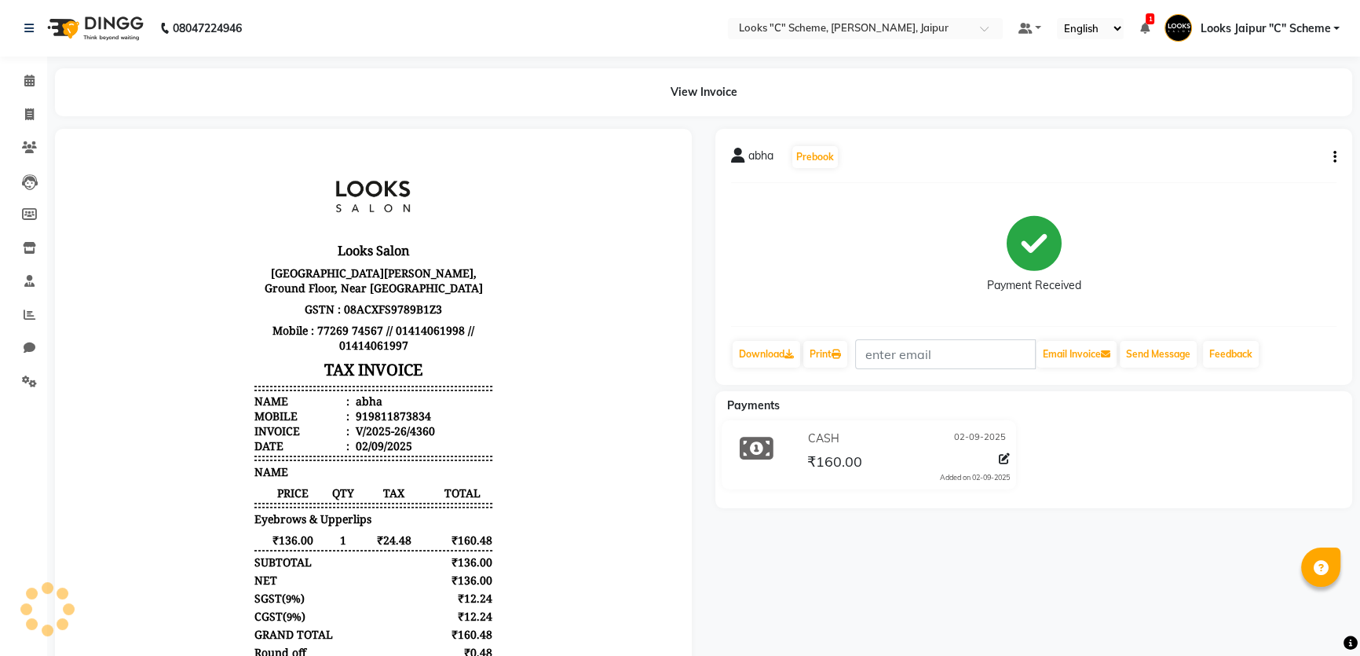
drag, startPoint x: 1123, startPoint y: 586, endPoint x: 37, endPoint y: 439, distance: 1095.9
click at [1127, 586] on div "abha Prebook Payment Received Download Print Email Invoice Send Message Feedbac…" at bounding box center [1034, 482] width 660 height 707
click at [27, 104] on link "Invoice" at bounding box center [24, 115] width 38 height 26
select select "service"
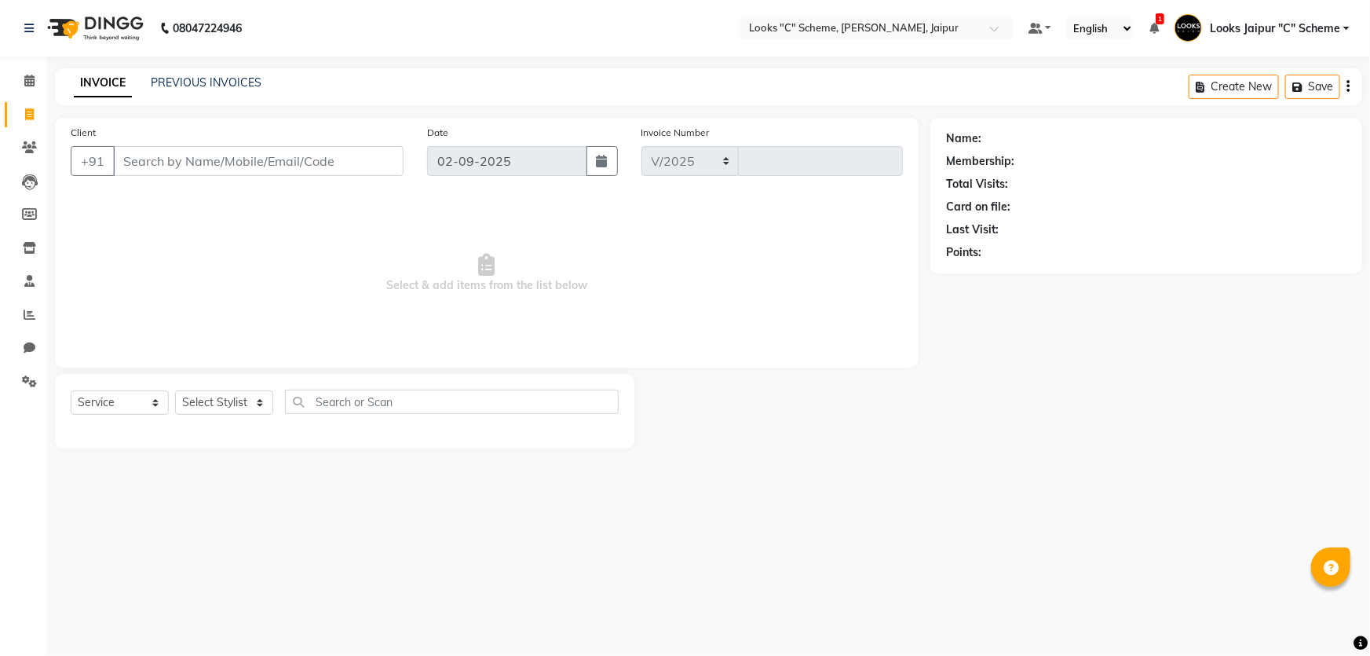
select select "4315"
type input "4361"
click at [174, 157] on input "Client" at bounding box center [258, 161] width 291 height 30
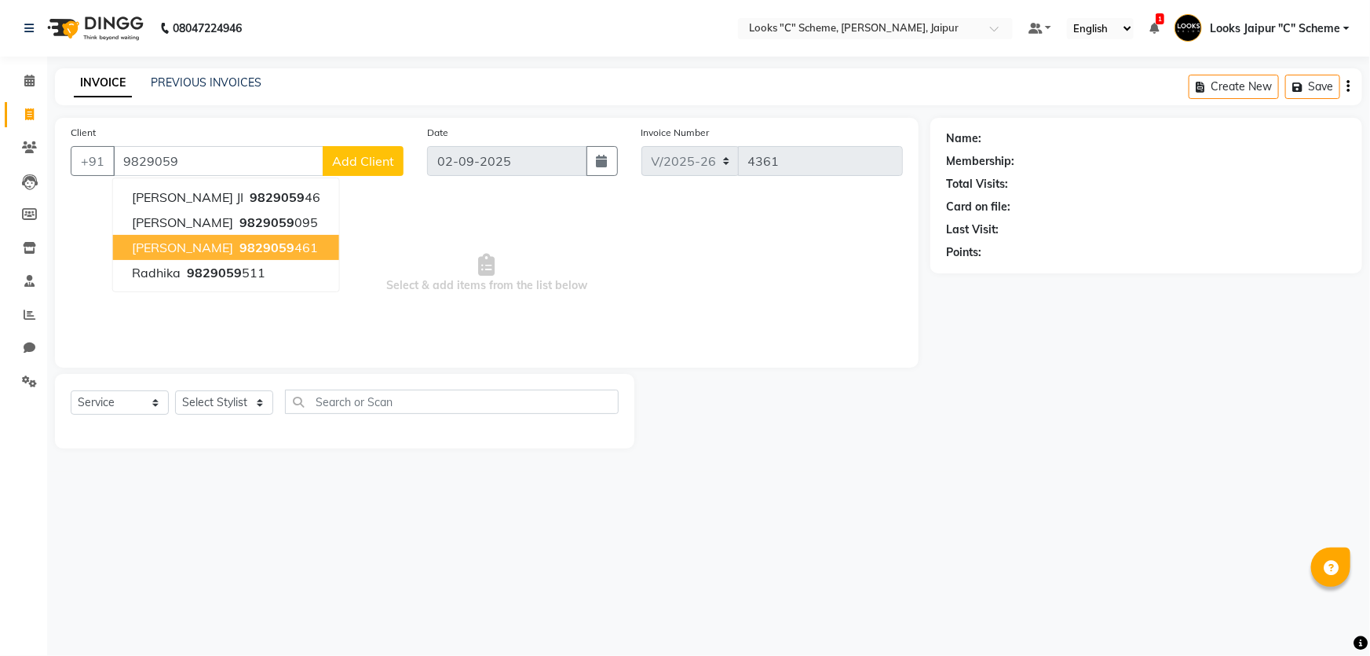
click at [240, 247] on span "9829059" at bounding box center [267, 248] width 55 height 16
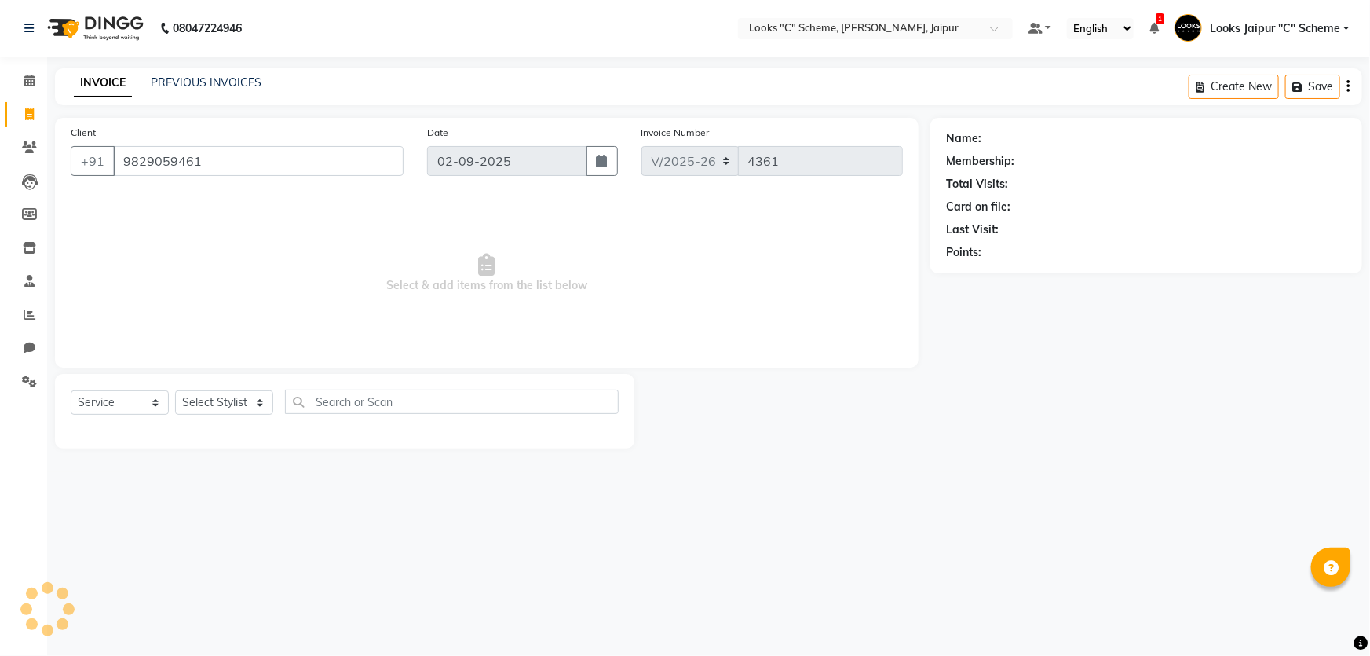
type input "9829059461"
select select "1: Object"
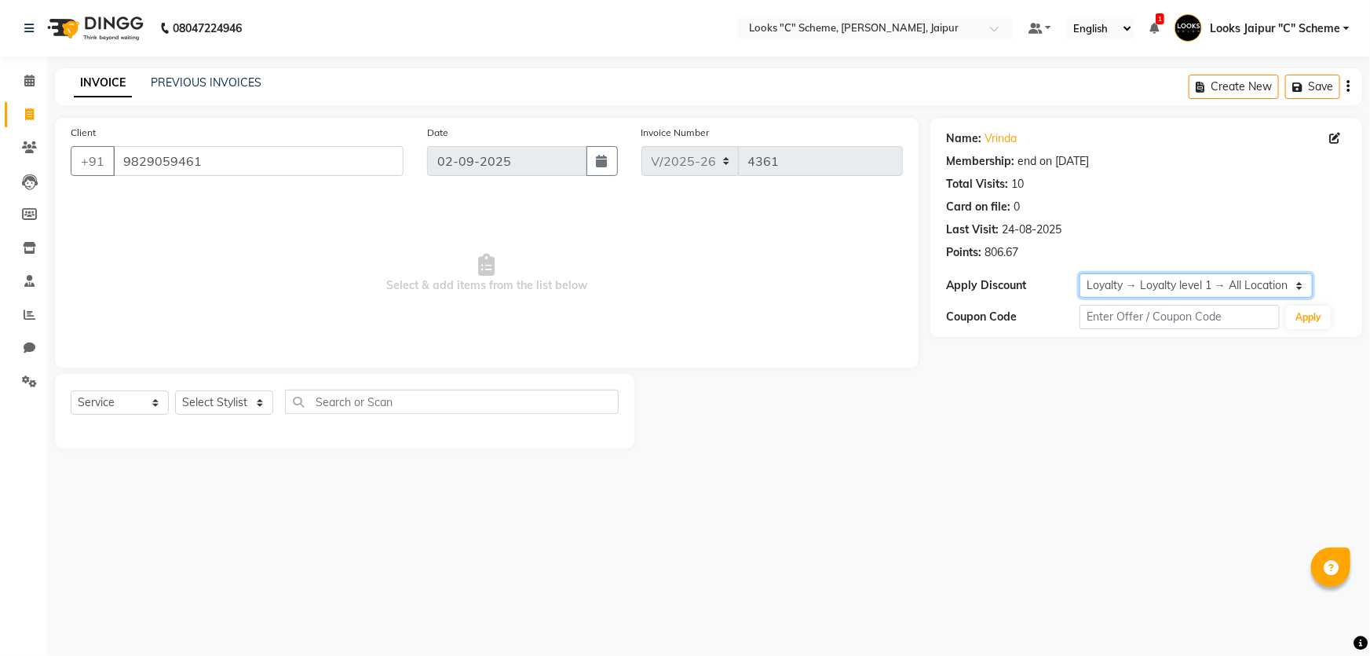
click at [1227, 282] on select "Select Membership → LSPL Membership@20% Loyalty → Loyalty level 1 → All Locatio…" at bounding box center [1196, 285] width 233 height 24
click at [213, 408] on select "Select Stylist [PERSON_NAME] Akash_pdct [PERSON_NAME] [PERSON_NAME] Counter Sal…" at bounding box center [224, 402] width 98 height 24
select select "57109"
click at [175, 390] on select "Select Stylist [PERSON_NAME] Akash_pdct [PERSON_NAME] [PERSON_NAME] Counter Sal…" at bounding box center [224, 402] width 98 height 24
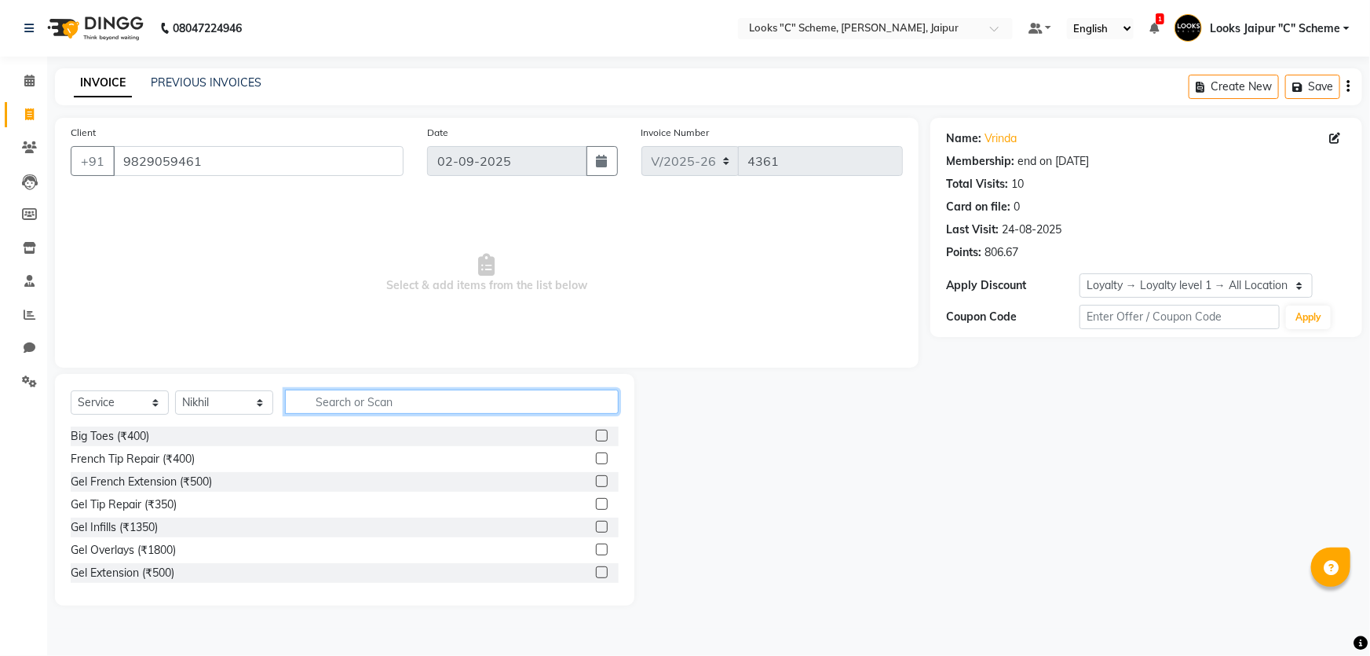
click at [368, 409] on input "text" at bounding box center [452, 402] width 334 height 24
type input "cut"
click at [596, 528] on label at bounding box center [602, 527] width 12 height 12
click at [596, 528] on input "checkbox" at bounding box center [601, 527] width 10 height 10
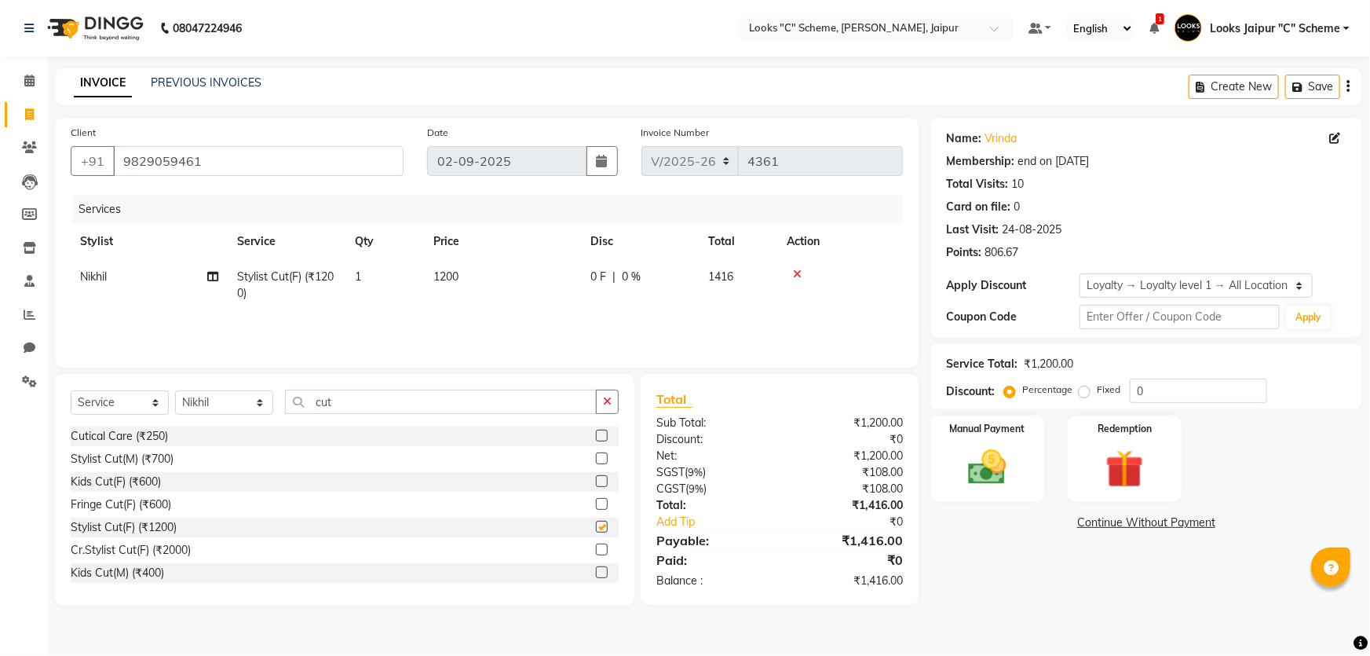
checkbox input "false"
drag, startPoint x: 459, startPoint y: 287, endPoint x: 487, endPoint y: 283, distance: 28.4
click at [459, 286] on td "1200" at bounding box center [502, 285] width 157 height 52
select select "57109"
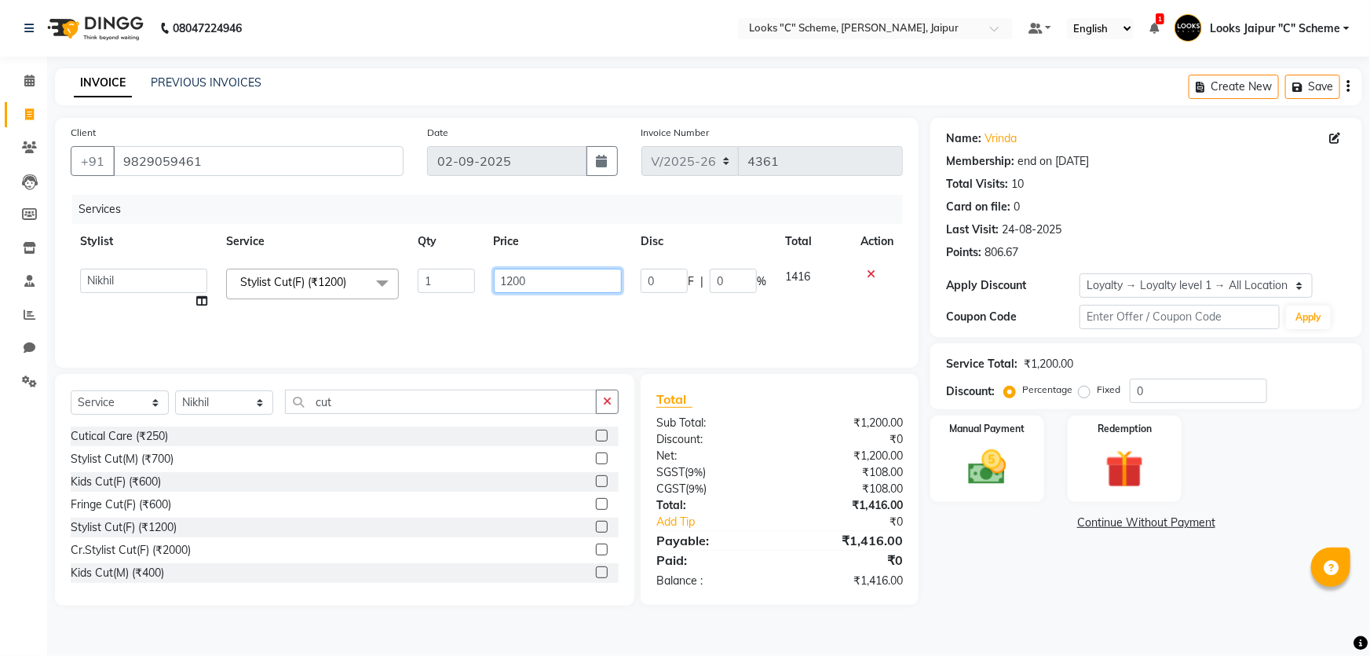
drag, startPoint x: 550, startPoint y: 265, endPoint x: 551, endPoint y: 287, distance: 22.8
click at [551, 272] on td "1200" at bounding box center [559, 289] width 148 height 60
click at [551, 289] on input "1200" at bounding box center [558, 281] width 129 height 24
type input "1"
type input "1500"
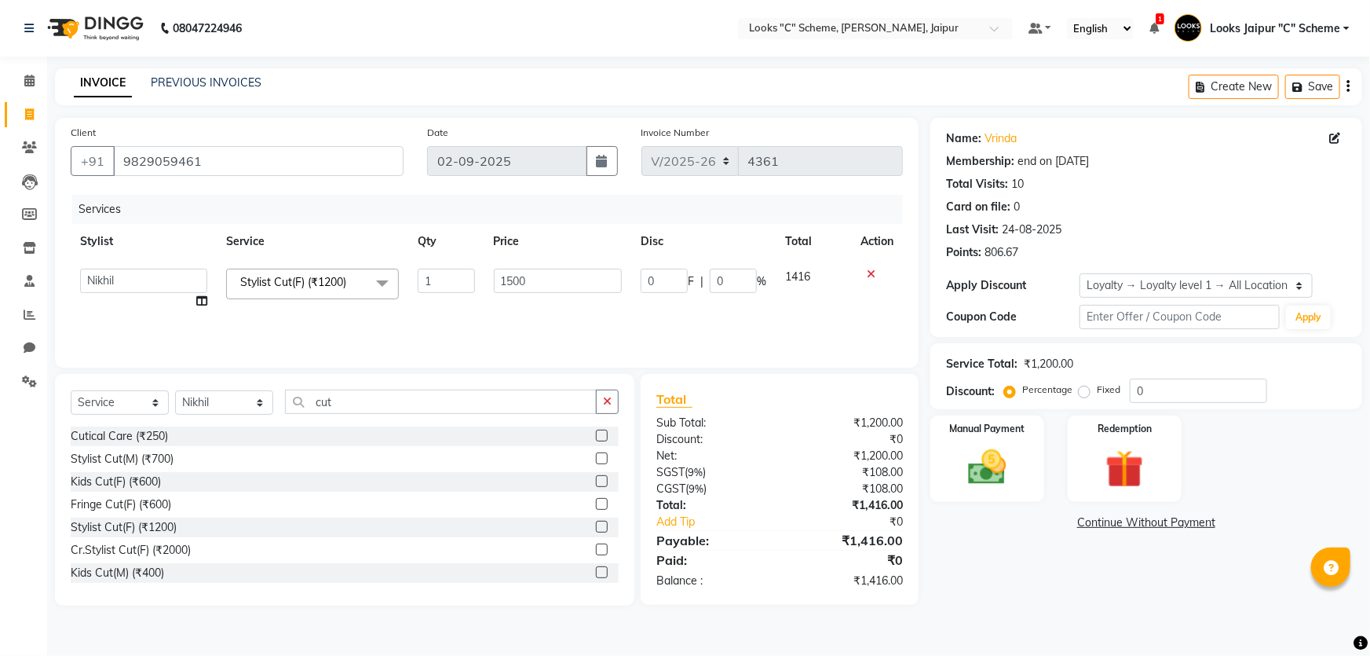
click at [781, 455] on div "Net: ₹1,200.00" at bounding box center [780, 456] width 270 height 16
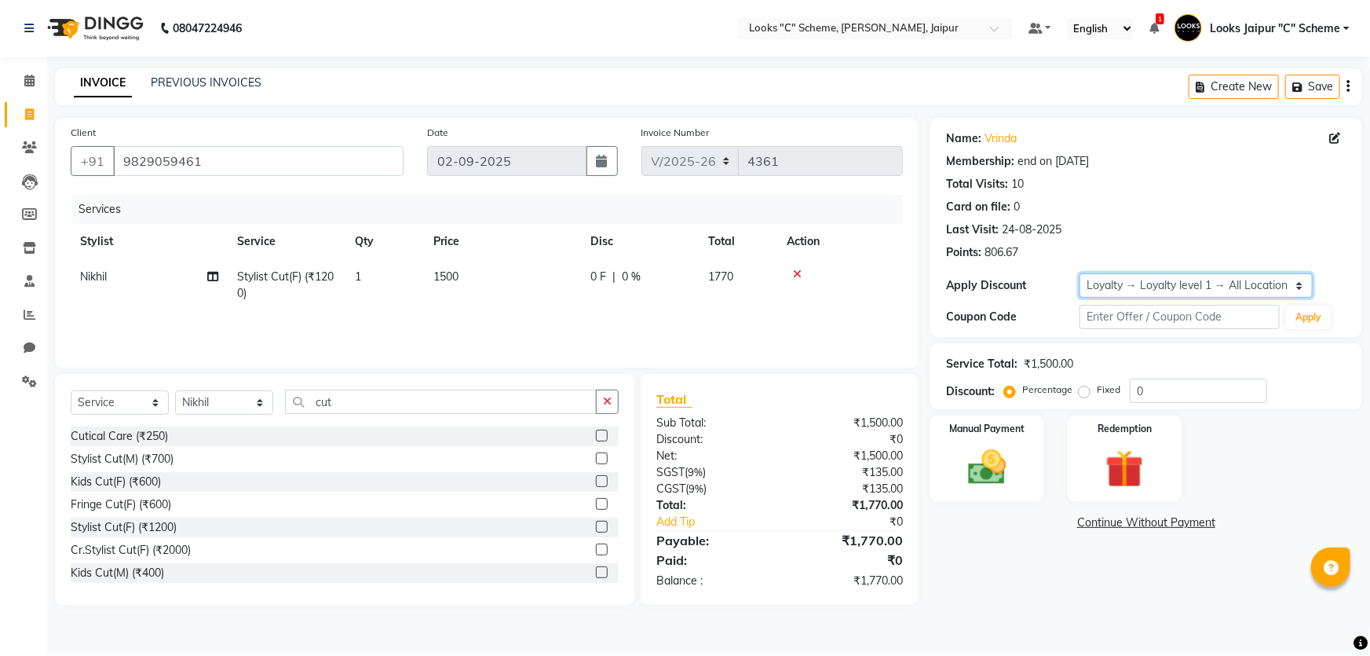
click at [1207, 280] on select "Select Membership → LSPL Membership@20% Loyalty → Loyalty level 1 → All Locatio…" at bounding box center [1196, 285] width 233 height 24
click at [1080, 273] on select "Select Membership → LSPL Membership@20% Loyalty → Loyalty level 1 → All Locatio…" at bounding box center [1196, 285] width 233 height 24
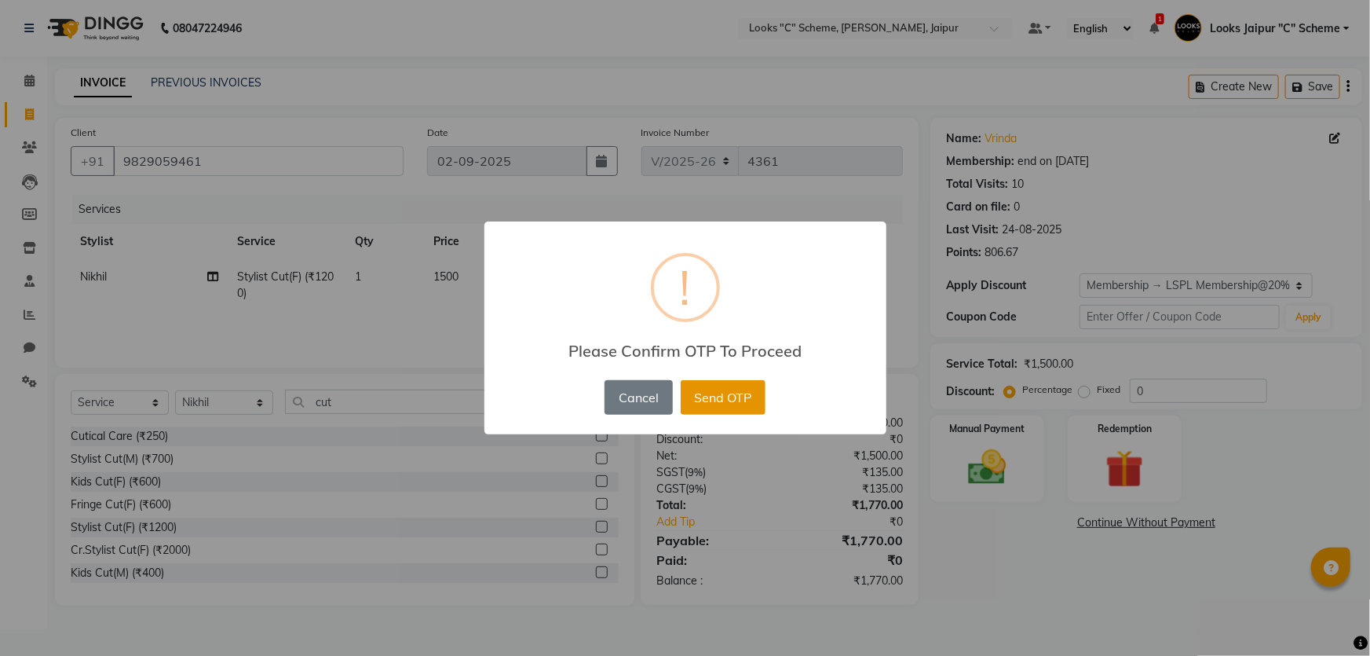
click at [727, 406] on button "Send OTP" at bounding box center [723, 397] width 85 height 35
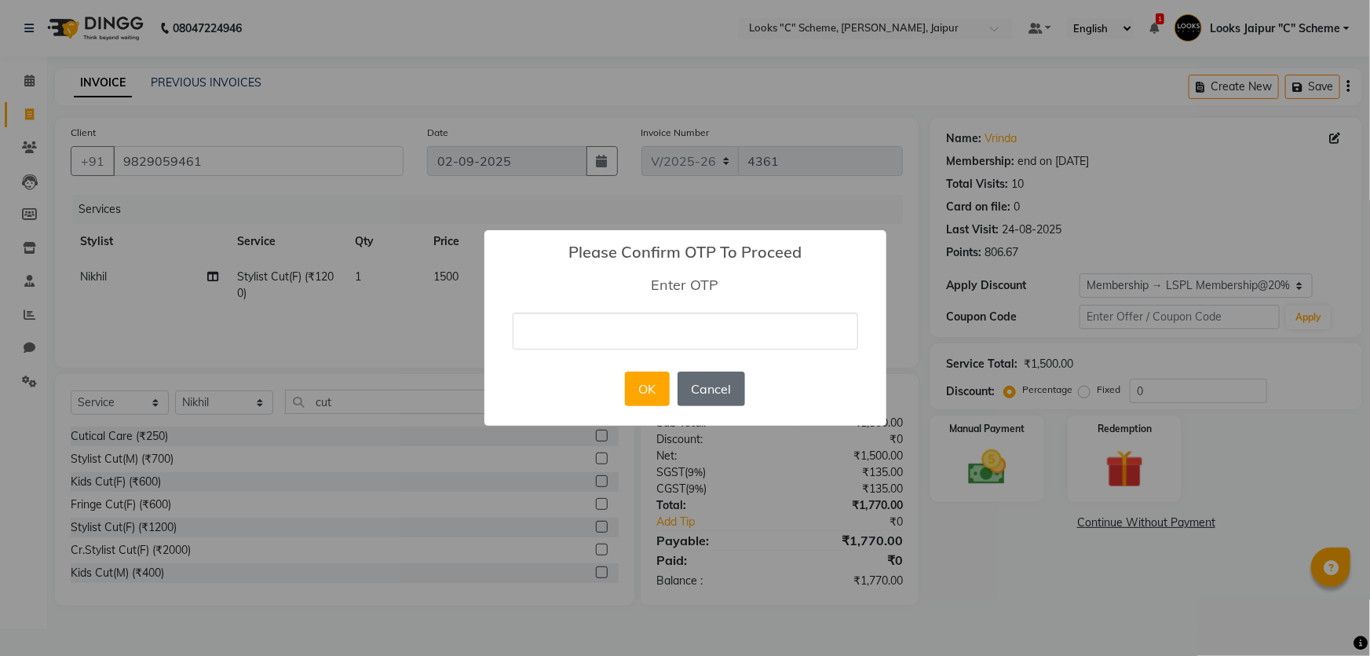
click at [703, 380] on button "Cancel" at bounding box center [712, 388] width 68 height 35
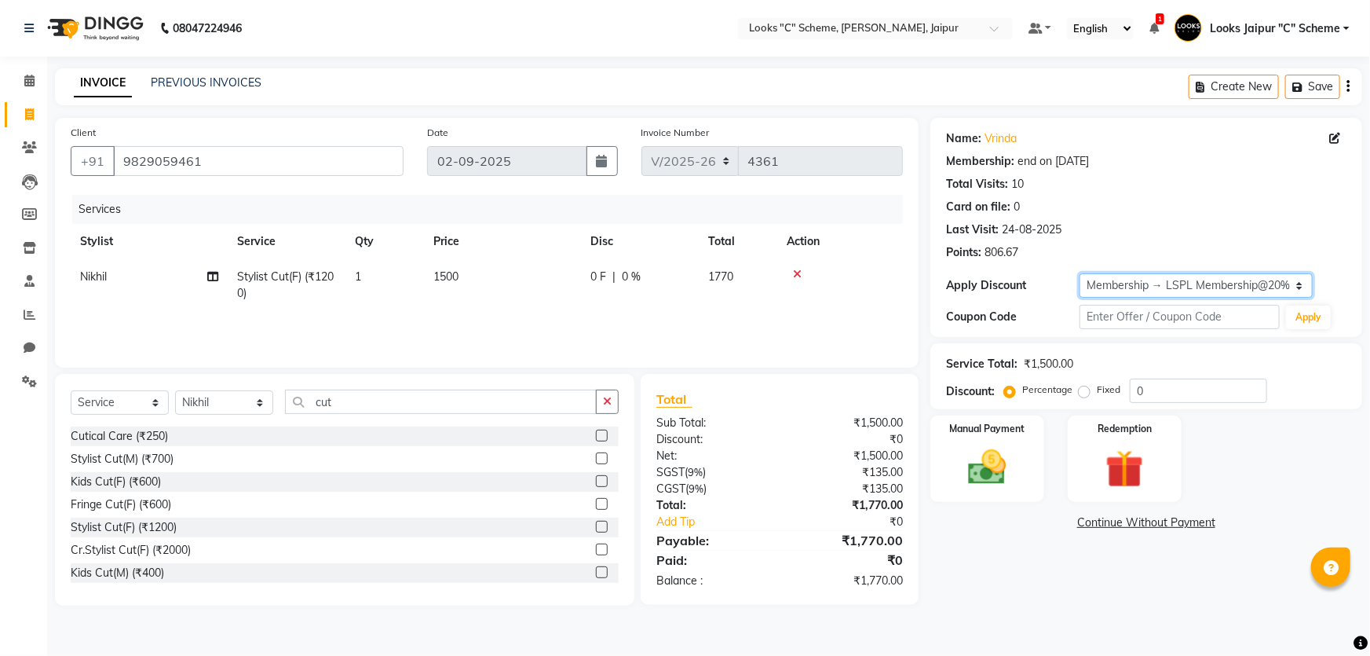
click at [1114, 280] on select "Select Membership → LSPL Membership@20% Loyalty → Loyalty level 1 → All Locatio…" at bounding box center [1196, 285] width 233 height 24
click at [1080, 273] on select "Select Membership → LSPL Membership@20% Loyalty → Loyalty level 1 → All Locatio…" at bounding box center [1196, 285] width 233 height 24
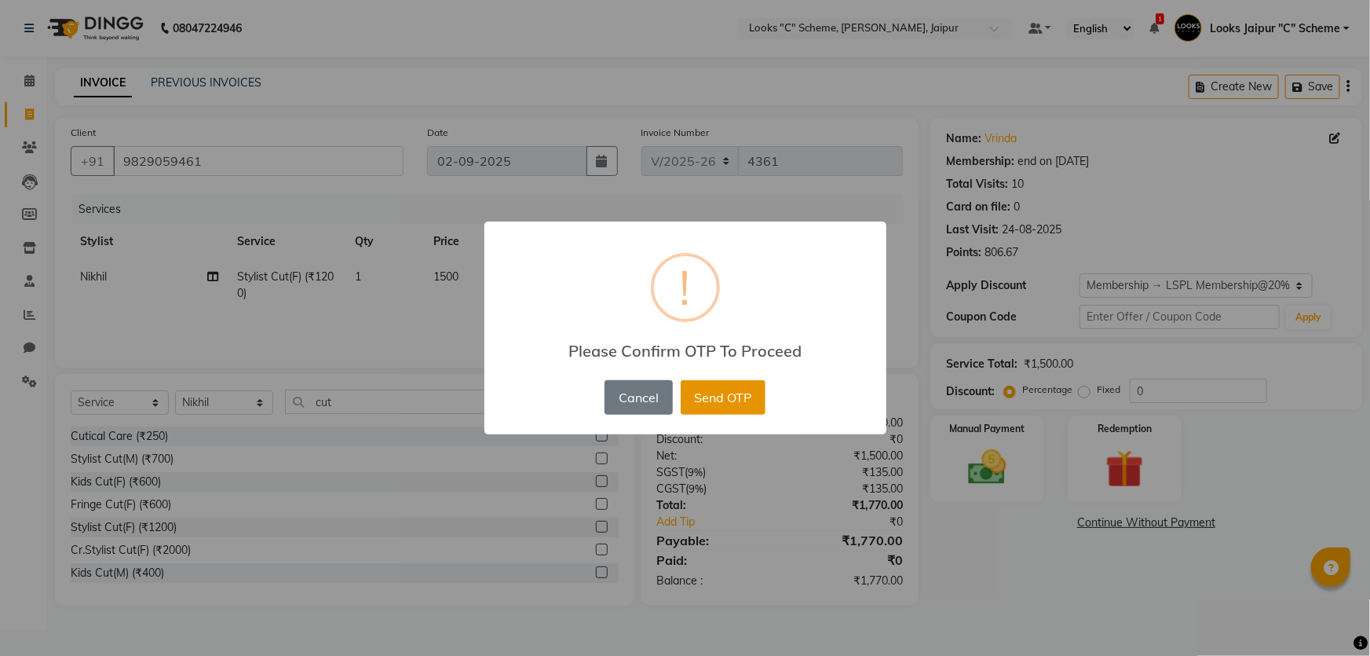
click at [733, 400] on button "Send OTP" at bounding box center [723, 397] width 85 height 35
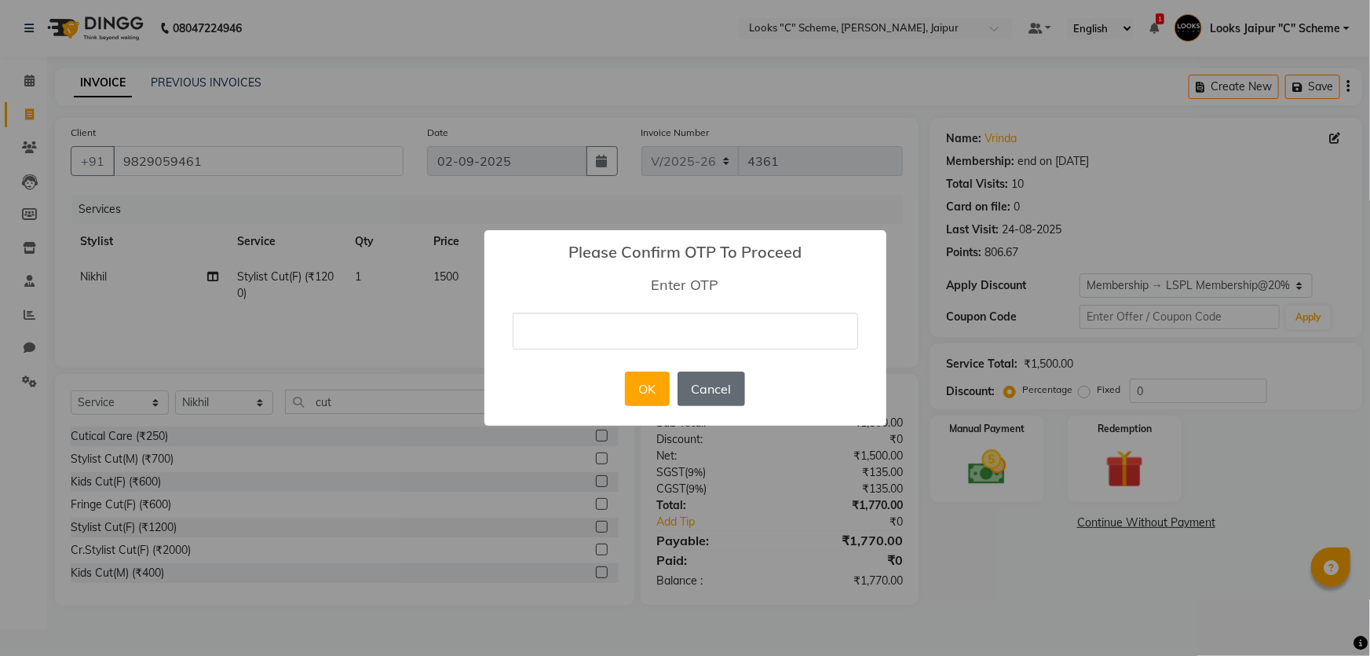
click at [711, 386] on button "Cancel" at bounding box center [712, 388] width 68 height 35
select select "0:"
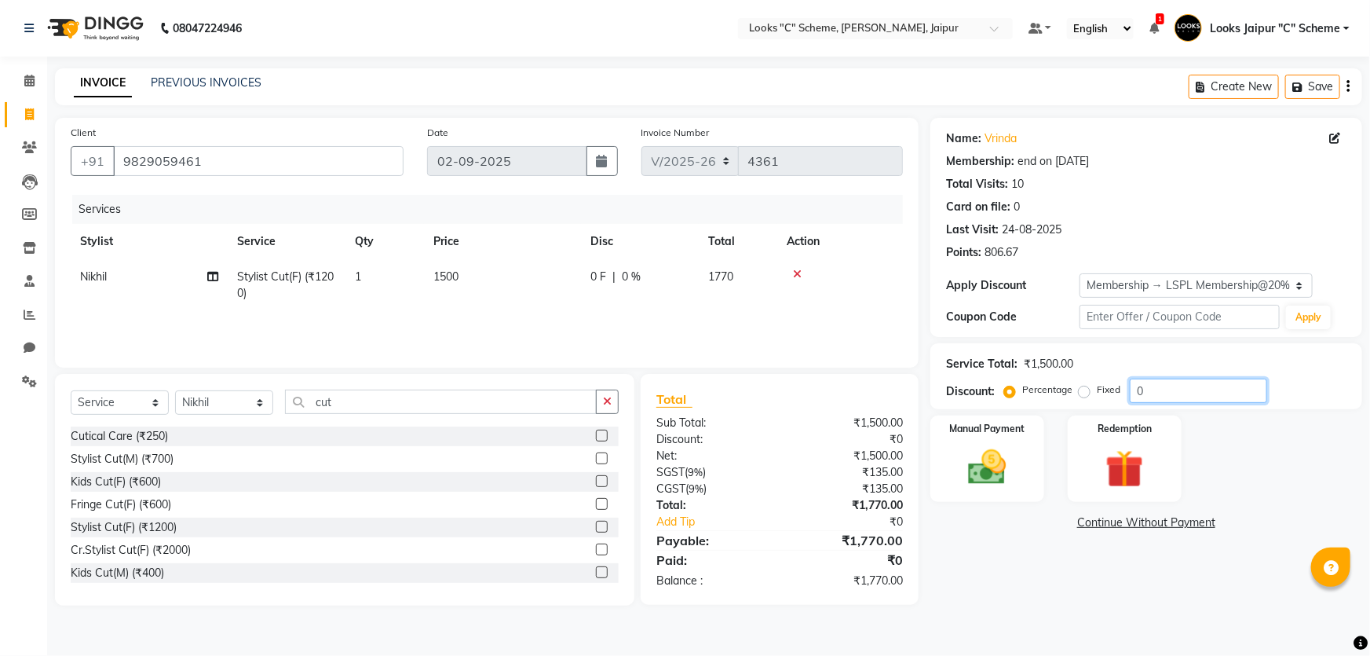
click at [1147, 390] on input "0" at bounding box center [1198, 391] width 137 height 24
type input "20"
click at [1021, 451] on div "Manual Payment" at bounding box center [987, 459] width 119 height 90
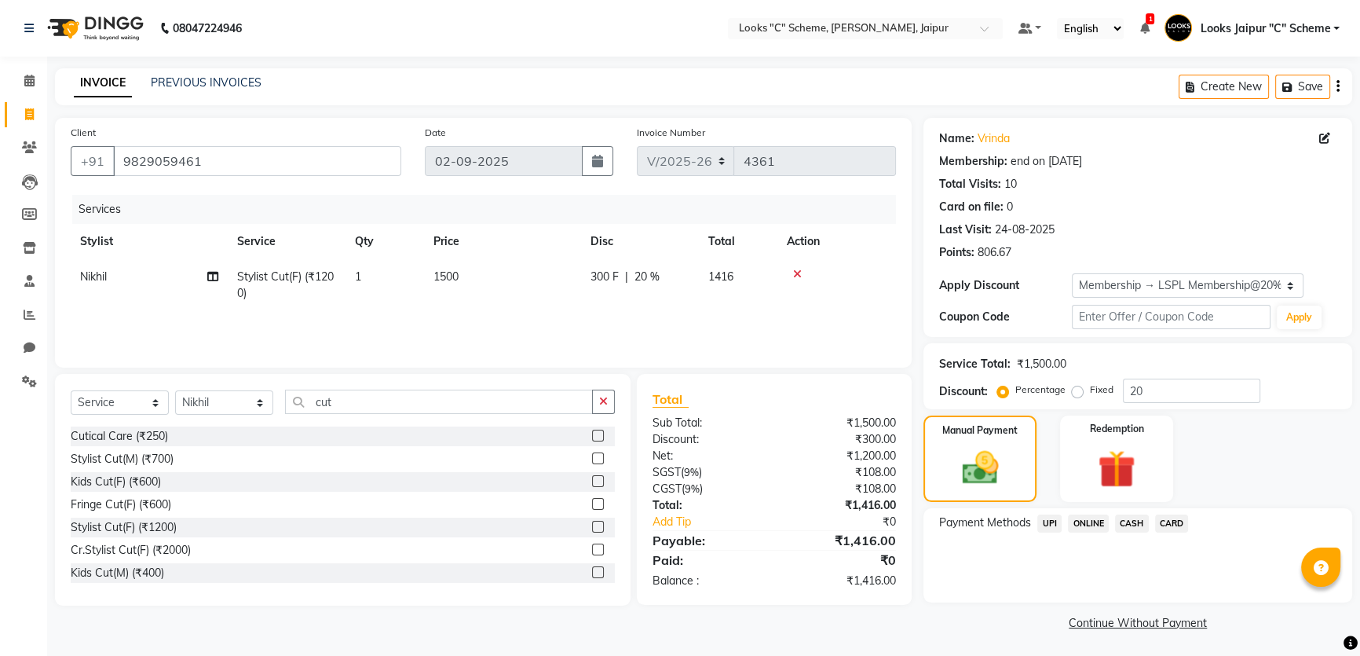
click at [515, 287] on td "1500" at bounding box center [502, 285] width 157 height 52
select select "57109"
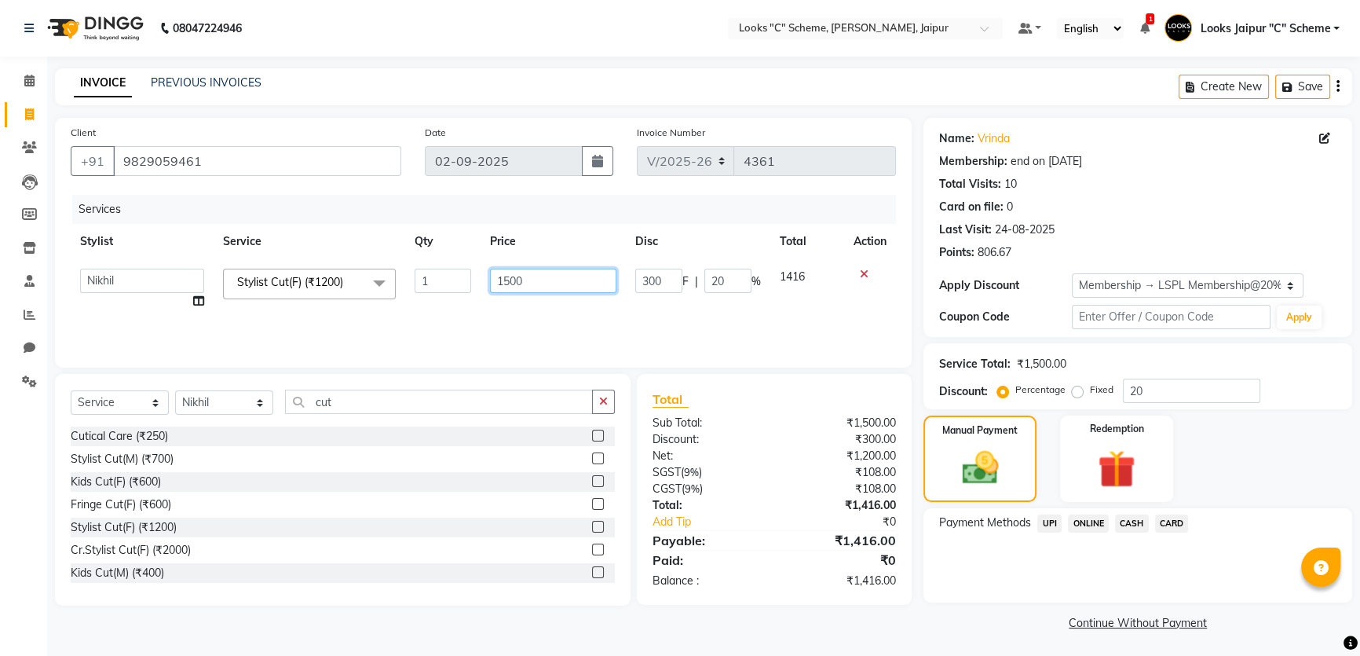
click at [592, 275] on input "1500" at bounding box center [553, 281] width 126 height 24
type input "1485"
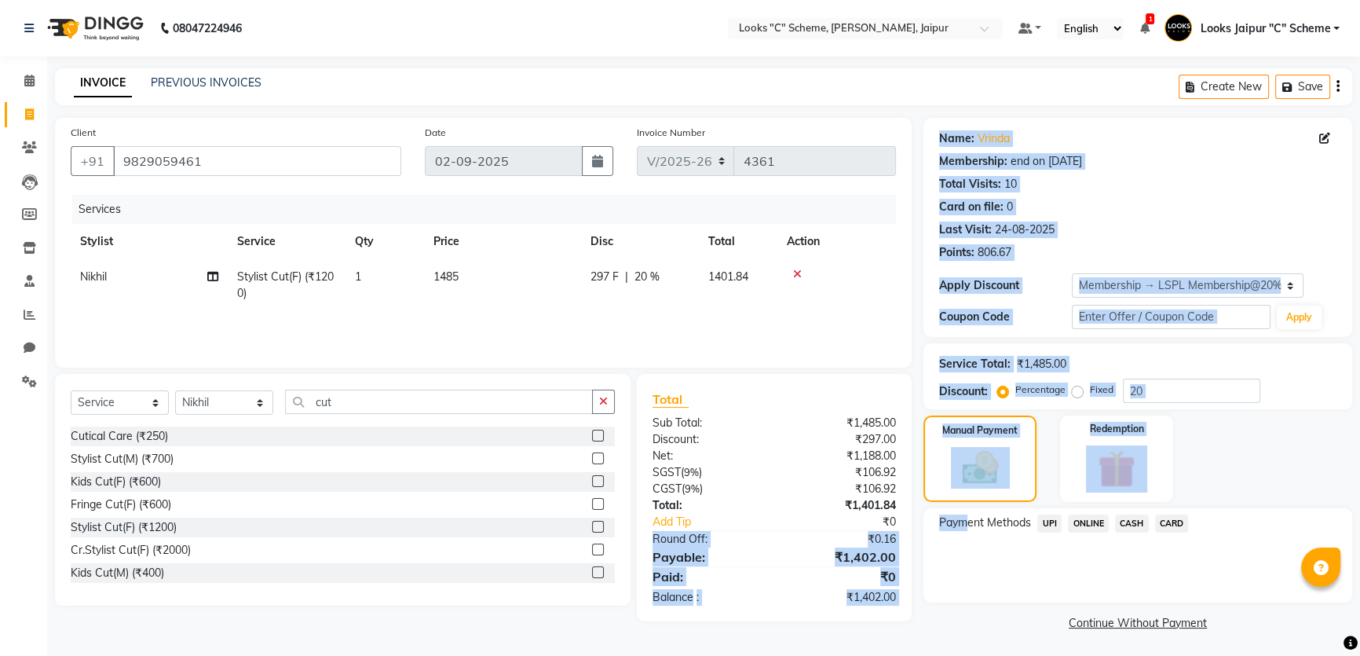
drag, startPoint x: 971, startPoint y: 514, endPoint x: 829, endPoint y: 526, distance: 141.8
click at [883, 518] on div "Client [PHONE_NUMBER] Date [DATE] Invoice Number V/2025 V/[PHONE_NUMBER] Servic…" at bounding box center [703, 376] width 1321 height 517
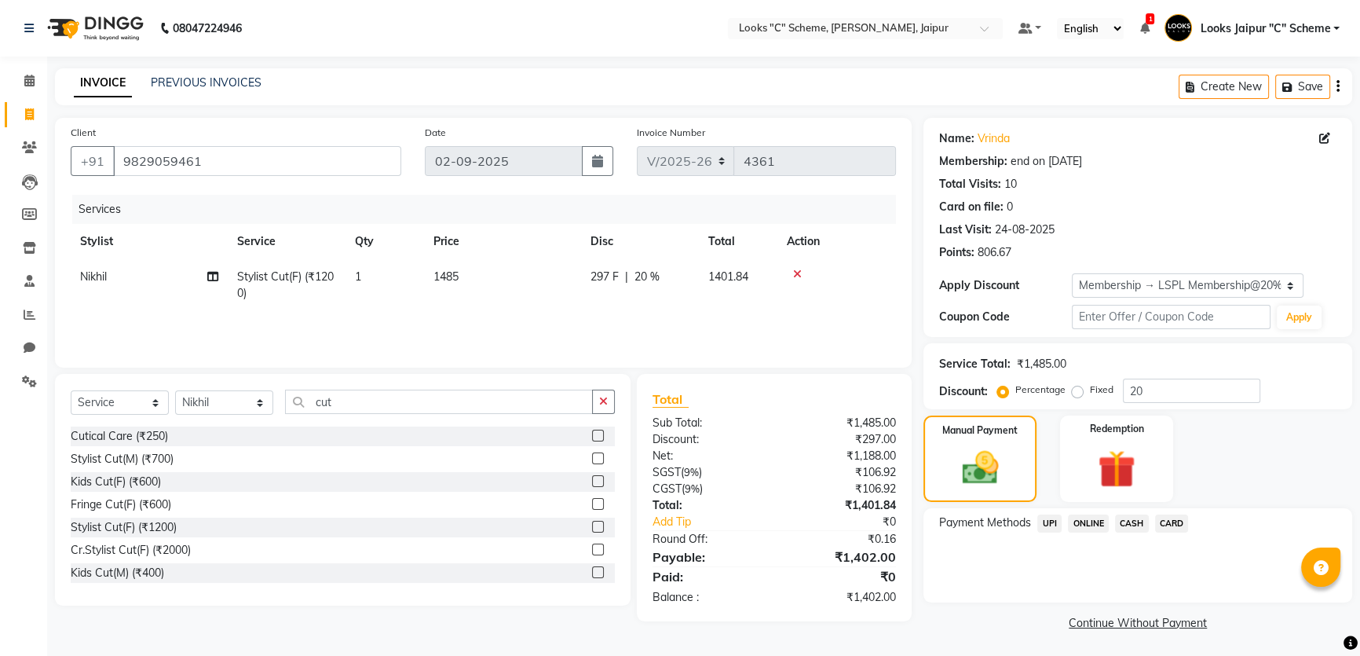
drag, startPoint x: 763, startPoint y: 500, endPoint x: 765, endPoint y: 483, distance: 17.4
click at [763, 497] on div "Total:" at bounding box center [707, 505] width 133 height 16
click at [768, 455] on div "Net:" at bounding box center [707, 456] width 133 height 16
click at [519, 299] on td "1485" at bounding box center [502, 285] width 157 height 52
select select "57109"
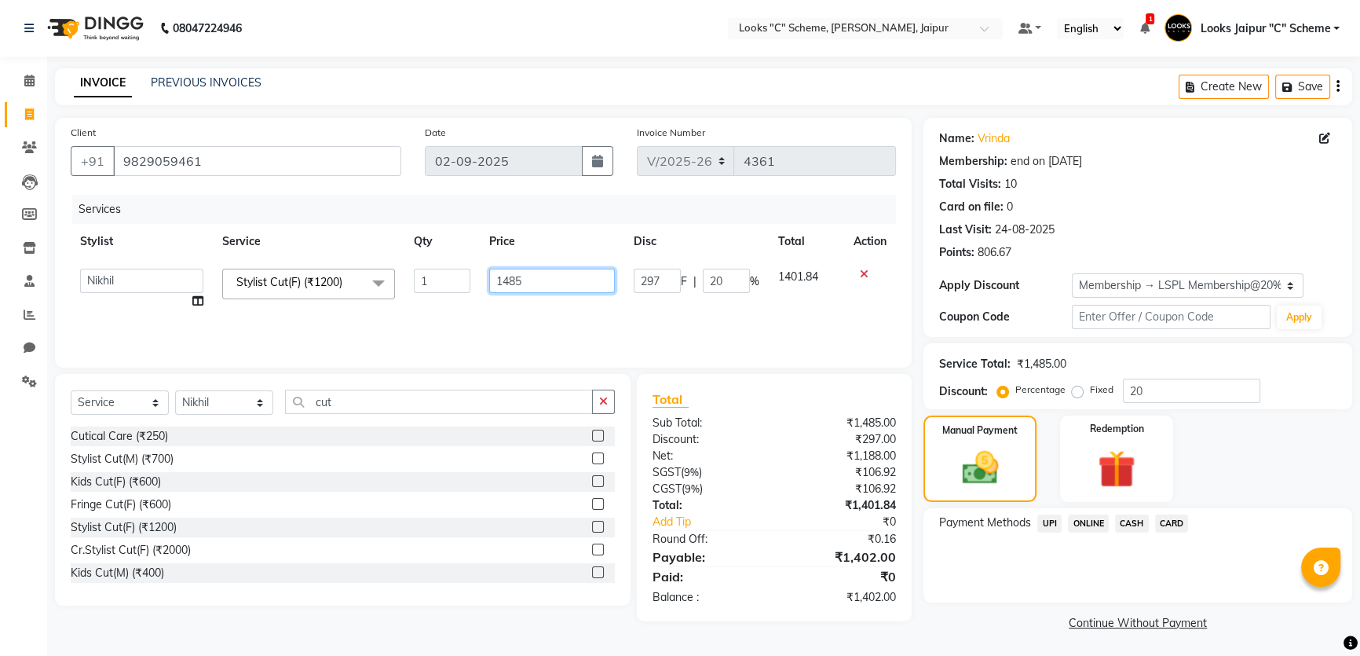
click at [565, 287] on input "1485" at bounding box center [552, 281] width 126 height 24
type input "1483"
click at [730, 371] on div "Client [PHONE_NUMBER] Date [DATE] Invoice Number V/2025 V/[PHONE_NUMBER] Servic…" at bounding box center [483, 376] width 880 height 517
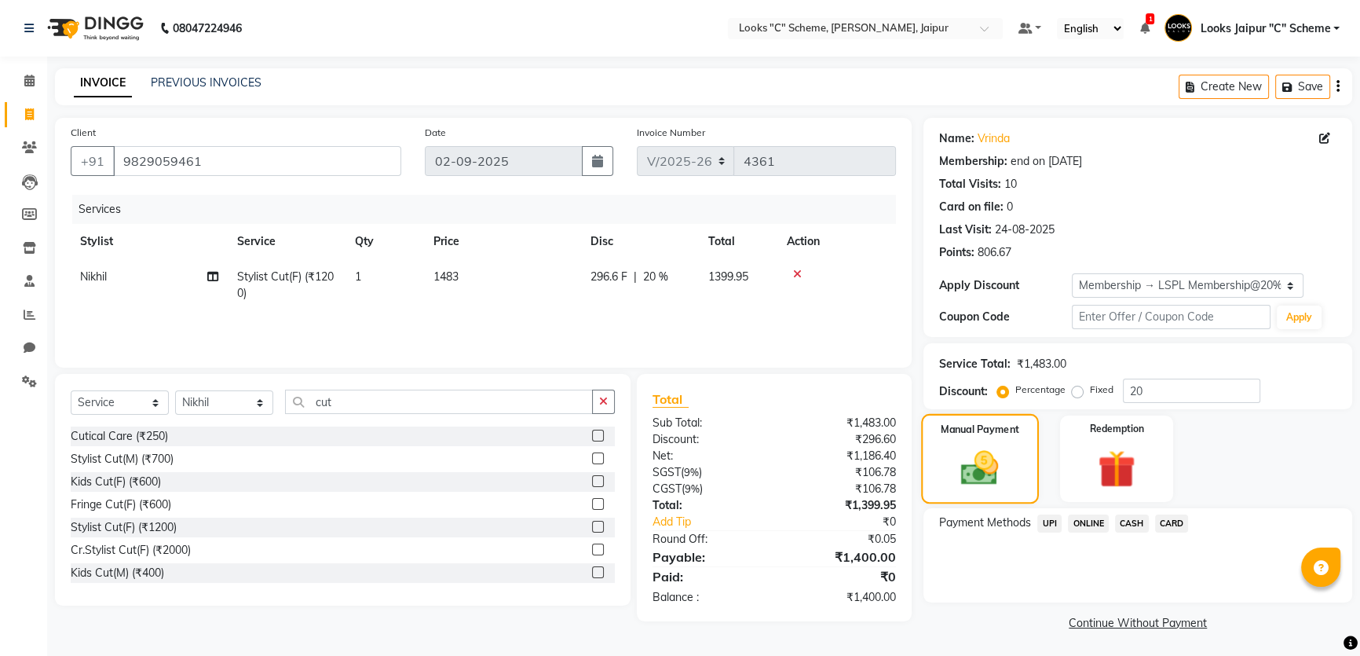
click at [977, 439] on div "Manual Payment" at bounding box center [980, 459] width 118 height 90
click at [1129, 521] on span "CASH" at bounding box center [1132, 523] width 34 height 18
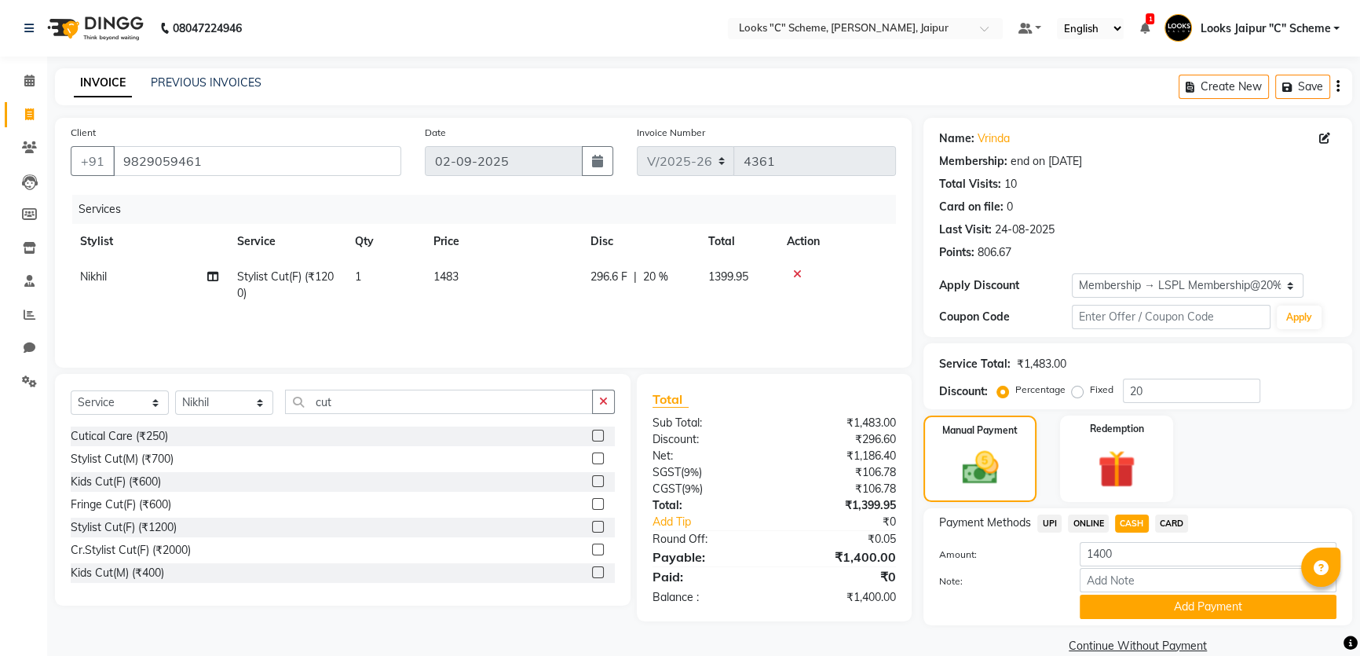
scroll to position [24, 0]
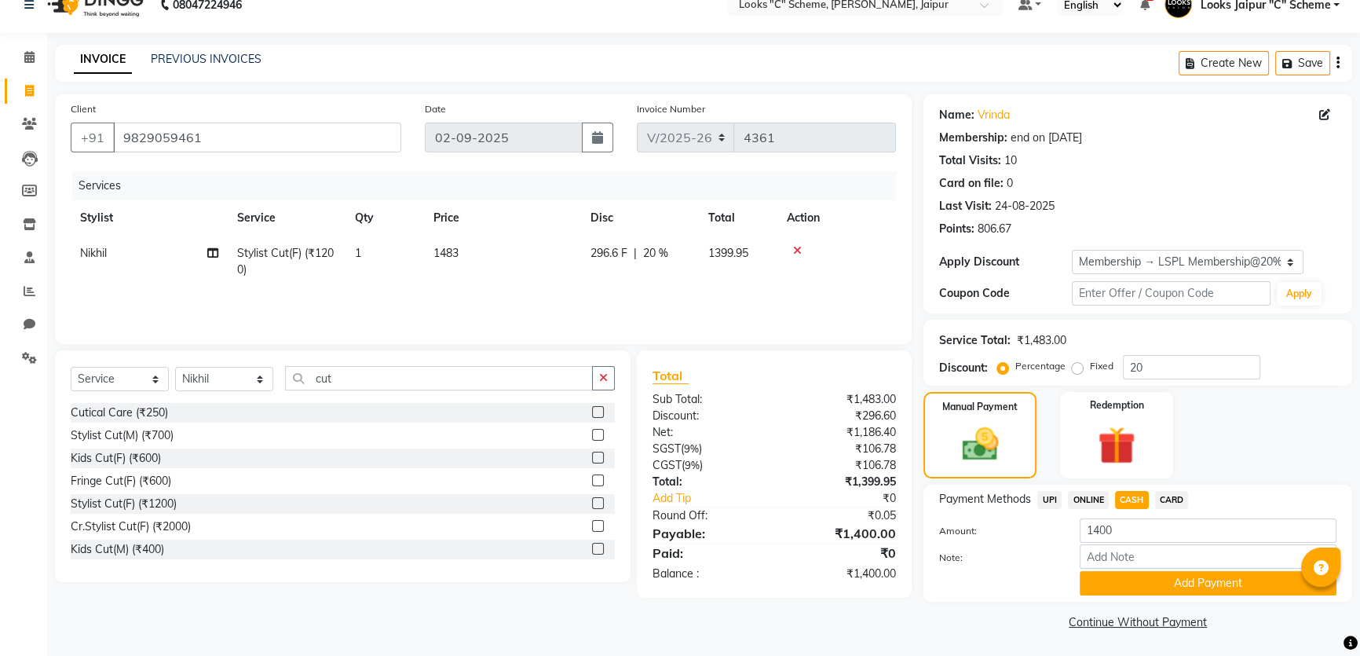
click at [1144, 573] on button "Add Payment" at bounding box center [1208, 583] width 257 height 24
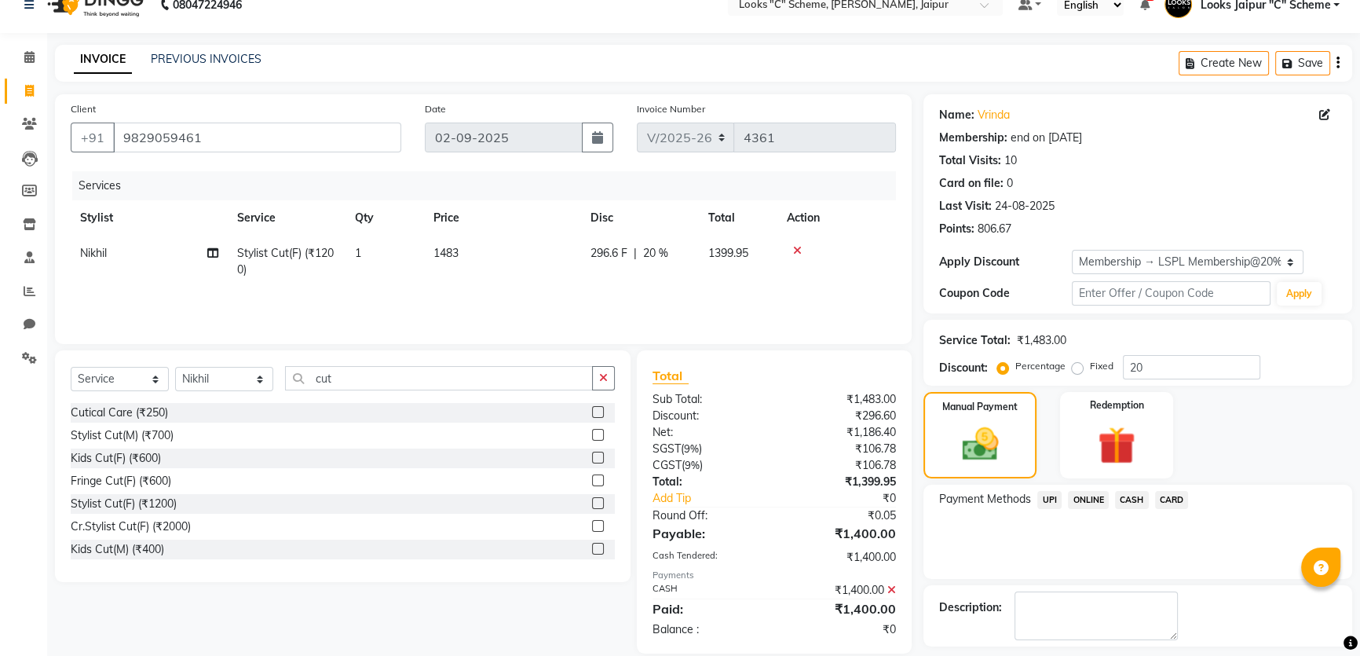
scroll to position [123, 0]
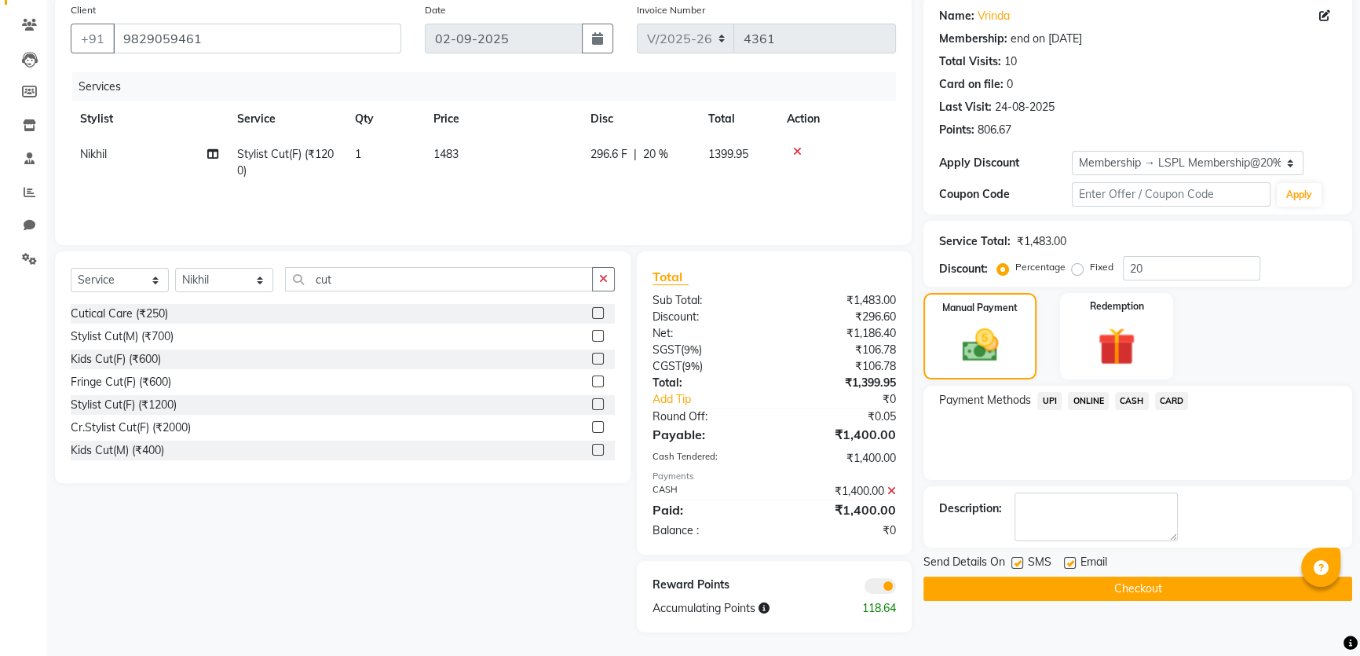
click at [1070, 586] on button "Checkout" at bounding box center [1137, 588] width 429 height 24
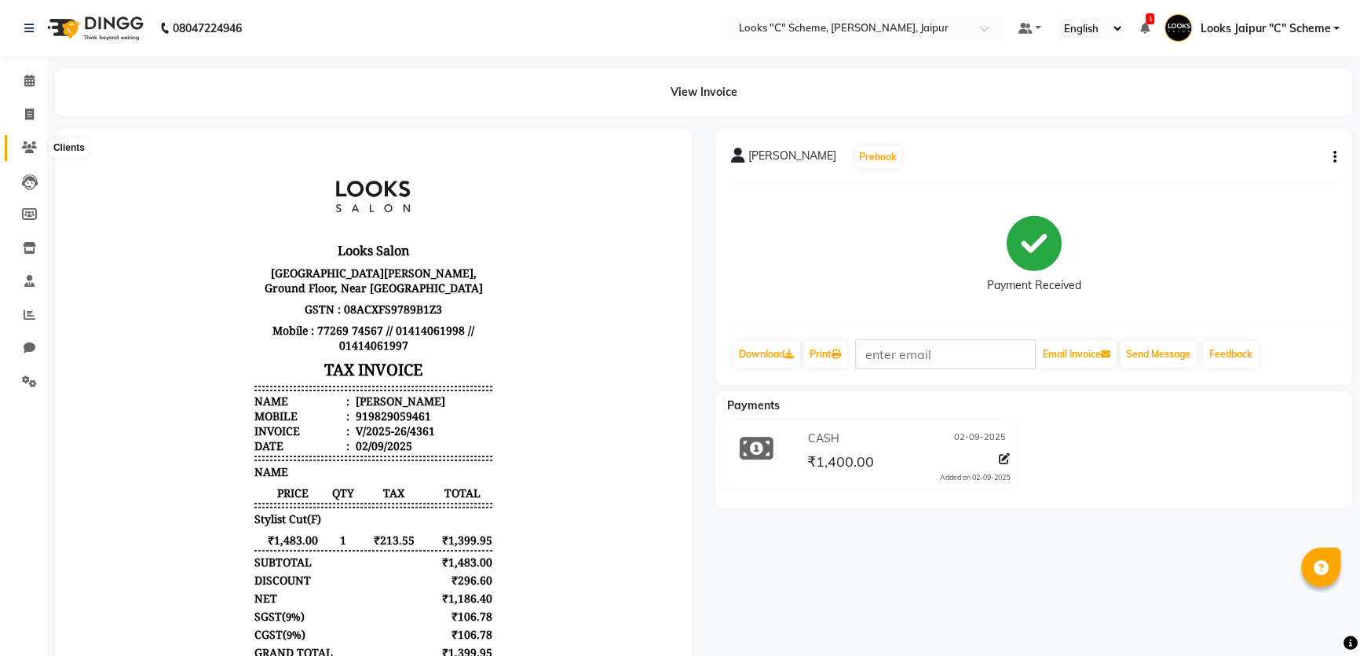
click at [35, 144] on icon at bounding box center [29, 147] width 15 height 12
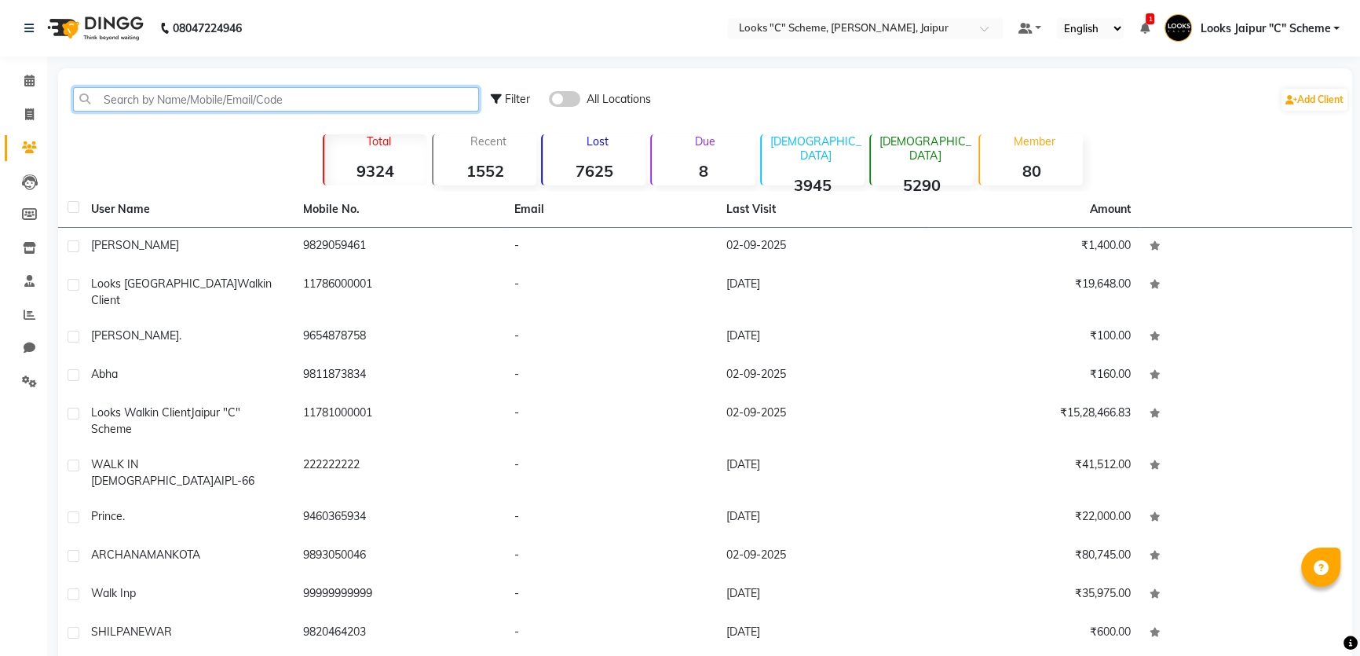
click at [247, 103] on input "text" at bounding box center [276, 99] width 406 height 24
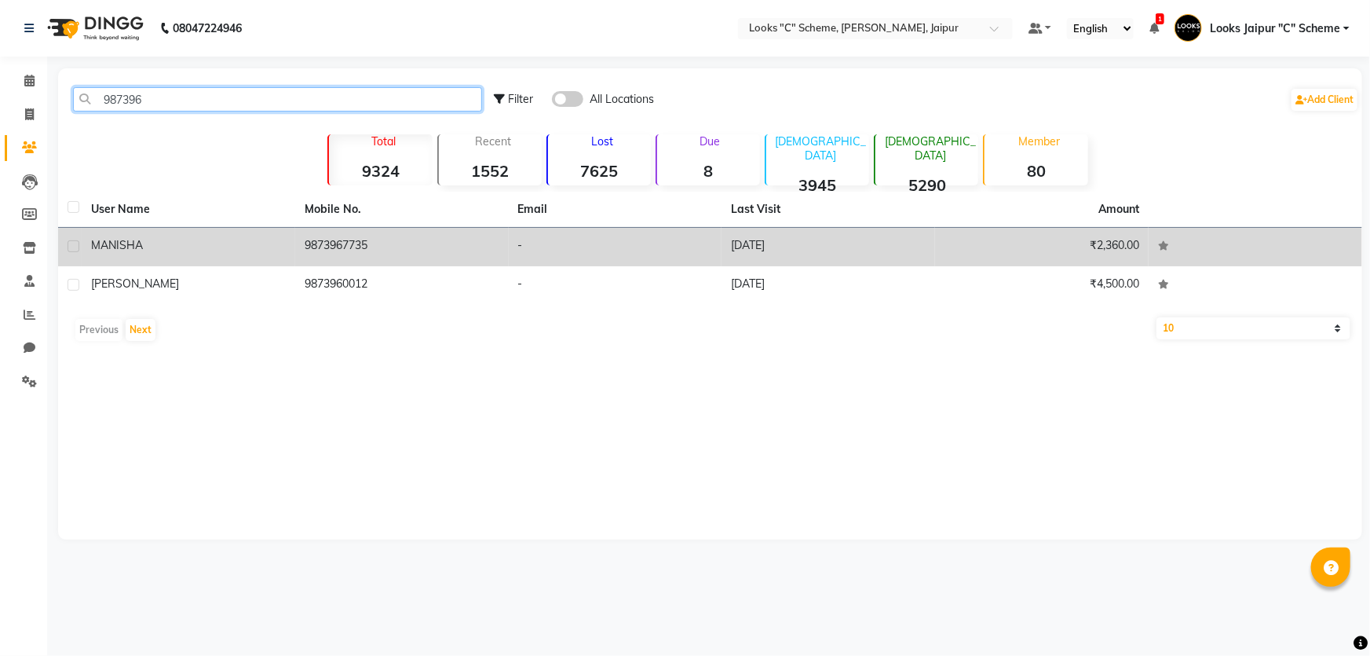
type input "987396"
click at [425, 236] on td "9873967735" at bounding box center [402, 247] width 214 height 38
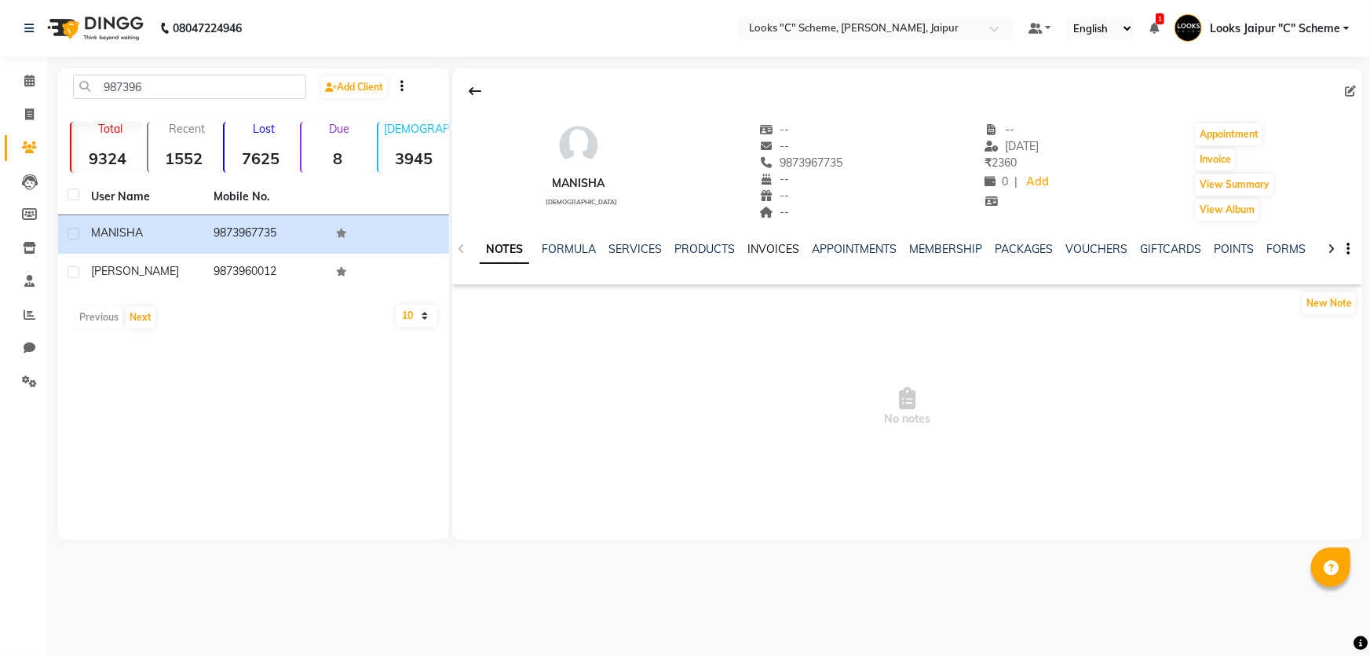
click at [756, 247] on link "INVOICES" at bounding box center [774, 249] width 52 height 14
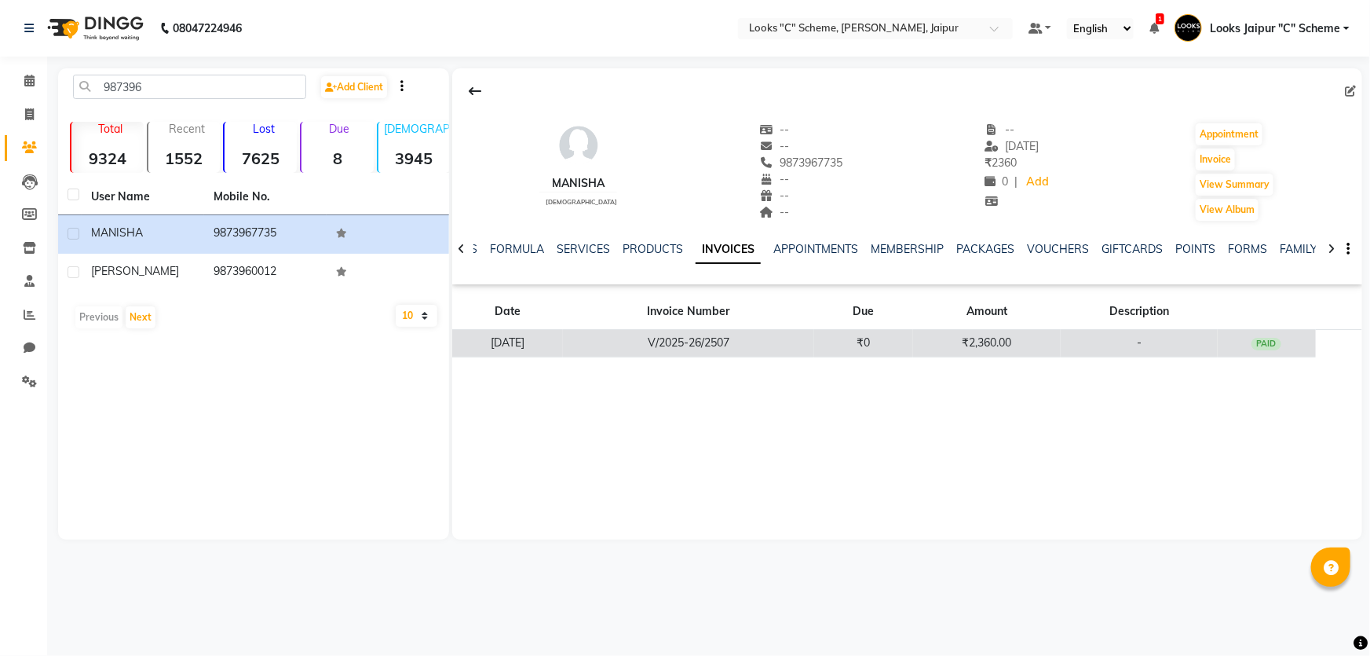
click at [1169, 349] on td "-" at bounding box center [1139, 343] width 157 height 27
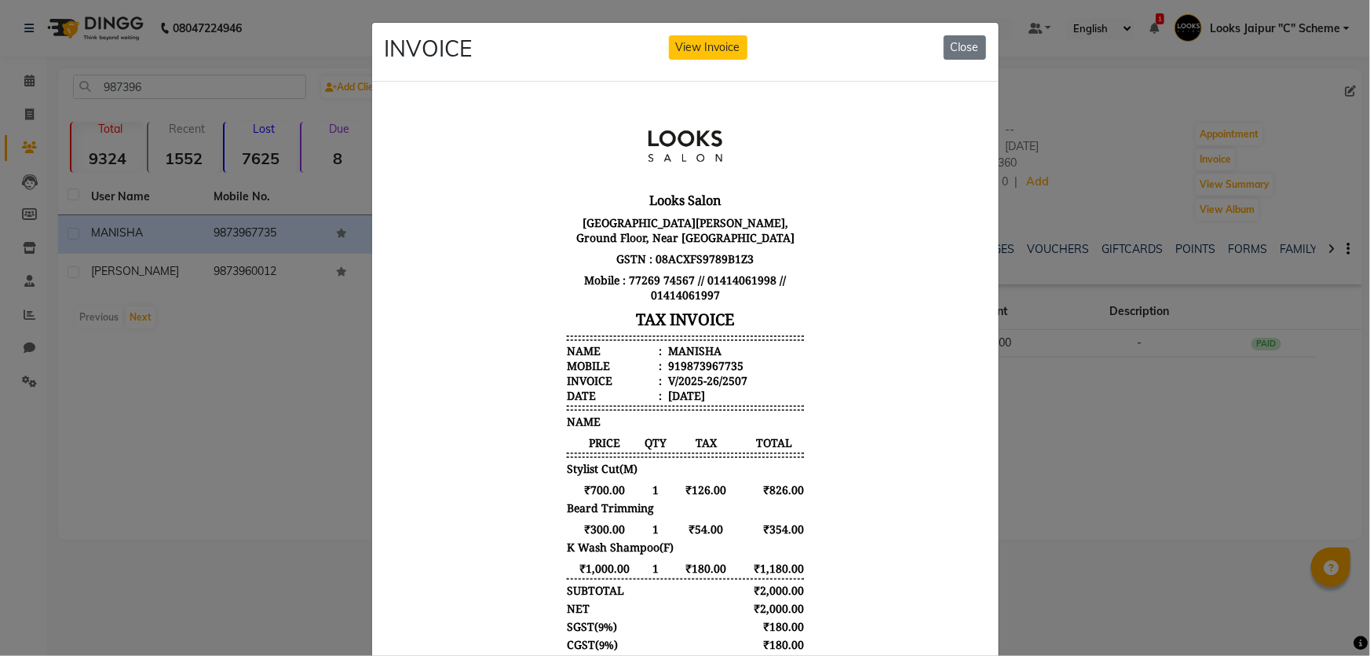
scroll to position [12, 0]
click at [969, 49] on button "Close" at bounding box center [965, 47] width 42 height 24
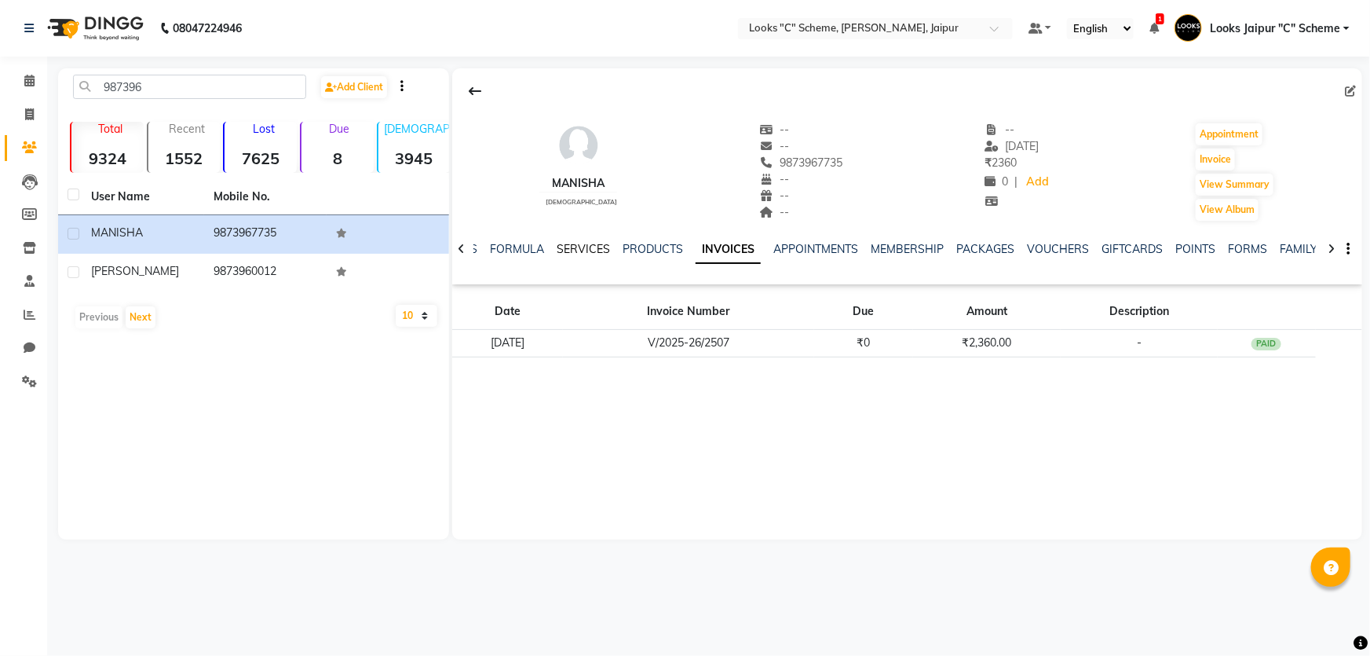
click at [565, 251] on link "SERVICES" at bounding box center [583, 249] width 53 height 14
